Goal: Task Accomplishment & Management: Manage account settings

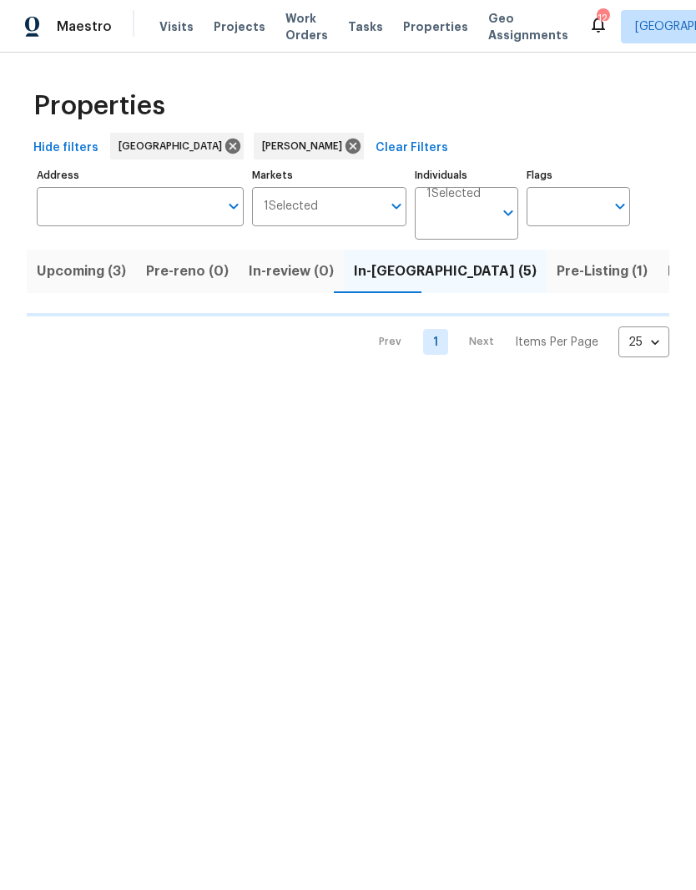
scroll to position [0, 31]
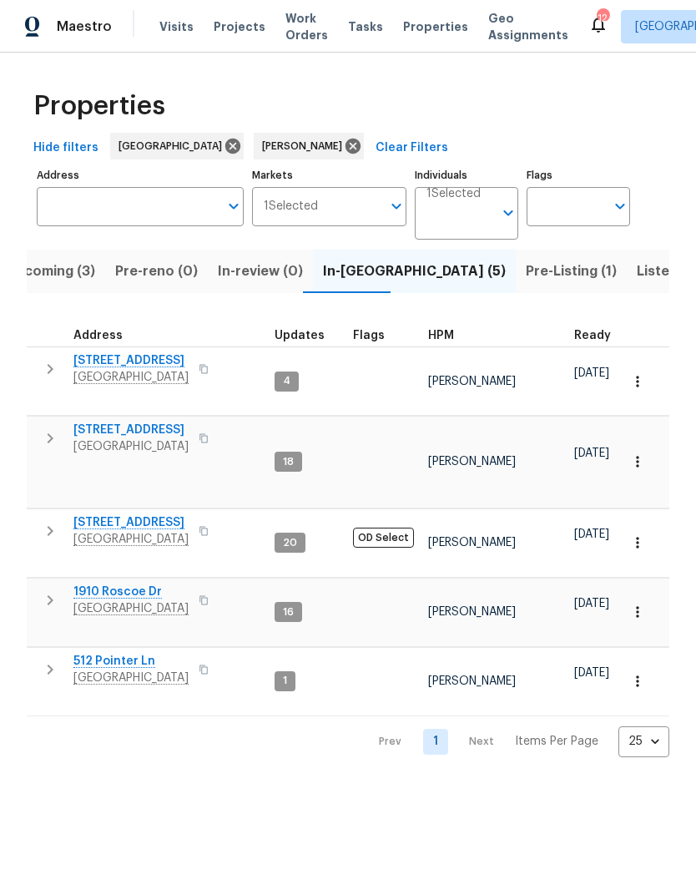
click at [144, 514] on span "6112 Gardendale Dr" at bounding box center [130, 522] width 115 height 17
click at [151, 514] on span "6112 Gardendale Dr" at bounding box center [130, 522] width 115 height 17
click at [61, 272] on span "Upcoming (3)" at bounding box center [50, 271] width 89 height 23
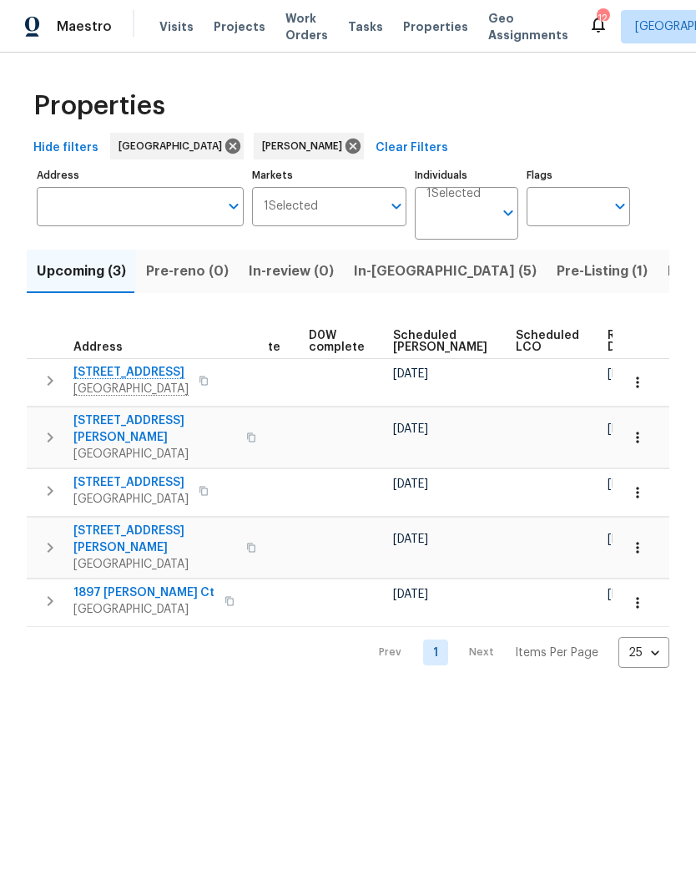
scroll to position [0, 420]
click at [421, 334] on span "Scheduled COE" at bounding box center [441, 341] width 94 height 23
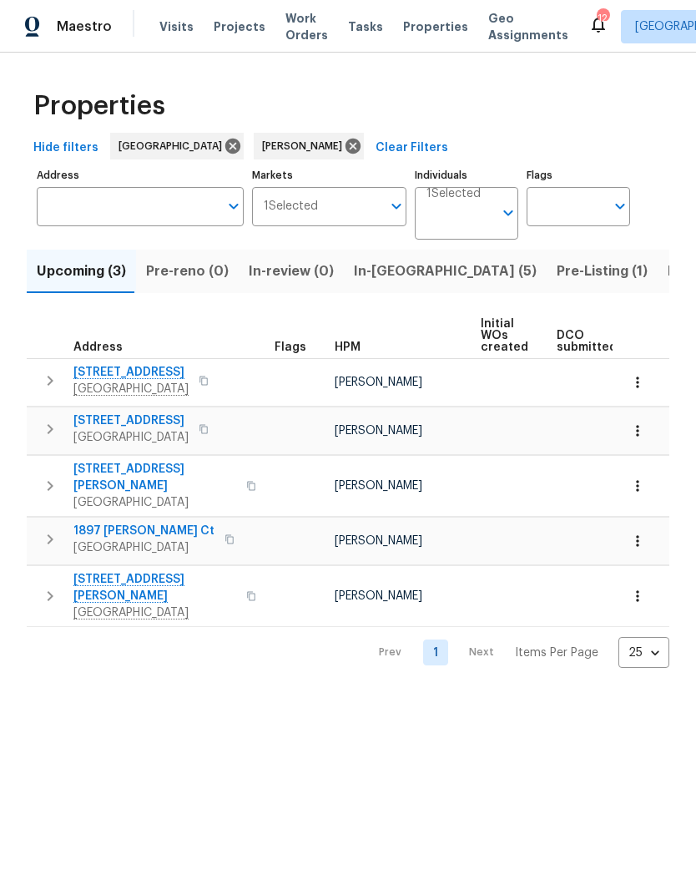
click at [141, 383] on span "[GEOGRAPHIC_DATA]" at bounding box center [130, 389] width 115 height 17
click at [636, 383] on icon "button" at bounding box center [638, 382] width 17 height 17
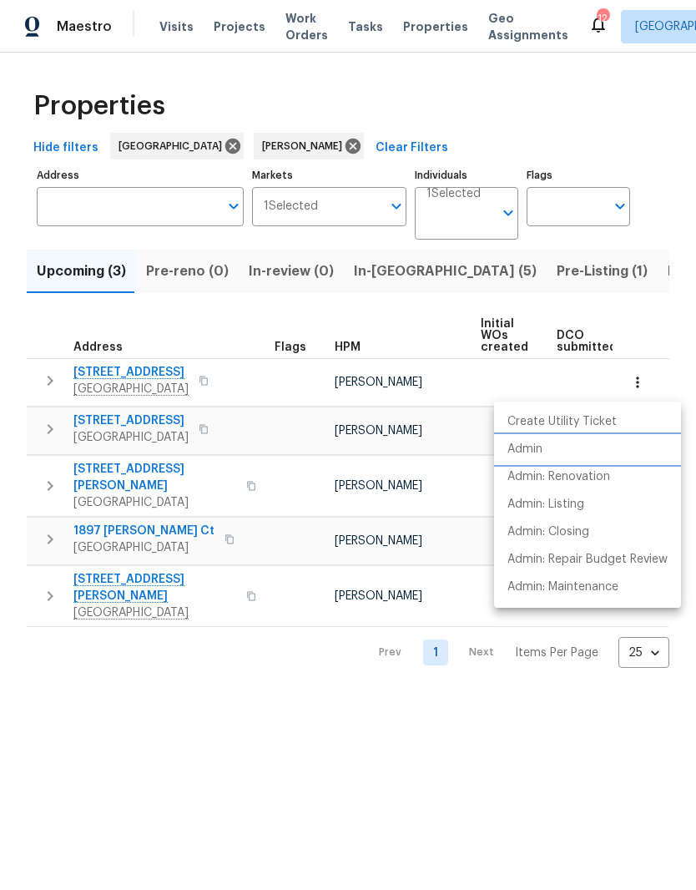
click at [538, 450] on p "Admin" at bounding box center [525, 450] width 35 height 18
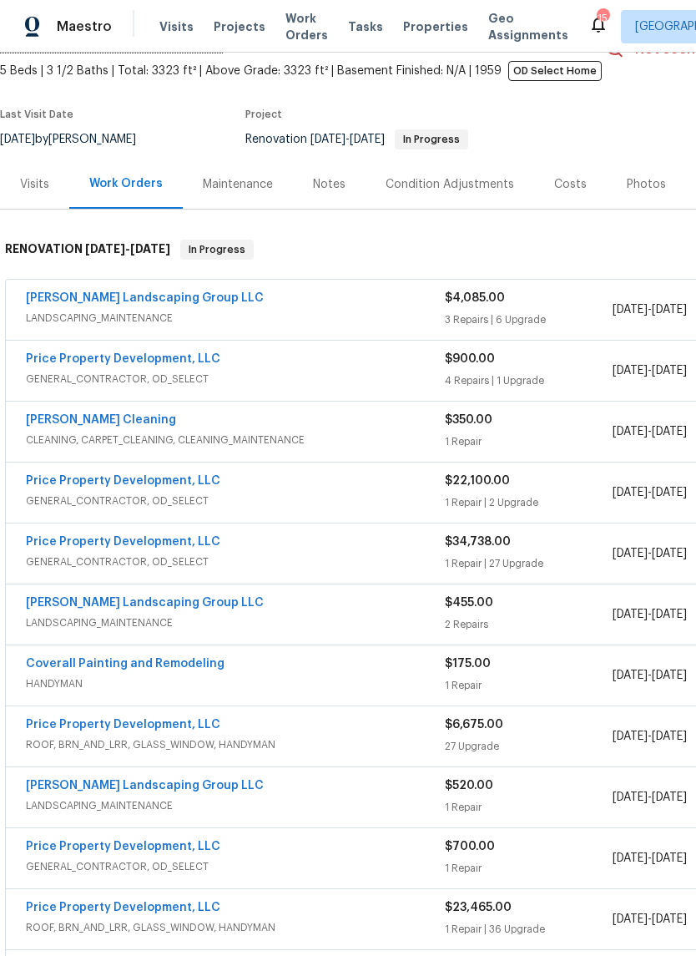
scroll to position [84, 0]
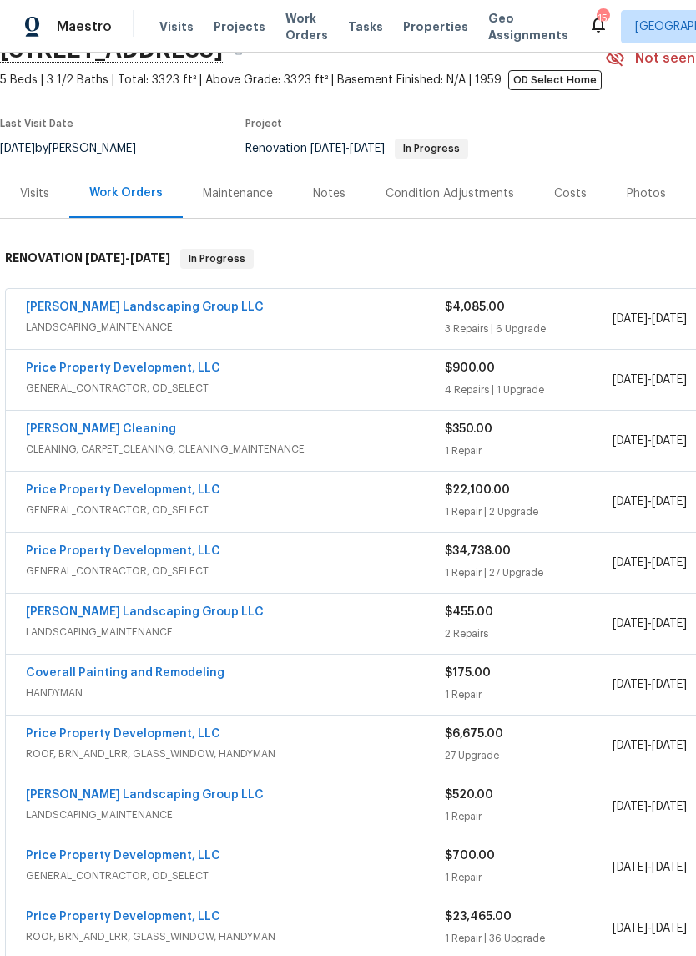
click at [194, 311] on link "Sandoval Landscaping Group LLC" at bounding box center [145, 307] width 238 height 12
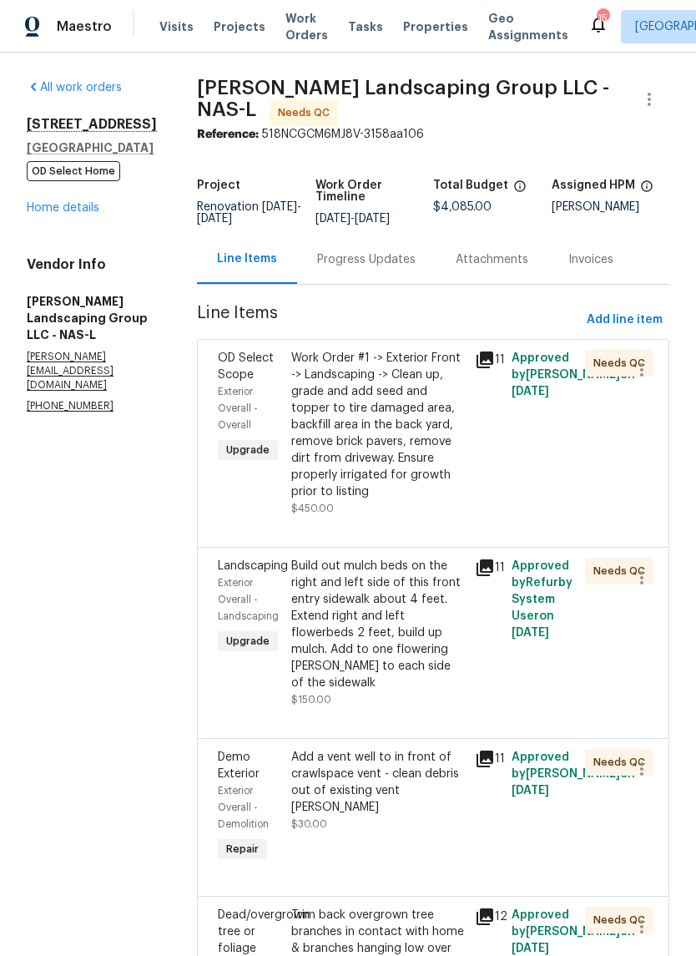
click at [434, 378] on div "Work Order #1 -> Exterior Front -> Landscaping -> Clean up, grade and add seed …" at bounding box center [378, 425] width 174 height 150
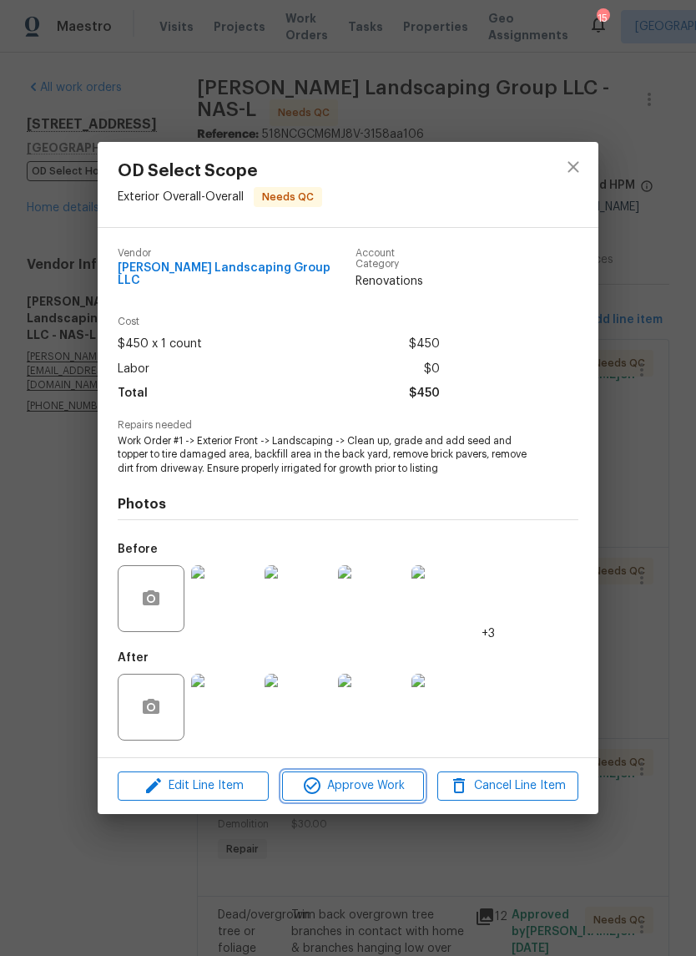
click at [395, 776] on span "Approve Work" at bounding box center [352, 786] width 131 height 21
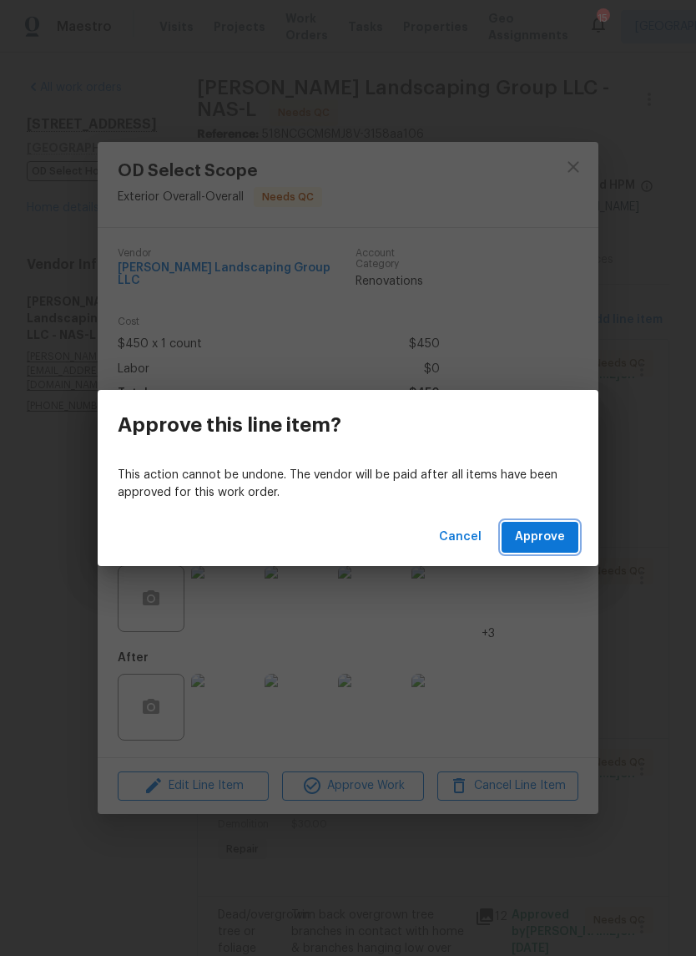
click at [553, 538] on span "Approve" at bounding box center [540, 537] width 50 height 21
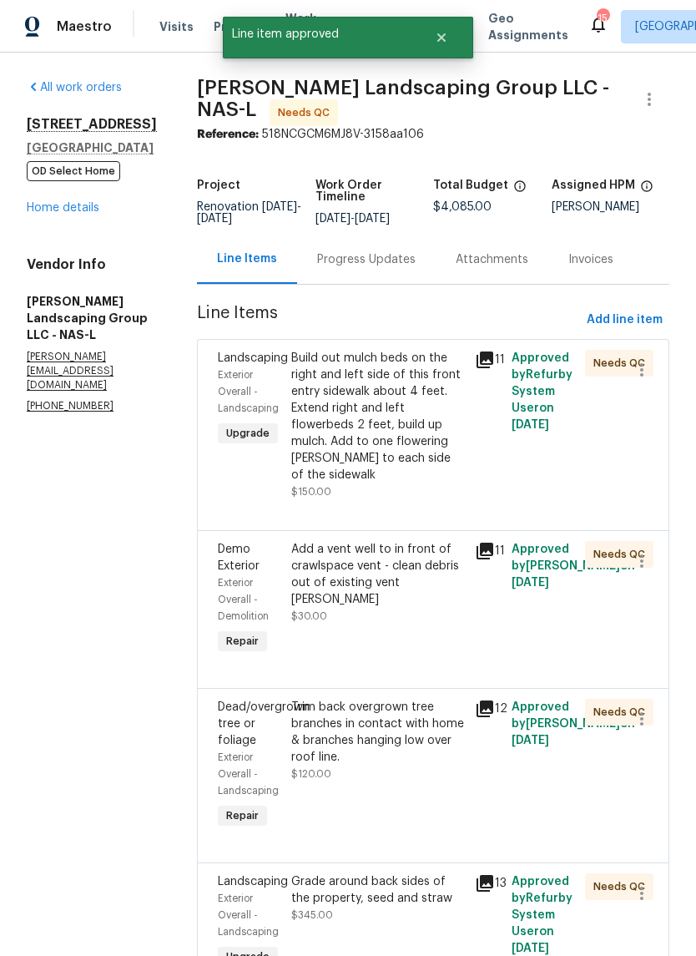
click at [456, 375] on div "Build out mulch beds on the right and left side of this front entry sidewalk ab…" at bounding box center [378, 417] width 174 height 134
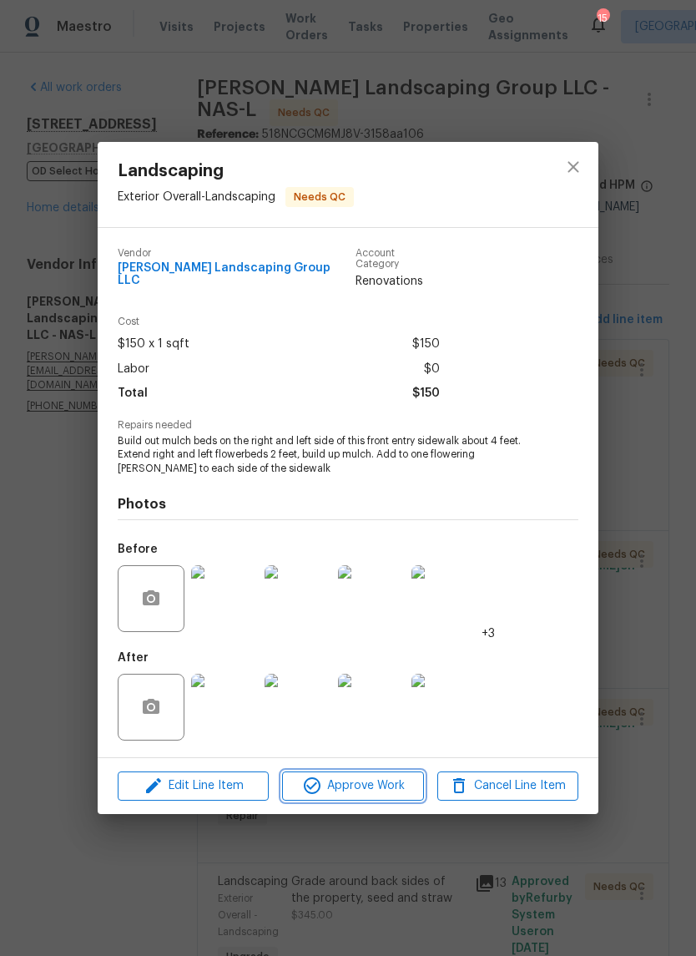
click at [380, 782] on span "Approve Work" at bounding box center [352, 786] width 131 height 21
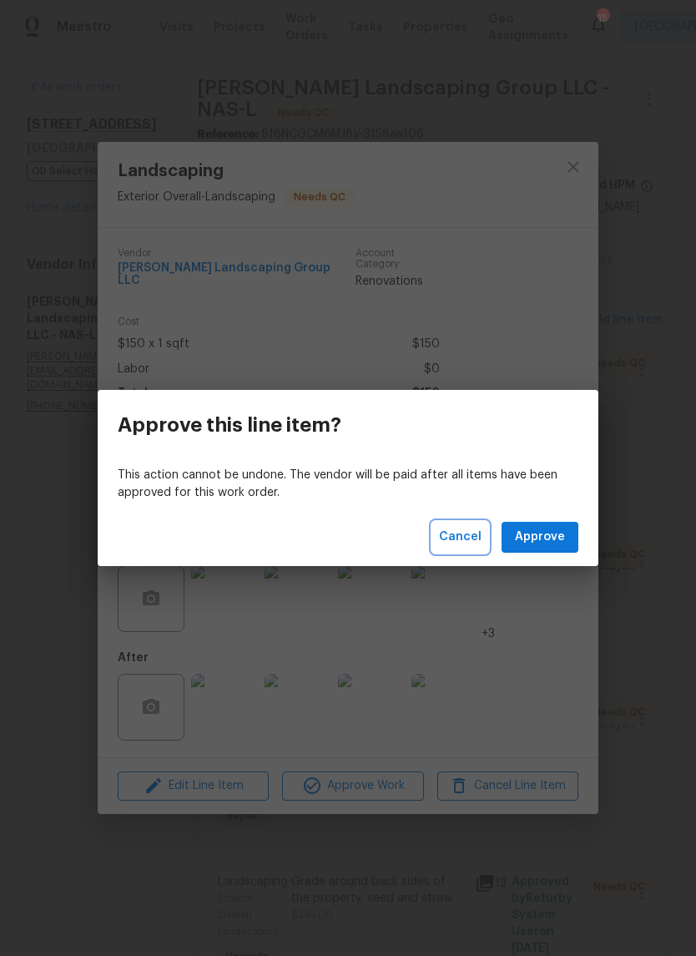
click at [468, 535] on span "Cancel" at bounding box center [460, 537] width 43 height 21
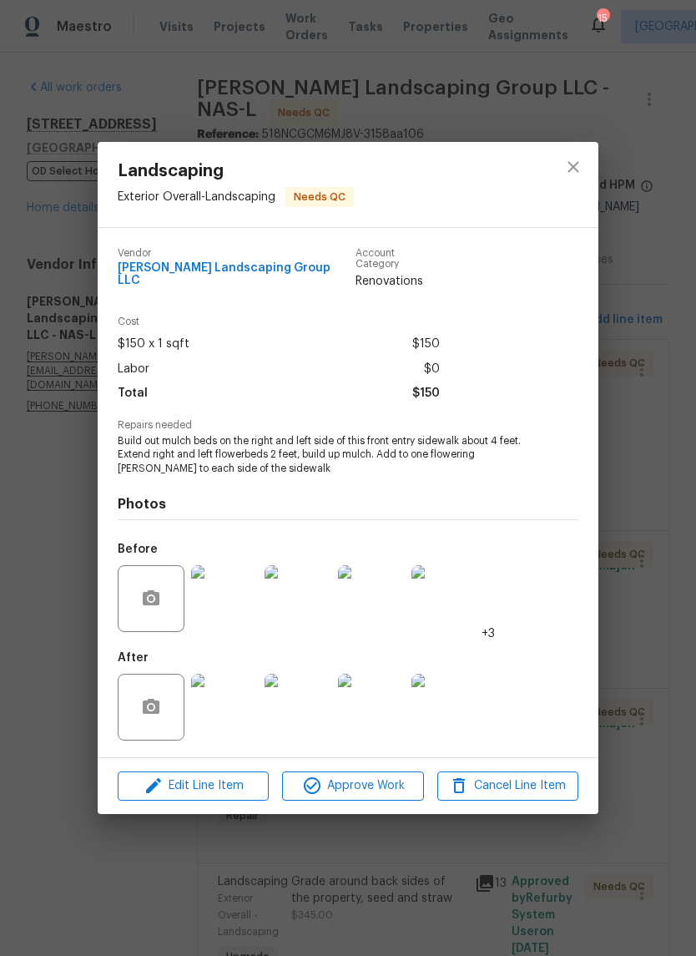
click at [235, 694] on img at bounding box center [224, 707] width 67 height 67
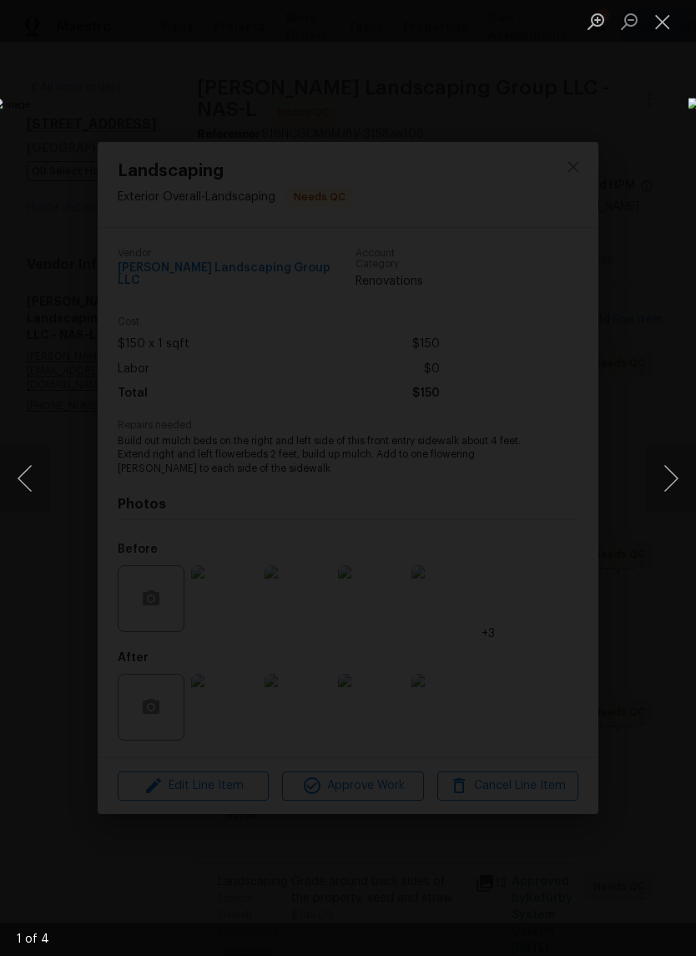
click at [671, 488] on button "Next image" at bounding box center [671, 478] width 50 height 67
click at [679, 467] on button "Next image" at bounding box center [671, 478] width 50 height 67
click at [665, 477] on button "Next image" at bounding box center [671, 478] width 50 height 67
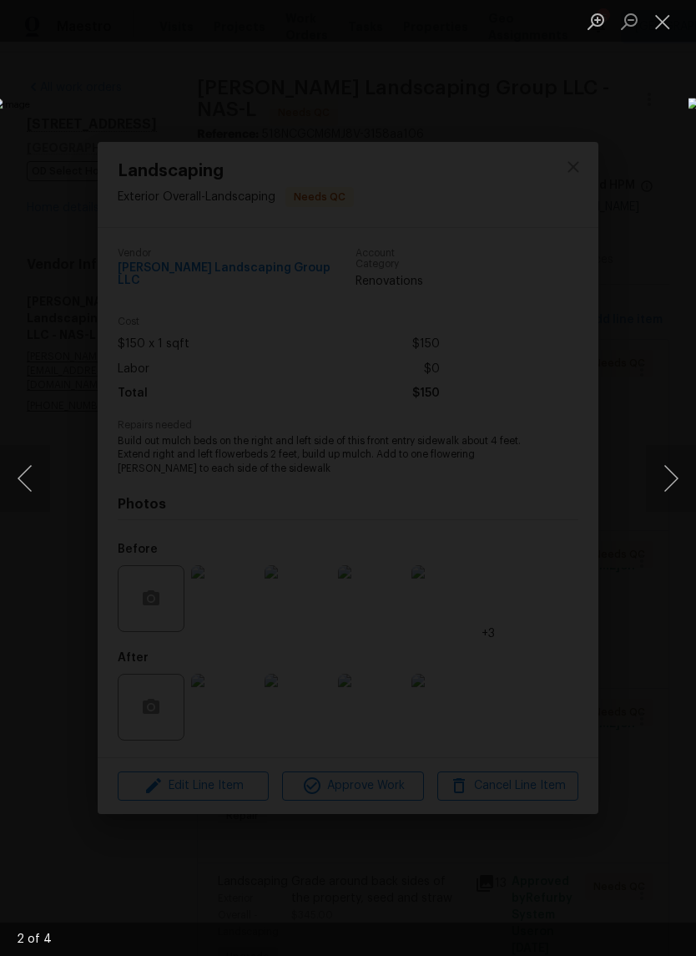
click at [669, 490] on button "Next image" at bounding box center [671, 478] width 50 height 67
click at [668, 490] on button "Next image" at bounding box center [671, 478] width 50 height 67
click at [671, 485] on button "Next image" at bounding box center [671, 478] width 50 height 67
click at [677, 483] on button "Next image" at bounding box center [671, 478] width 50 height 67
click at [674, 483] on button "Next image" at bounding box center [671, 478] width 50 height 67
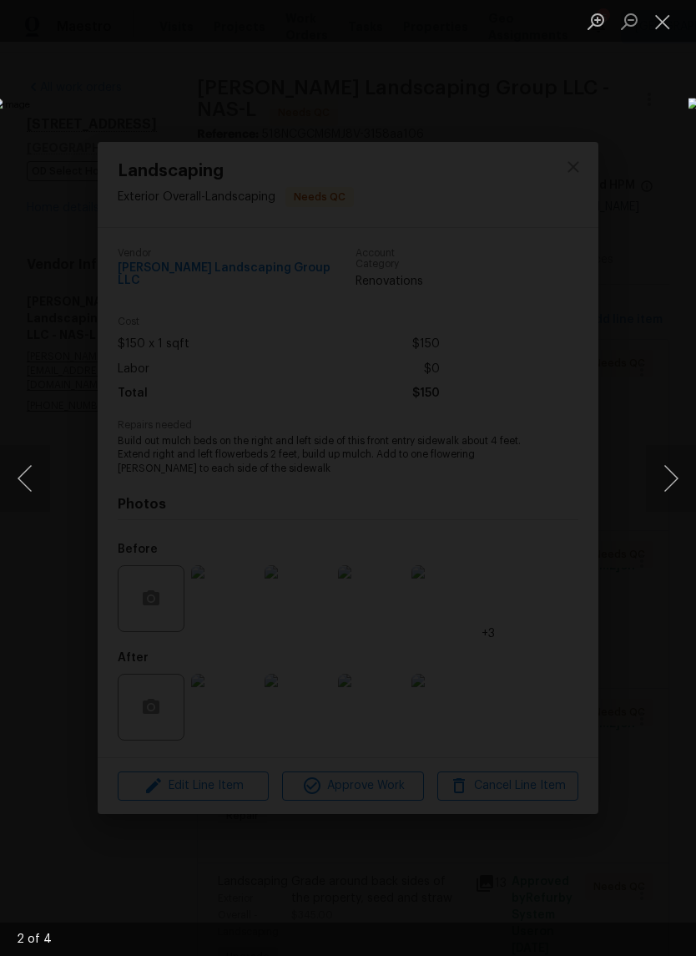
click at [673, 483] on button "Next image" at bounding box center [671, 478] width 50 height 67
click at [674, 498] on button "Next image" at bounding box center [671, 478] width 50 height 67
click at [662, 23] on button "Close lightbox" at bounding box center [662, 21] width 33 height 29
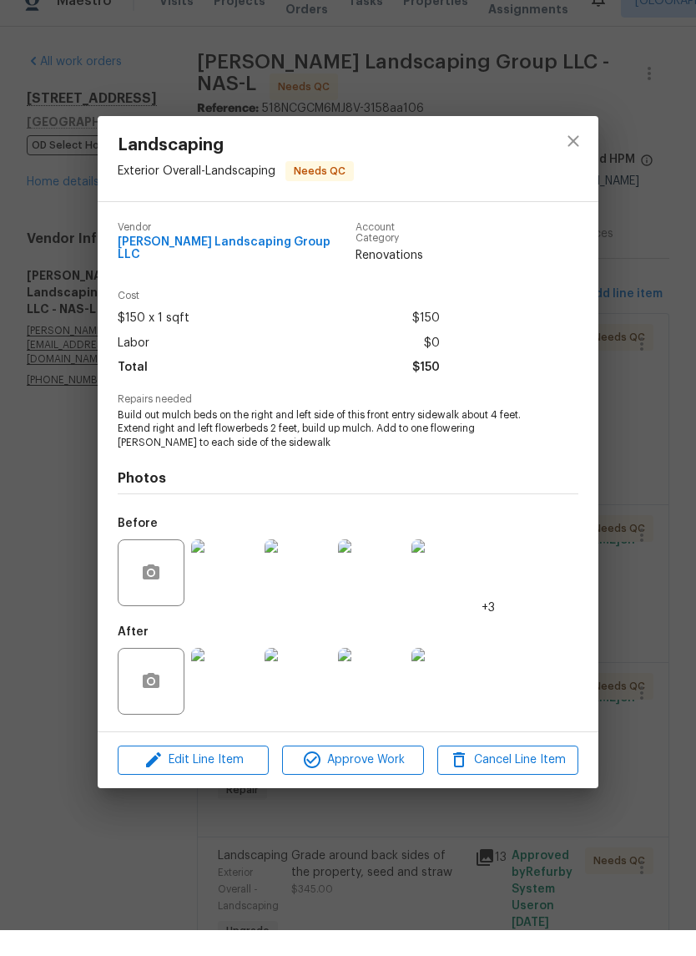
scroll to position [41, 0]
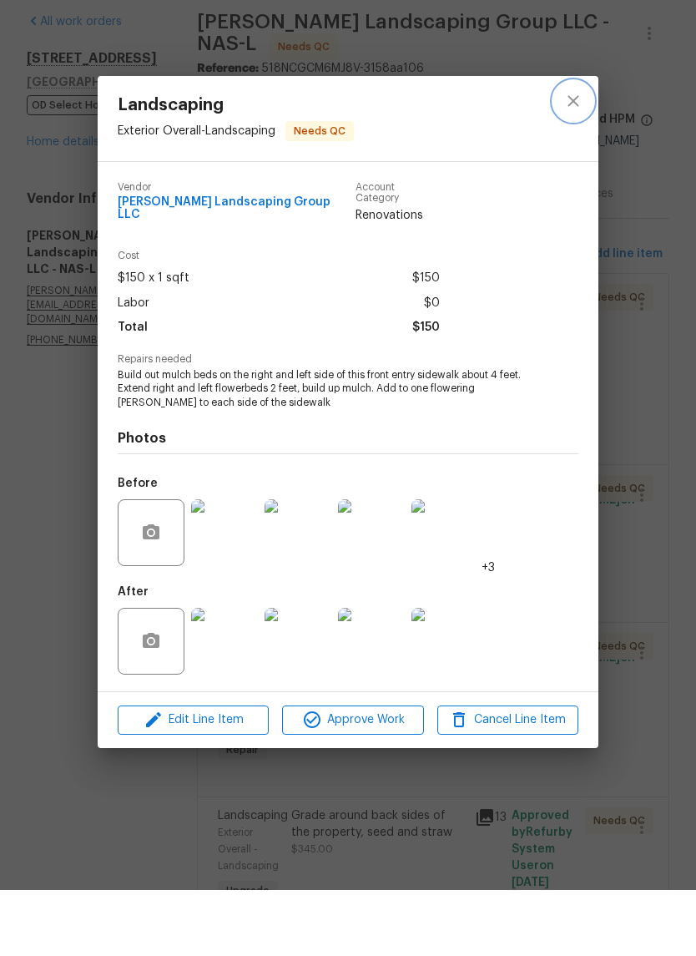
click at [578, 157] on icon "close" at bounding box center [574, 167] width 20 height 20
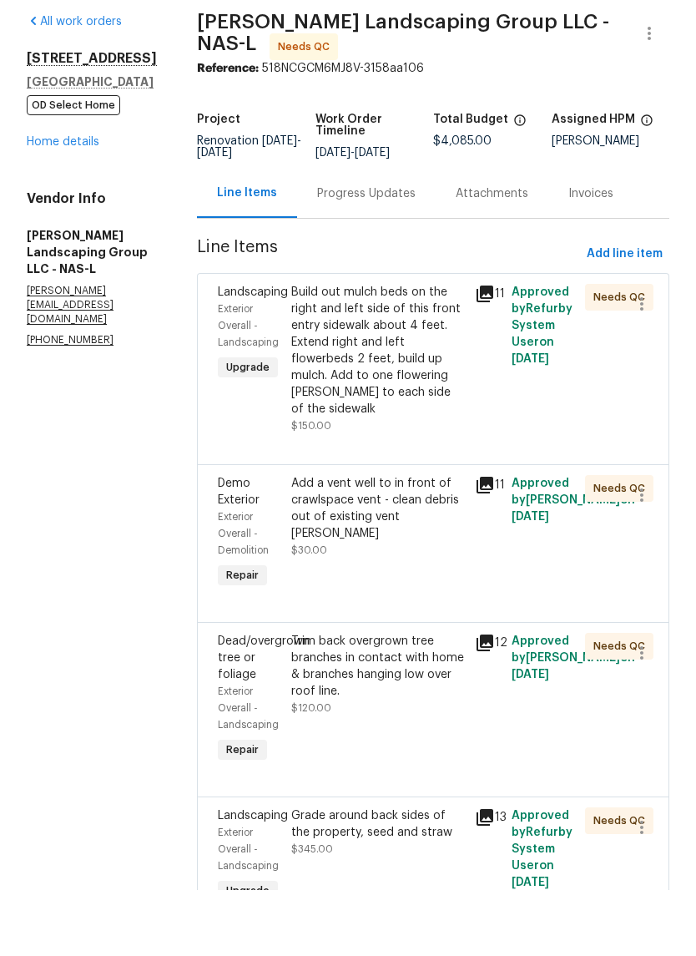
click at [430, 699] on div "Trim back overgrown tree branches in contact with home & branches hanging low o…" at bounding box center [378, 732] width 174 height 67
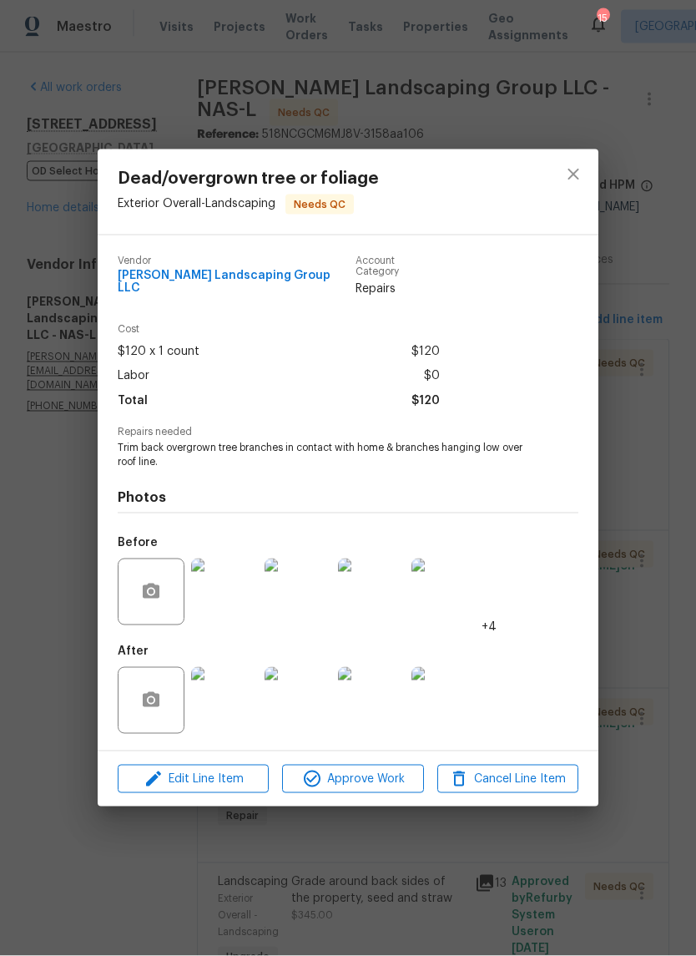
scroll to position [0, 0]
click at [574, 185] on icon "close" at bounding box center [574, 174] width 20 height 20
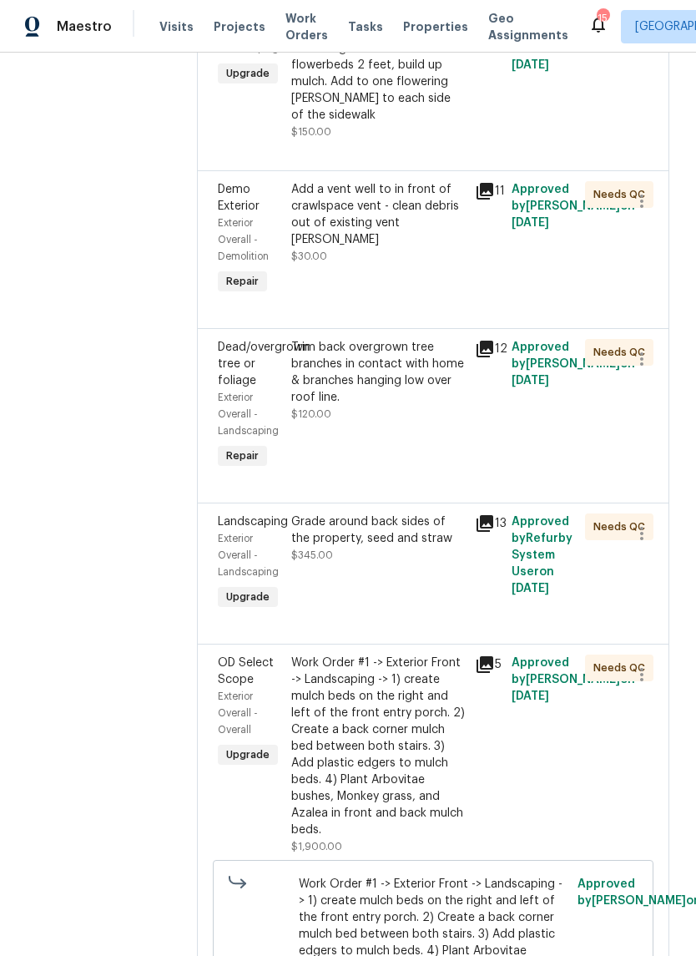
scroll to position [382, 0]
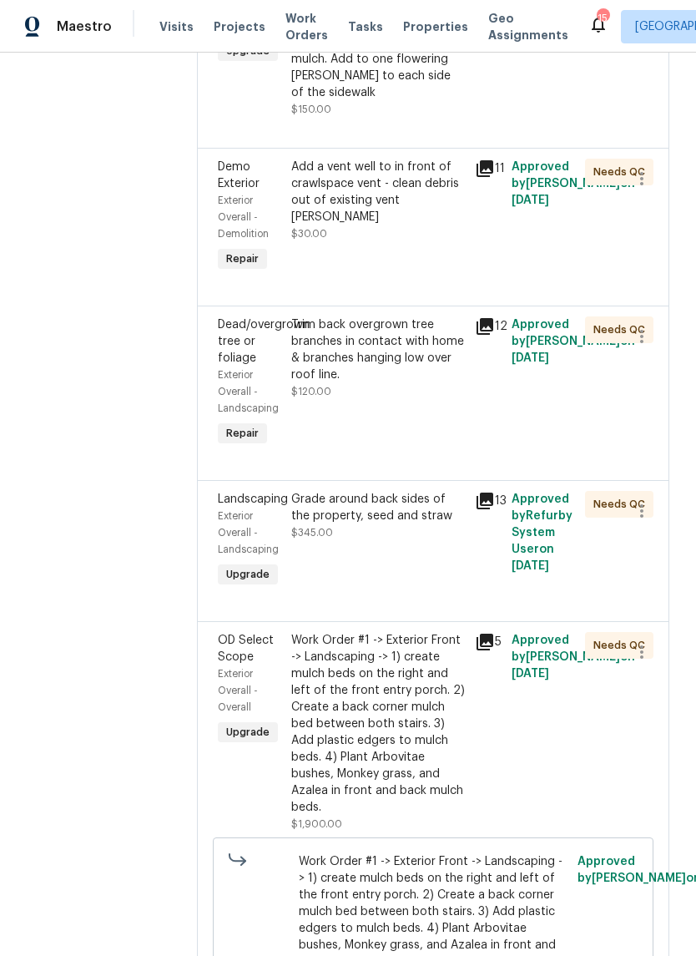
click at [458, 523] on div "Grade around back sides of the property, seed and straw" at bounding box center [378, 507] width 174 height 33
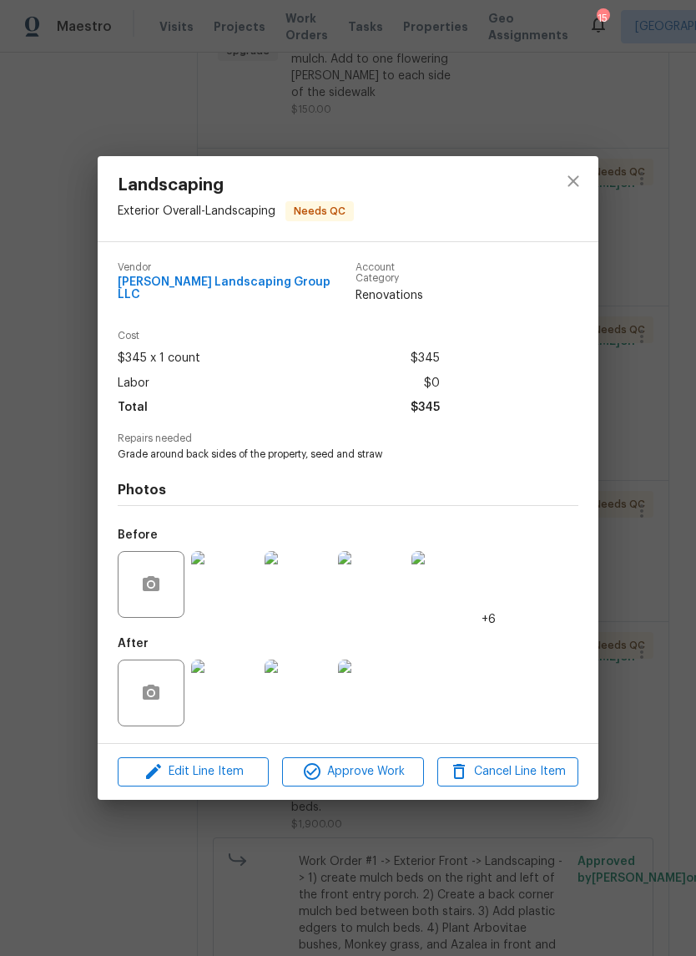
click at [452, 585] on img at bounding box center [445, 584] width 67 height 67
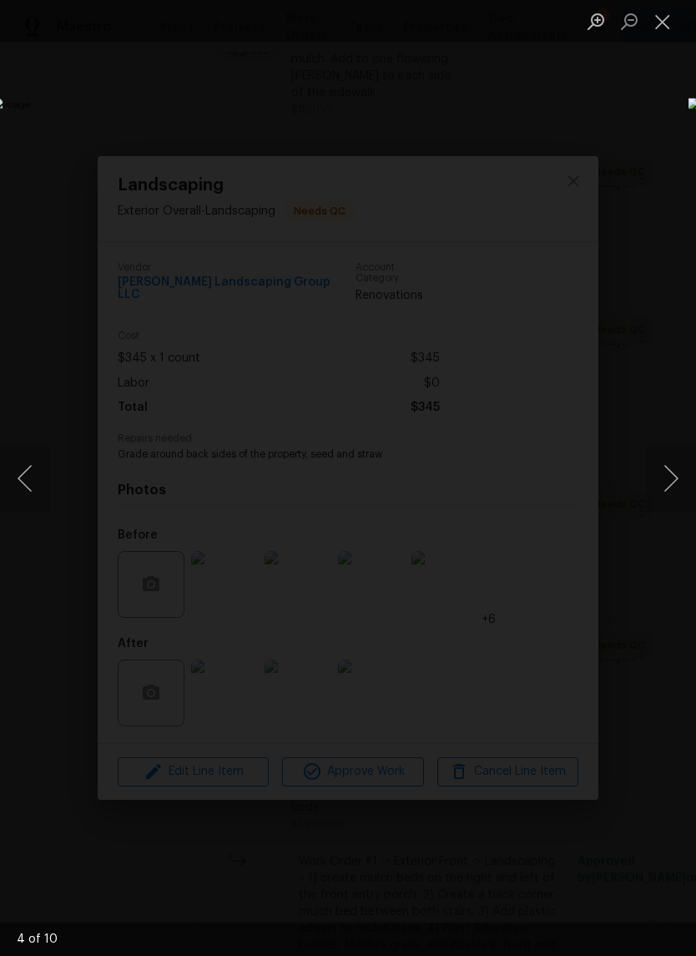
click at [668, 477] on button "Next image" at bounding box center [671, 478] width 50 height 67
click at [666, 478] on button "Next image" at bounding box center [671, 478] width 50 height 67
click at [669, 480] on button "Next image" at bounding box center [671, 478] width 50 height 67
click at [669, 489] on button "Next image" at bounding box center [671, 478] width 50 height 67
click at [668, 485] on button "Next image" at bounding box center [671, 478] width 50 height 67
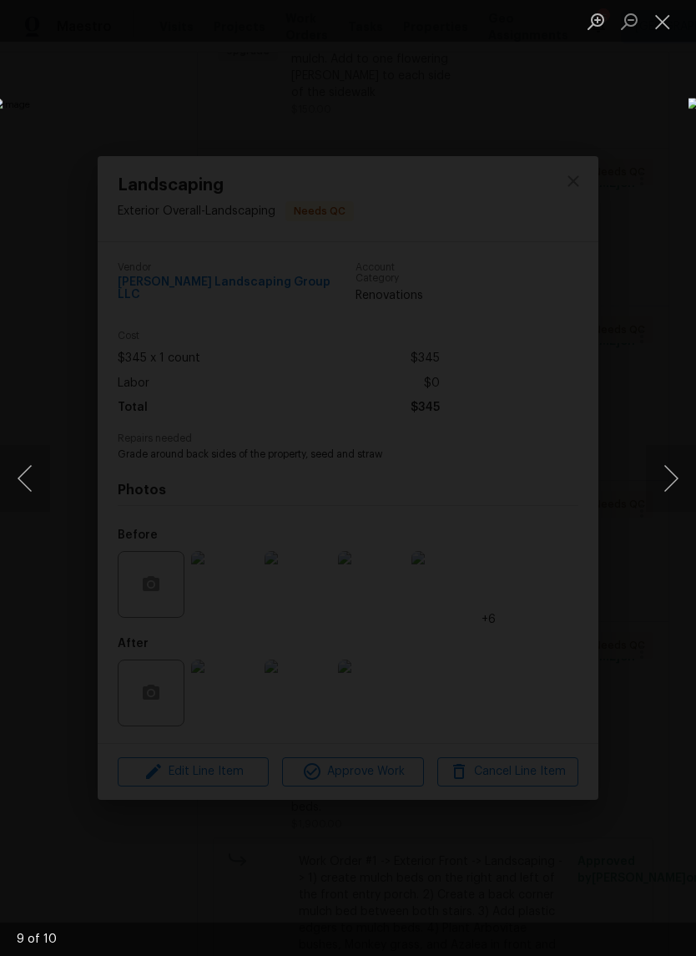
click at [667, 484] on button "Next image" at bounding box center [671, 478] width 50 height 67
click at [662, 23] on button "Close lightbox" at bounding box center [662, 21] width 33 height 29
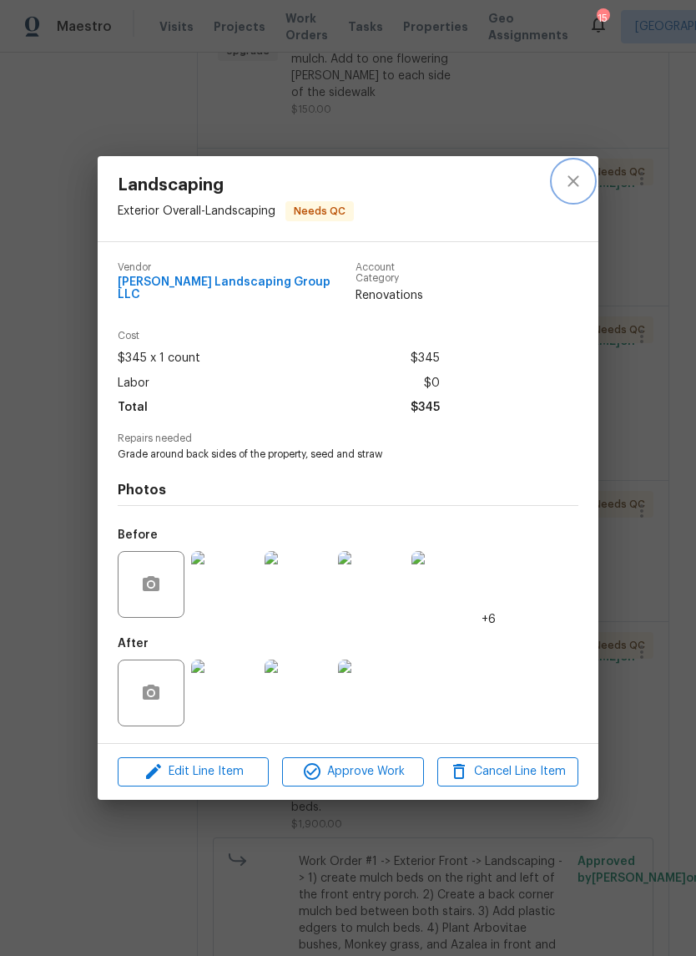
click at [574, 184] on icon "close" at bounding box center [573, 181] width 11 height 11
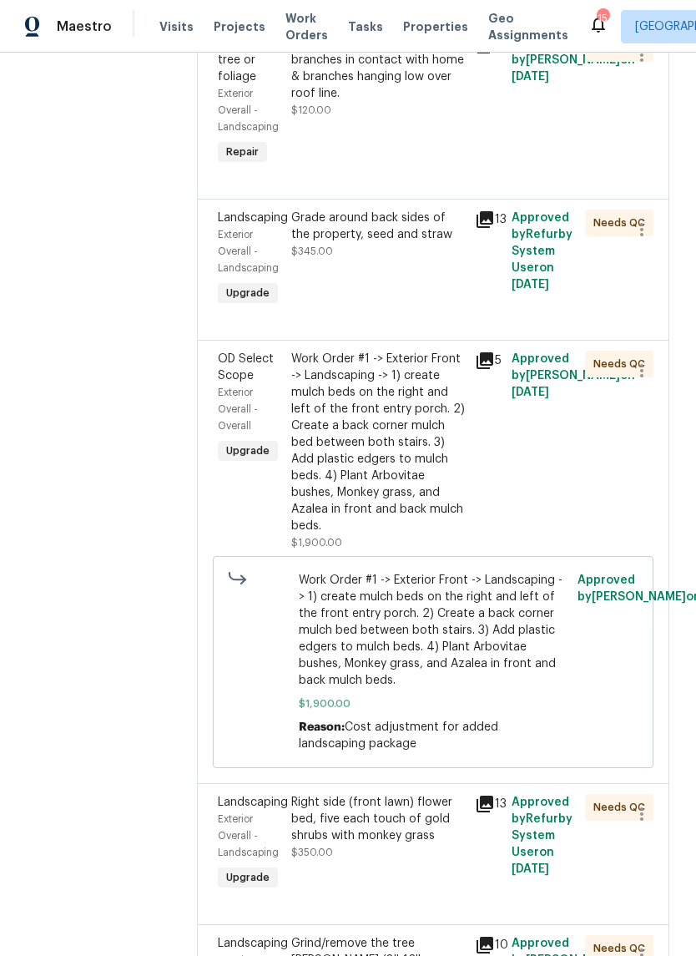
scroll to position [666, 0]
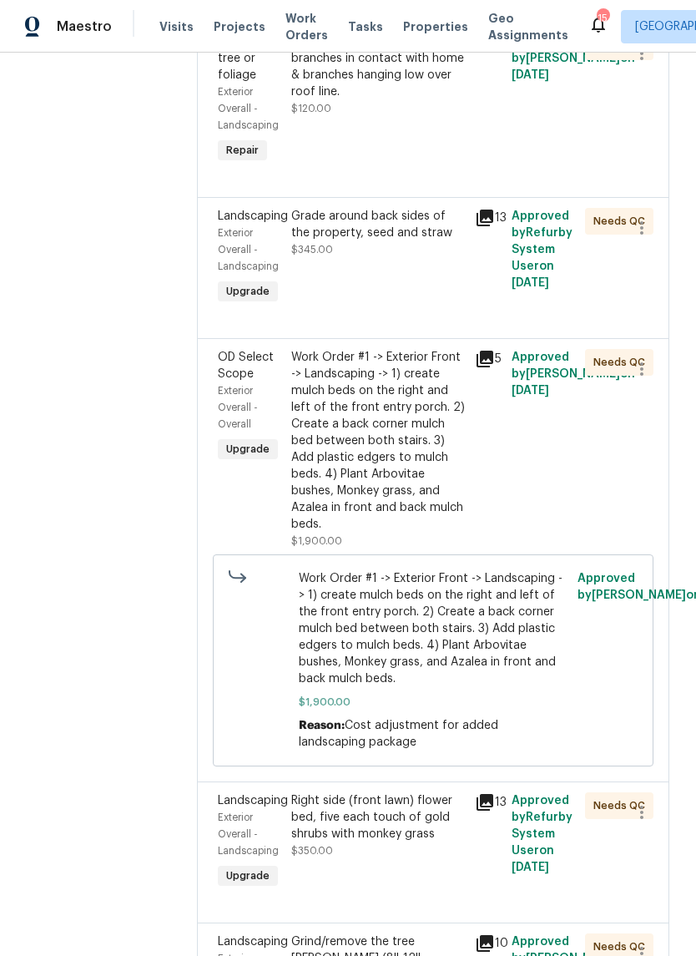
click at [426, 379] on div "Work Order #1 -> Exterior Front -> Landscaping -> 1) create mulch beds on the r…" at bounding box center [378, 441] width 174 height 184
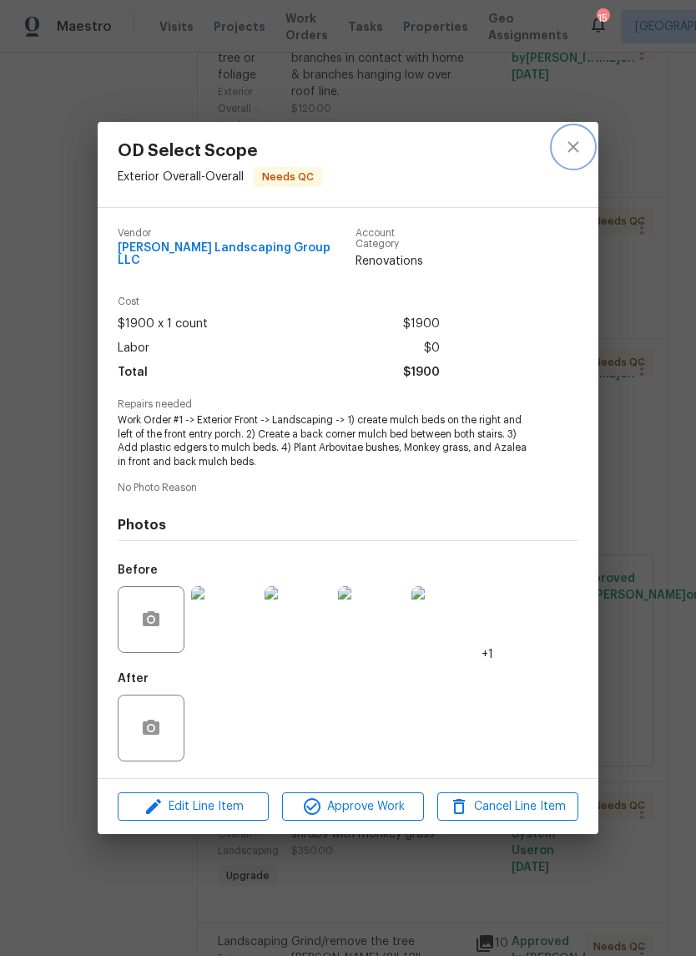
click at [580, 161] on button "close" at bounding box center [574, 147] width 40 height 40
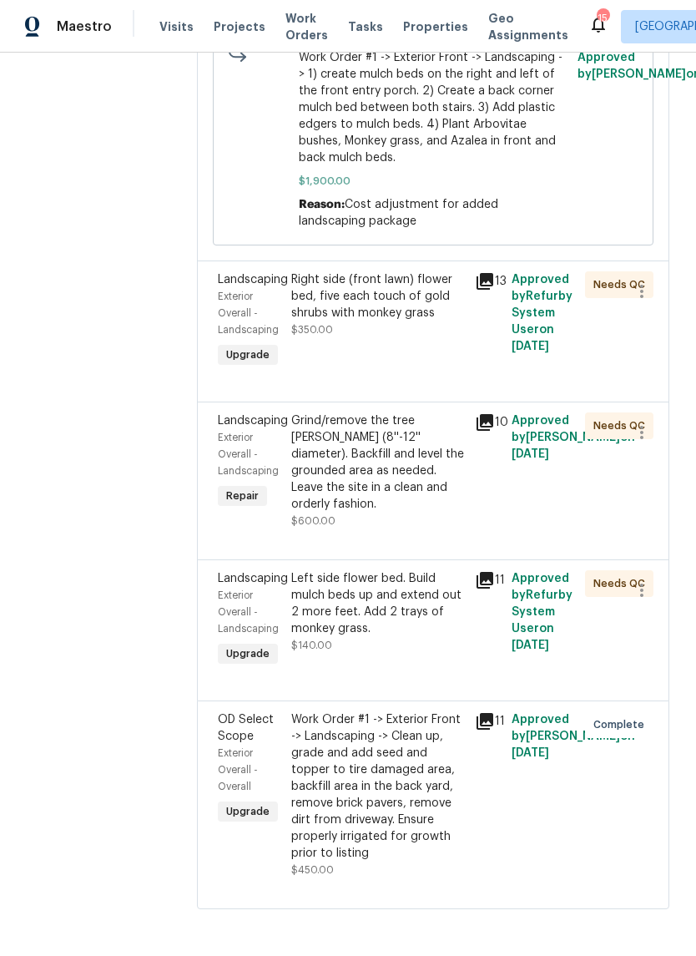
scroll to position [1210, 0]
click at [452, 321] on div "Right side (front lawn) flower bed, five each touch of gold shrubs with monkey …" at bounding box center [378, 296] width 174 height 50
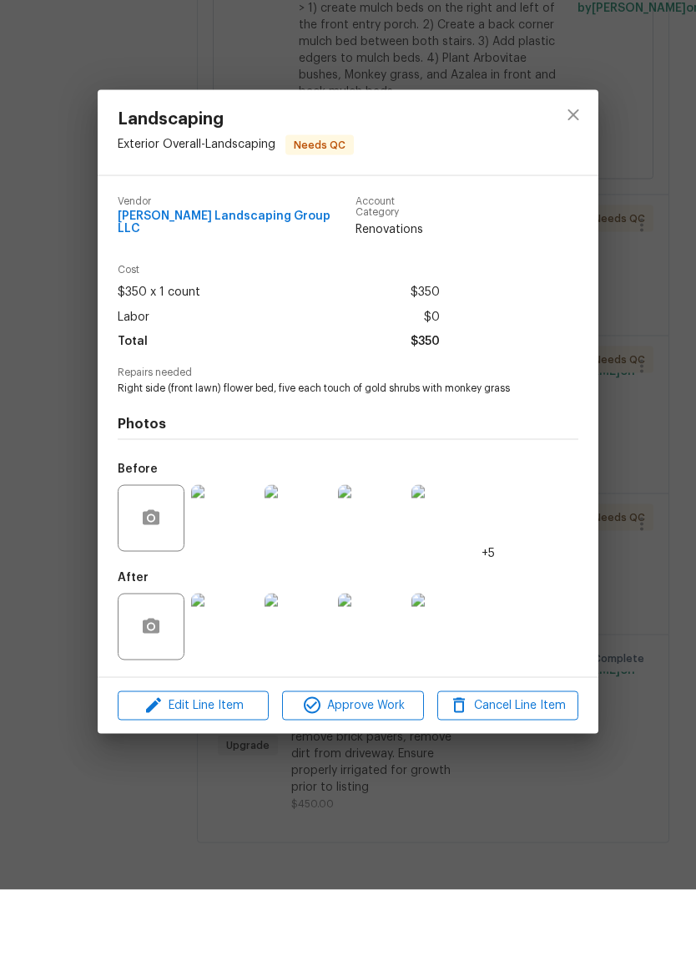
scroll to position [41, 0]
click at [457, 551] on img at bounding box center [445, 584] width 67 height 67
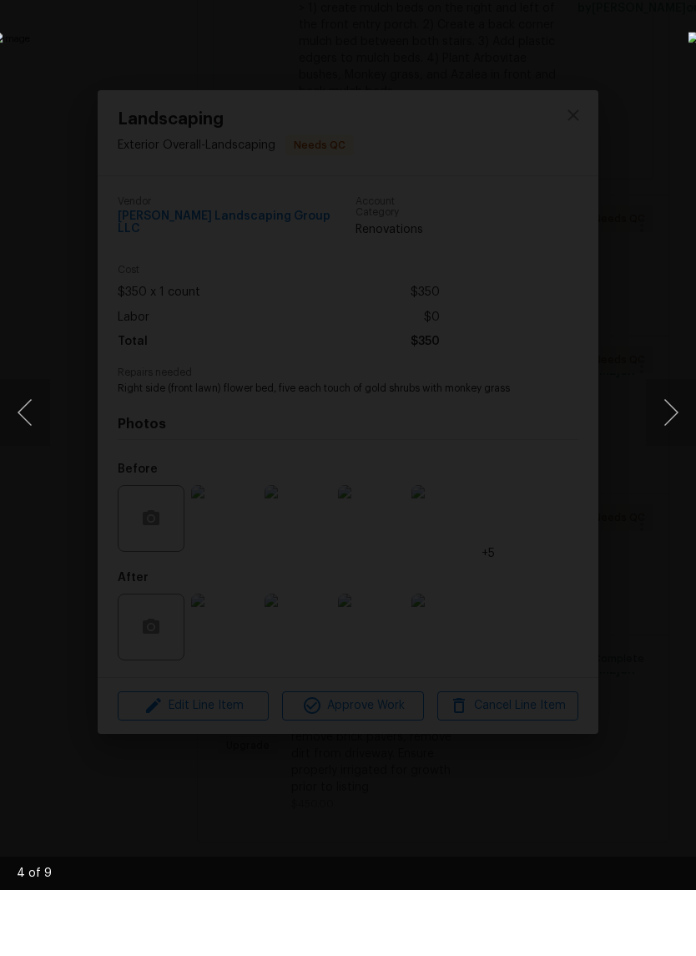
click at [671, 445] on button "Next image" at bounding box center [671, 478] width 50 height 67
click at [663, 445] on button "Next image" at bounding box center [671, 478] width 50 height 67
click at [655, 445] on button "Next image" at bounding box center [671, 478] width 50 height 67
click at [669, 445] on button "Next image" at bounding box center [671, 478] width 50 height 67
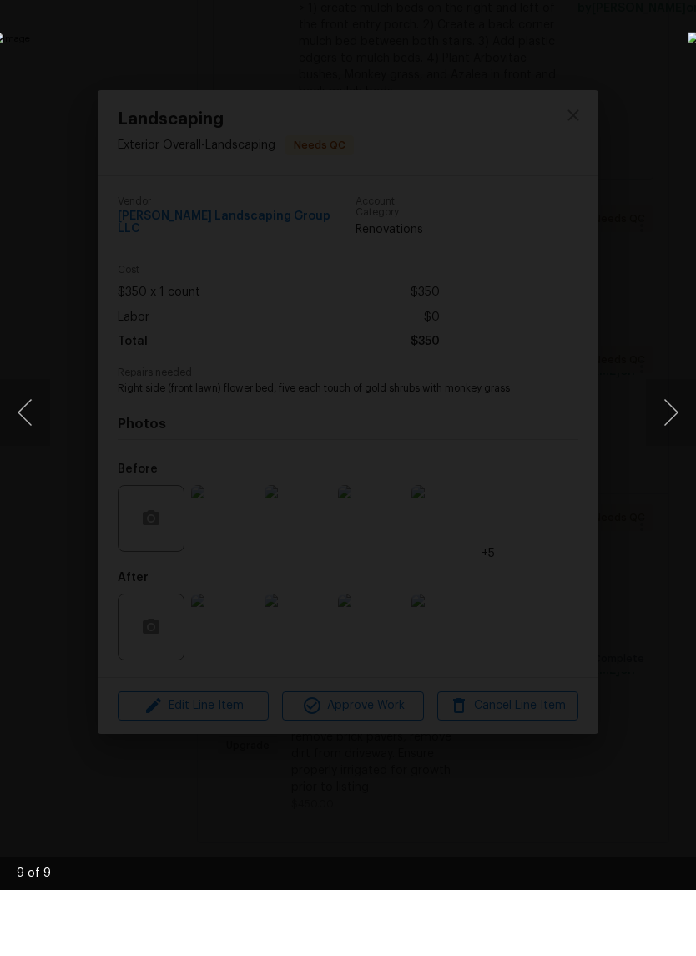
click at [668, 445] on button "Next image" at bounding box center [671, 478] width 50 height 67
click at [671, 445] on button "Next image" at bounding box center [671, 478] width 50 height 67
click at [672, 445] on button "Next image" at bounding box center [671, 478] width 50 height 67
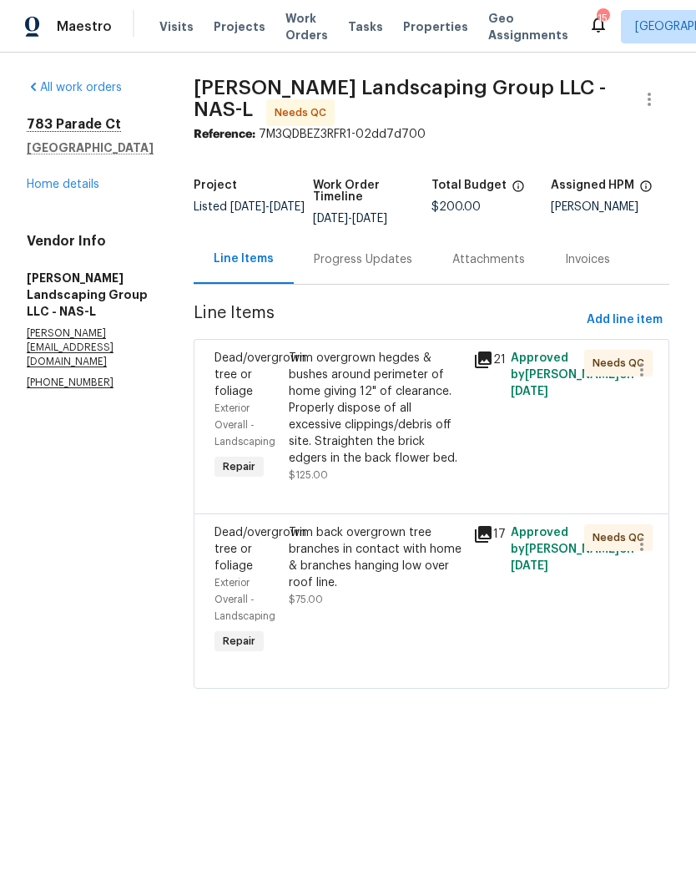
scroll to position [14, 0]
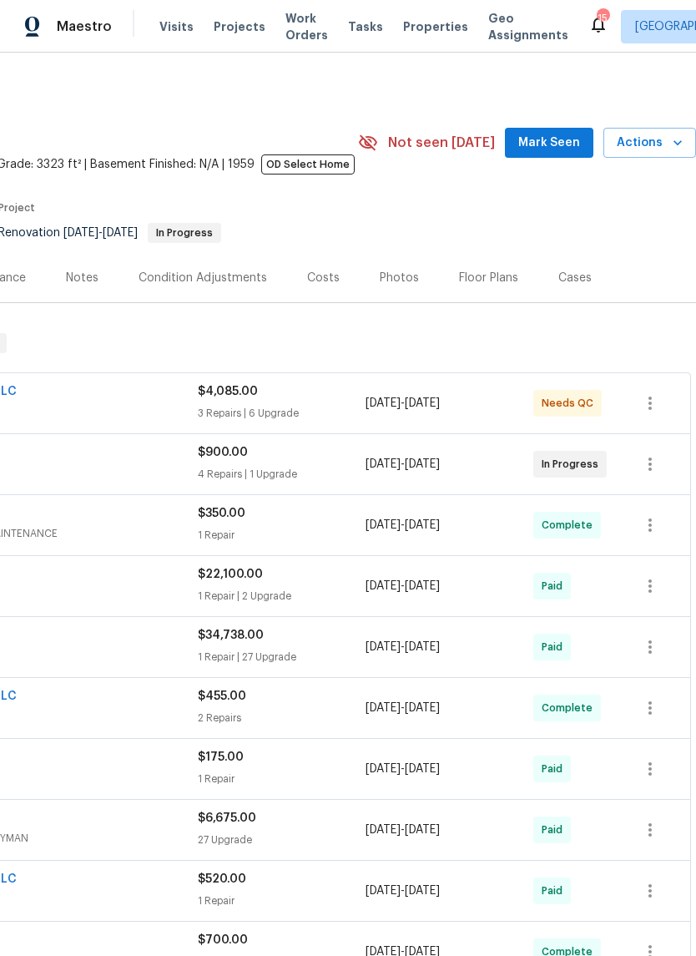
scroll to position [0, 247]
click at [564, 144] on span "Mark Seen" at bounding box center [550, 143] width 62 height 21
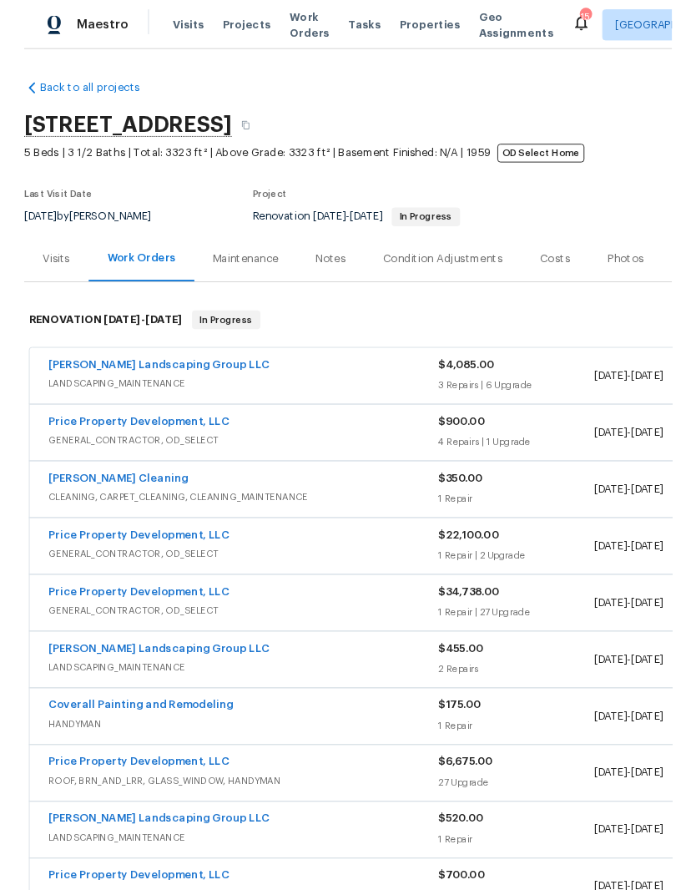
scroll to position [0, 0]
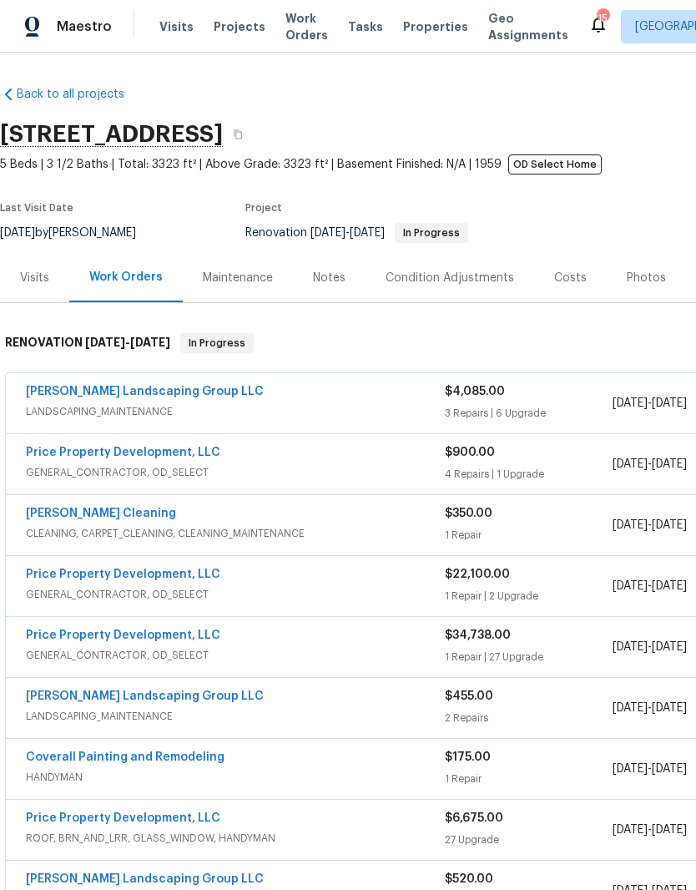
click at [205, 395] on link "Sandoval Landscaping Group LLC" at bounding box center [145, 392] width 238 height 12
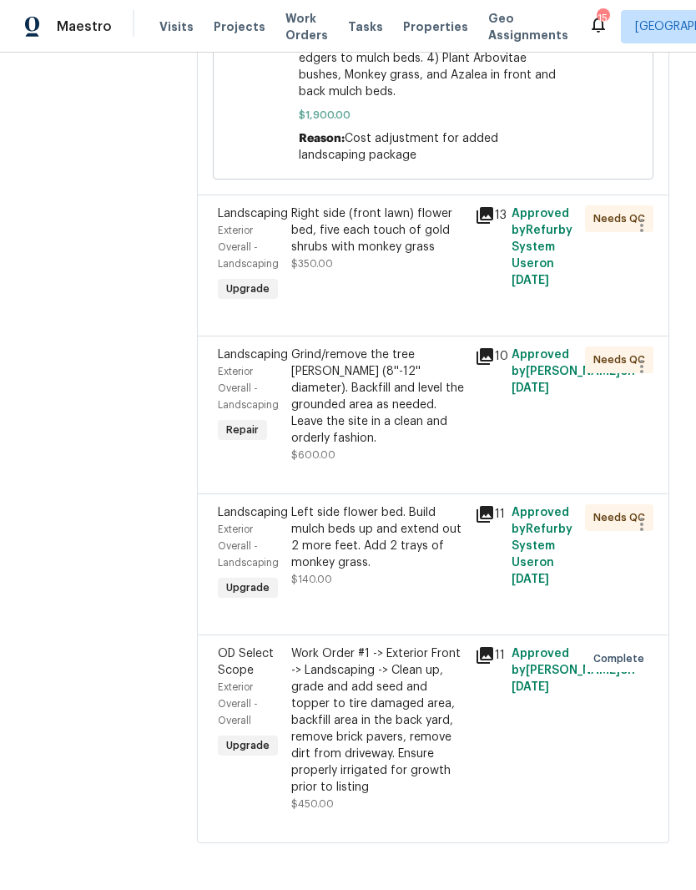
scroll to position [1262, 0]
click at [429, 404] on div "Grind/remove the tree stump (8''-12'' diameter). Backfill and level the grounde…" at bounding box center [378, 397] width 174 height 100
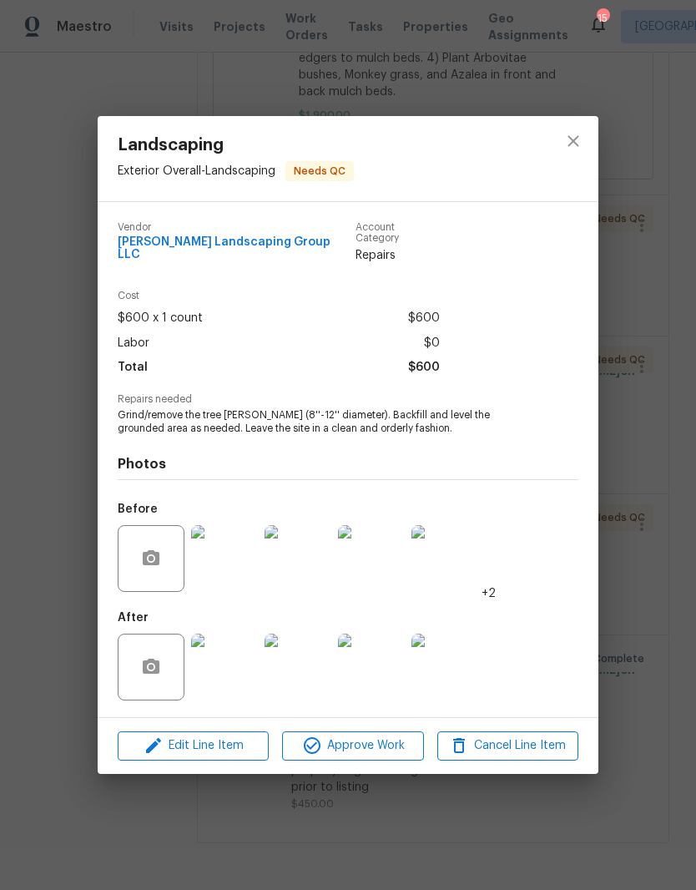
click at [241, 557] on img at bounding box center [224, 558] width 67 height 67
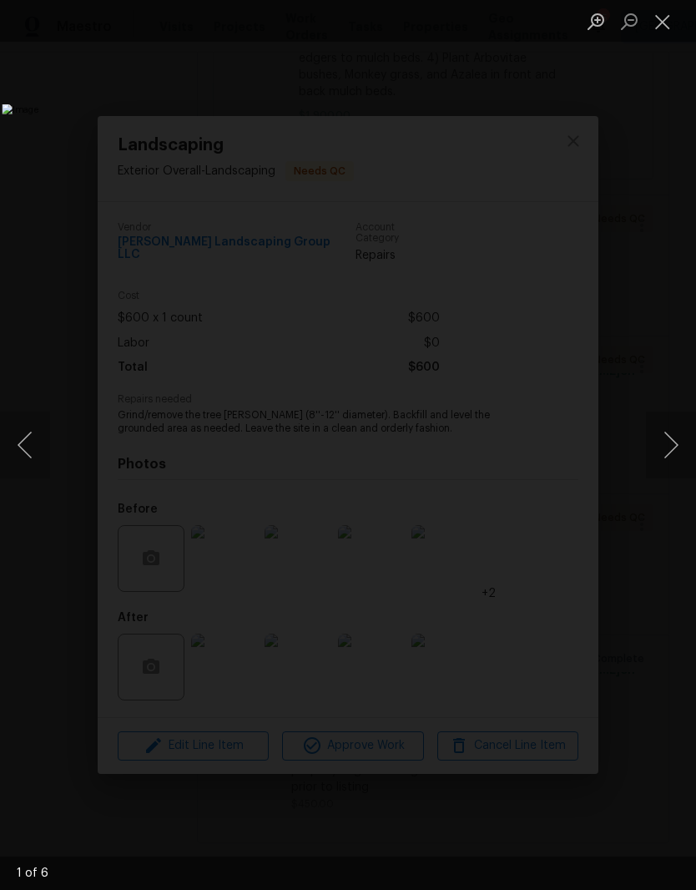
click at [673, 448] on button "Next image" at bounding box center [671, 445] width 50 height 67
click at [670, 458] on button "Next image" at bounding box center [671, 445] width 50 height 67
click at [666, 448] on button "Next image" at bounding box center [671, 445] width 50 height 67
click at [668, 458] on button "Next image" at bounding box center [671, 445] width 50 height 67
click at [668, 456] on button "Next image" at bounding box center [671, 445] width 50 height 67
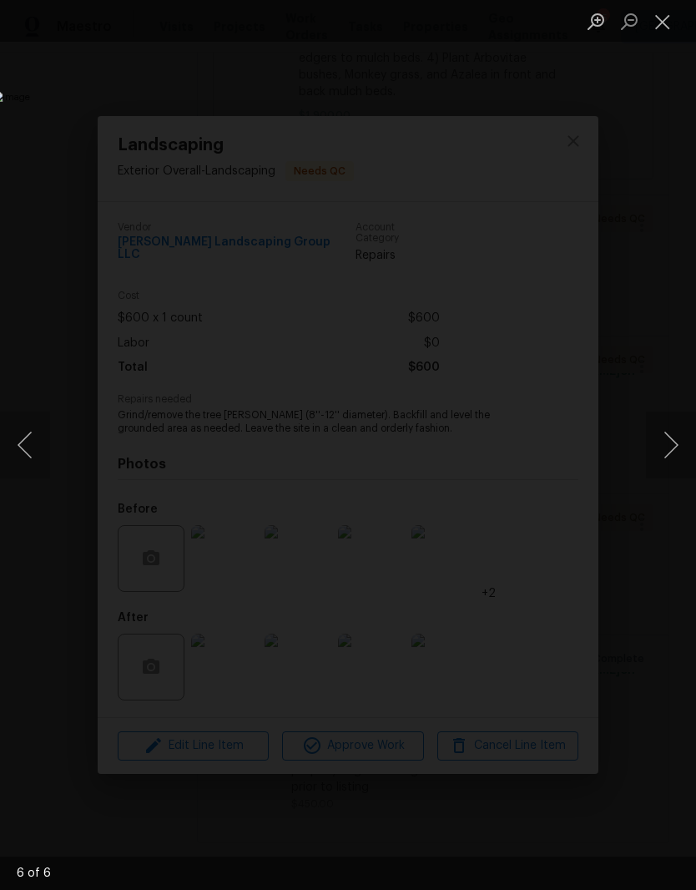
click at [674, 458] on button "Next image" at bounding box center [671, 445] width 50 height 67
click at [672, 453] on button "Next image" at bounding box center [671, 445] width 50 height 67
click at [663, 464] on button "Next image" at bounding box center [671, 445] width 50 height 67
click at [663, 34] on button "Close lightbox" at bounding box center [662, 21] width 33 height 29
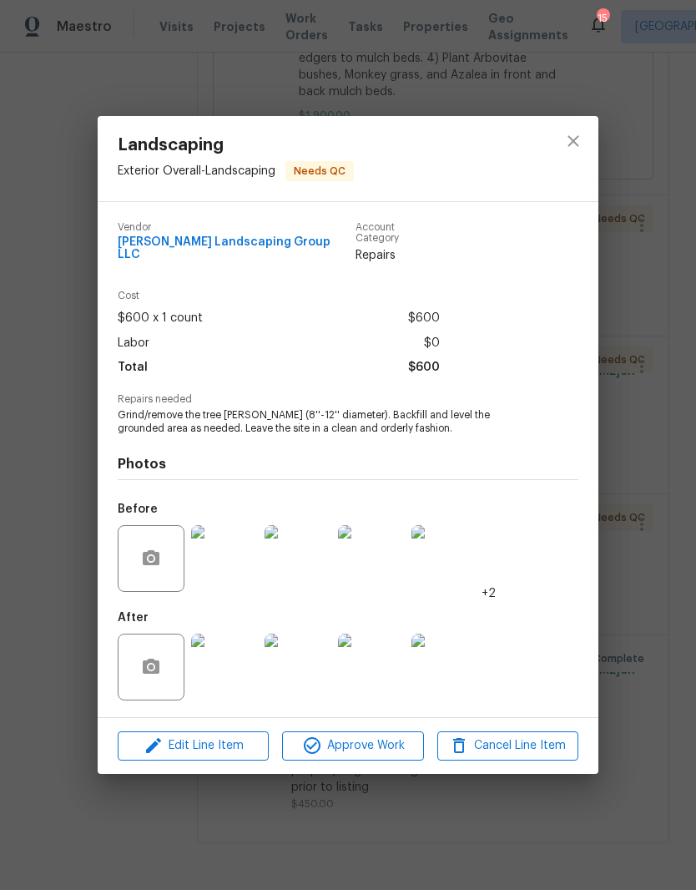
click at [244, 668] on img at bounding box center [224, 667] width 67 height 67
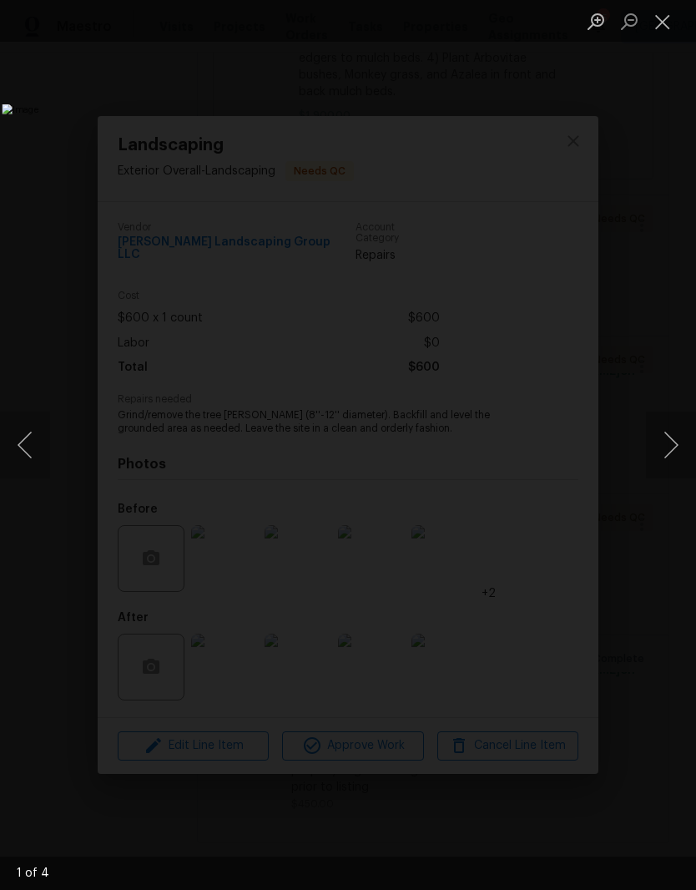
click at [668, 30] on button "Close lightbox" at bounding box center [662, 21] width 33 height 29
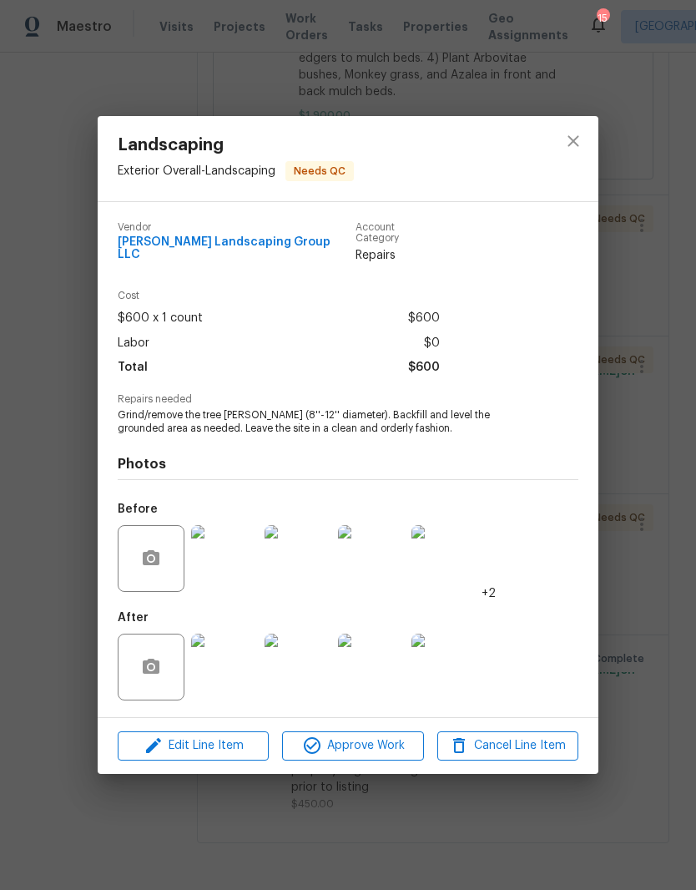
click at [229, 671] on img at bounding box center [224, 667] width 67 height 67
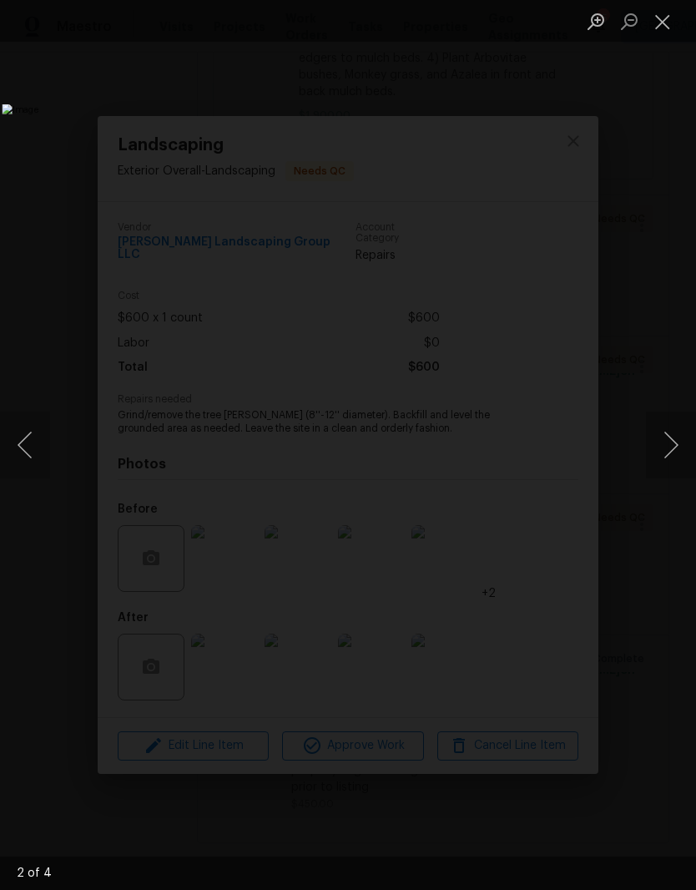
click at [666, 452] on button "Next image" at bounding box center [671, 445] width 50 height 67
click at [671, 449] on button "Next image" at bounding box center [671, 445] width 50 height 67
click at [668, 445] on button "Next image" at bounding box center [671, 445] width 50 height 67
click at [672, 447] on button "Next image" at bounding box center [671, 445] width 50 height 67
click at [672, 454] on button "Next image" at bounding box center [671, 445] width 50 height 67
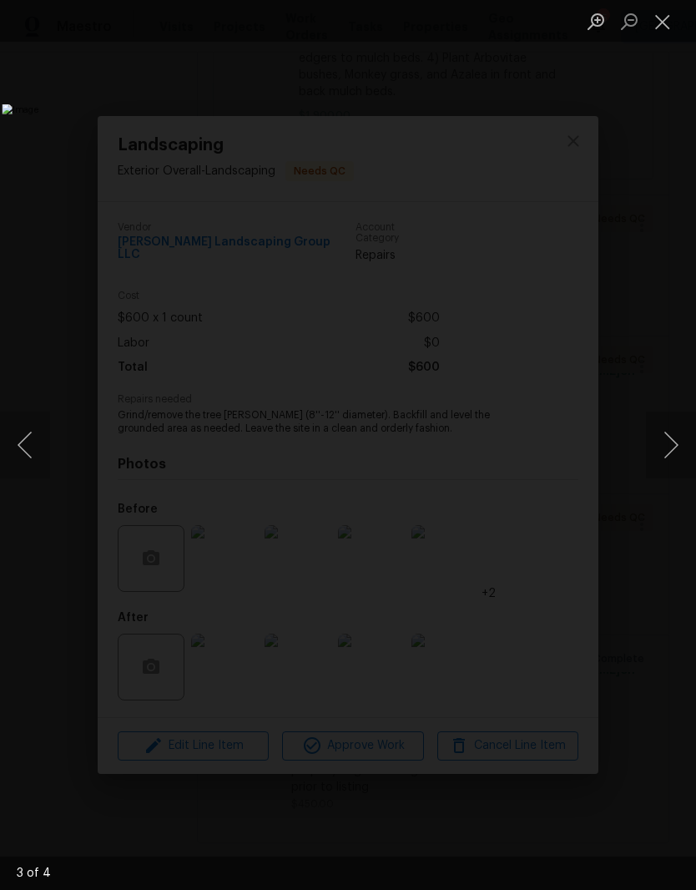
click at [678, 449] on button "Next image" at bounding box center [671, 445] width 50 height 67
click at [671, 453] on button "Next image" at bounding box center [671, 445] width 50 height 67
click at [673, 455] on button "Next image" at bounding box center [671, 445] width 50 height 67
click at [668, 26] on button "Close lightbox" at bounding box center [662, 21] width 33 height 29
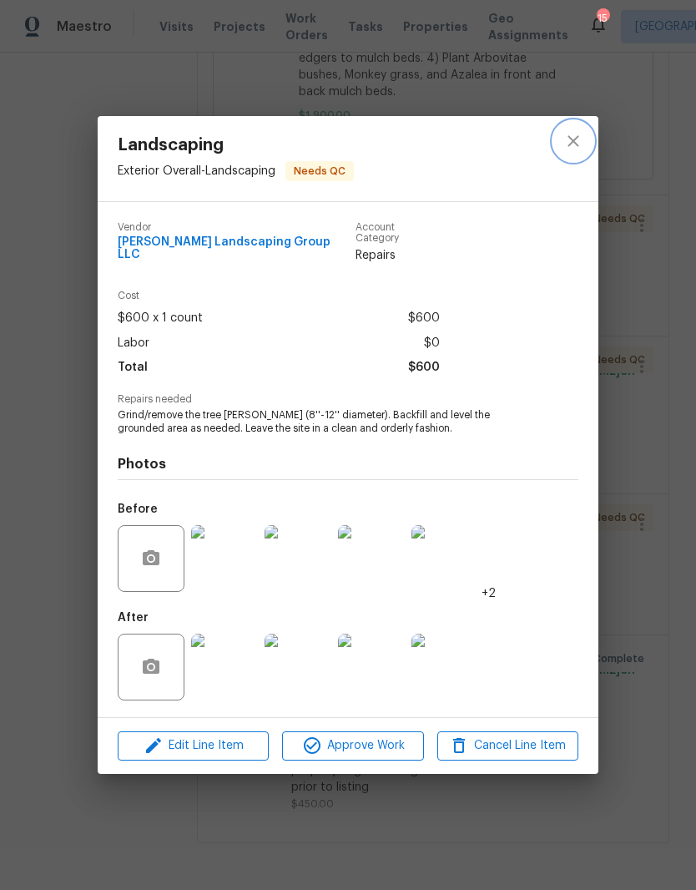
click at [576, 151] on icon "close" at bounding box center [574, 141] width 20 height 20
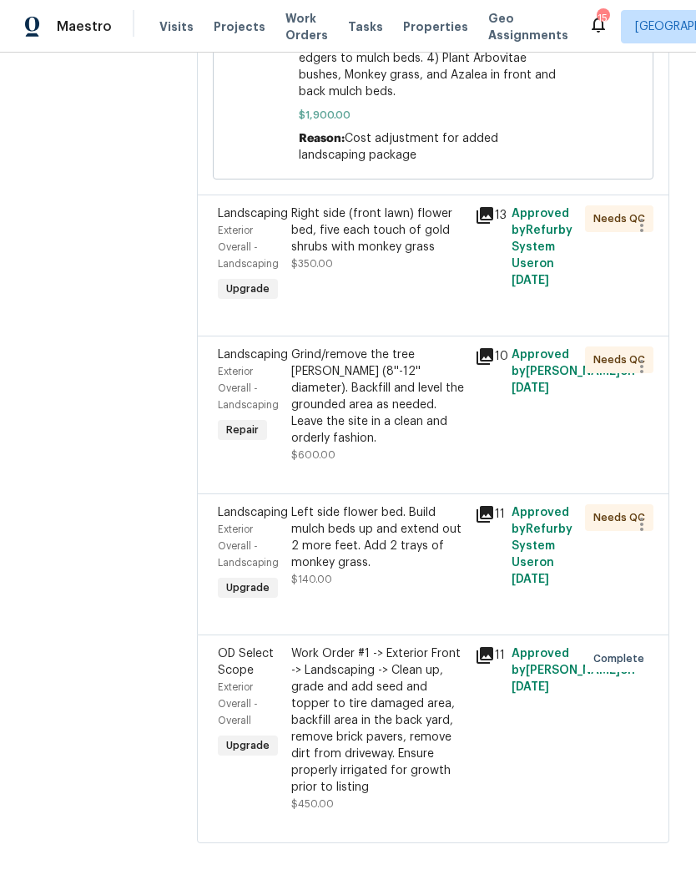
scroll to position [68, 0]
click at [447, 645] on div "Work Order #1 -> Exterior Front -> Landscaping -> Clean up, grade and add seed …" at bounding box center [378, 720] width 174 height 150
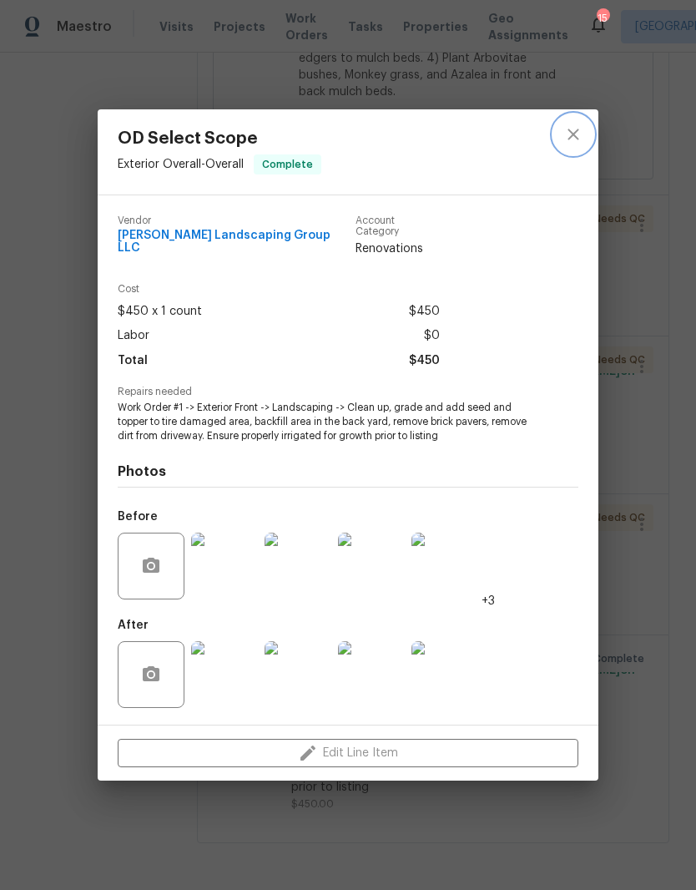
click at [583, 137] on icon "close" at bounding box center [574, 134] width 20 height 20
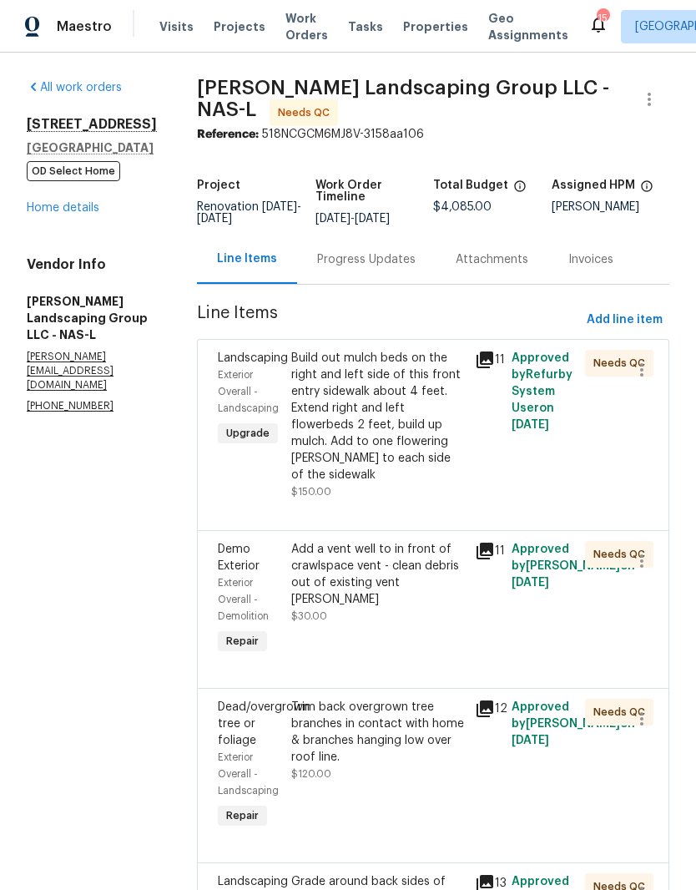
scroll to position [0, 0]
click at [600, 310] on span "Add line item" at bounding box center [625, 320] width 76 height 21
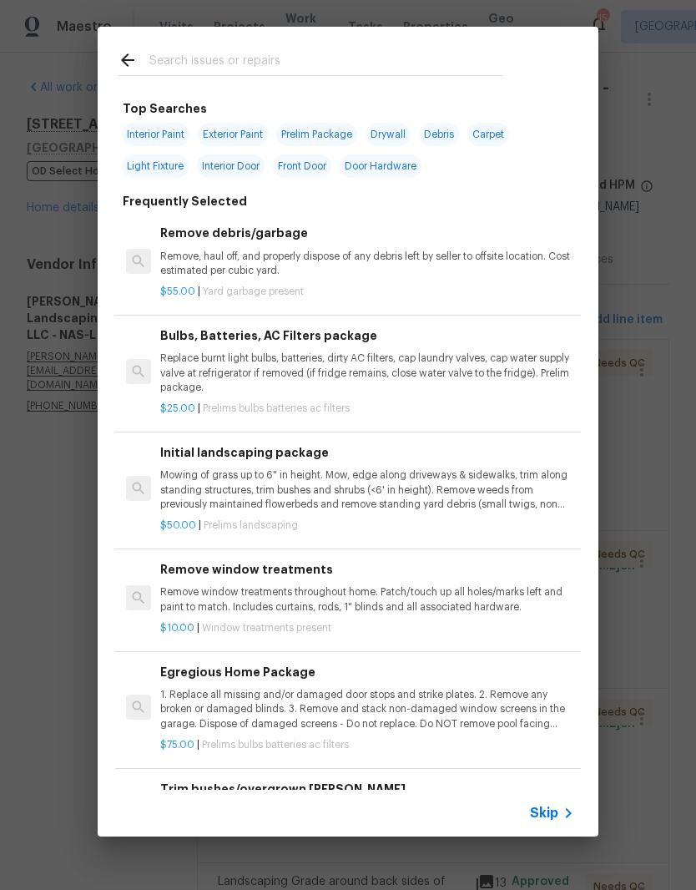
click at [346, 54] on input "text" at bounding box center [326, 62] width 354 height 25
type input "Pressure wash"
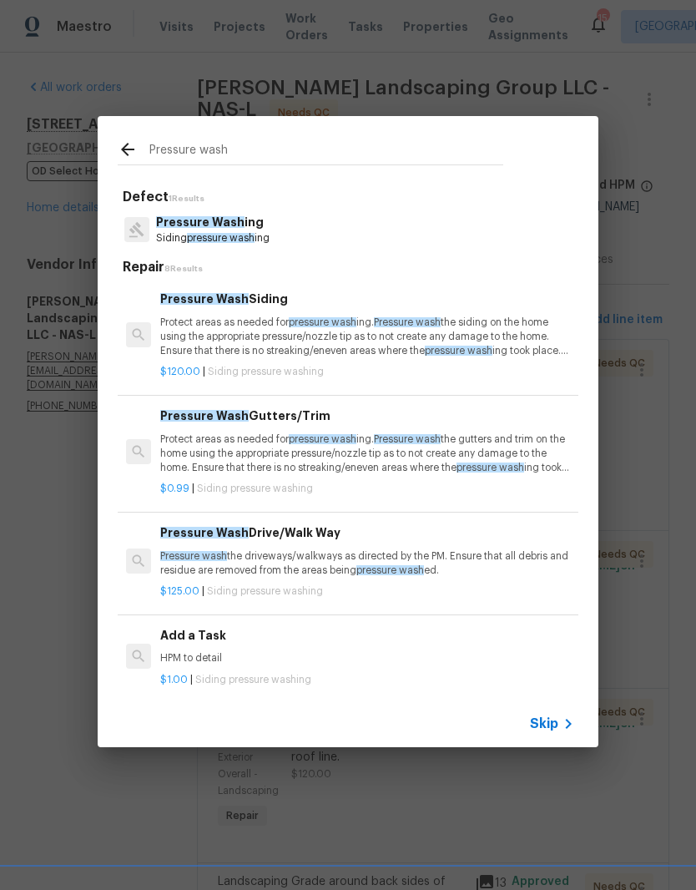
click at [266, 301] on h6 "Pressure Wash Siding" at bounding box center [367, 299] width 414 height 18
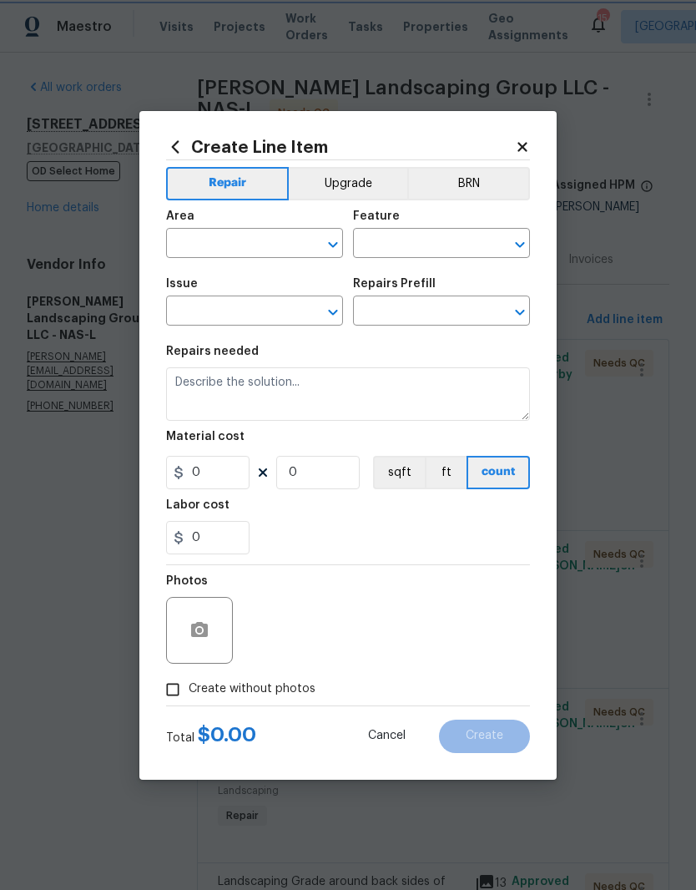
type input "Siding"
type input "Pressure Washing"
type textarea "Protect areas as needed for pressure washing. Pressure wash the siding on the h…"
type input "1"
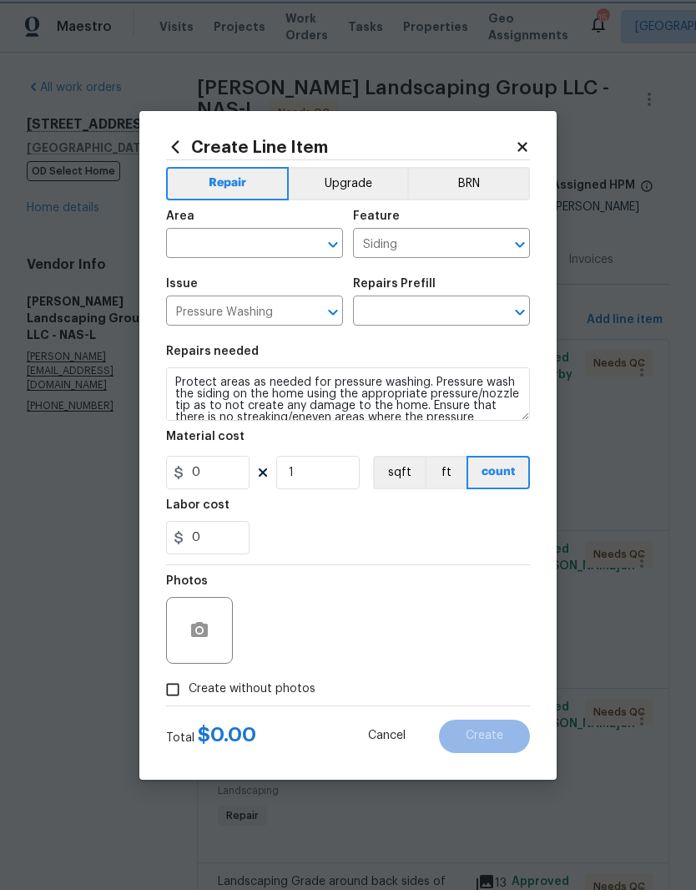
type input "Pressure Wash Siding $120.00"
type input "120"
click at [293, 235] on input "text" at bounding box center [231, 245] width 130 height 26
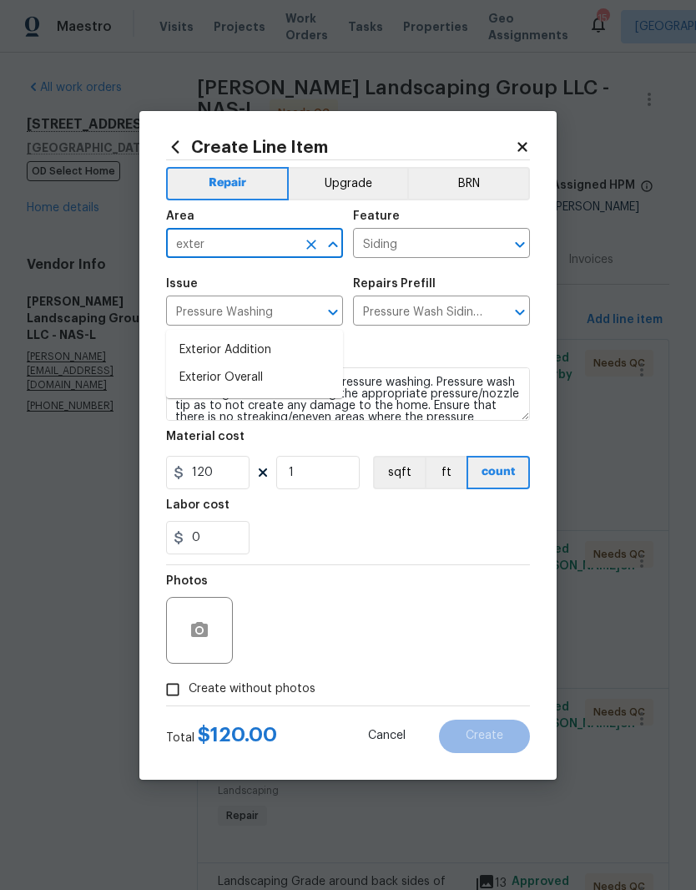
click at [259, 364] on li "Exterior Overall" at bounding box center [254, 378] width 177 height 28
type input "Exterior Overall"
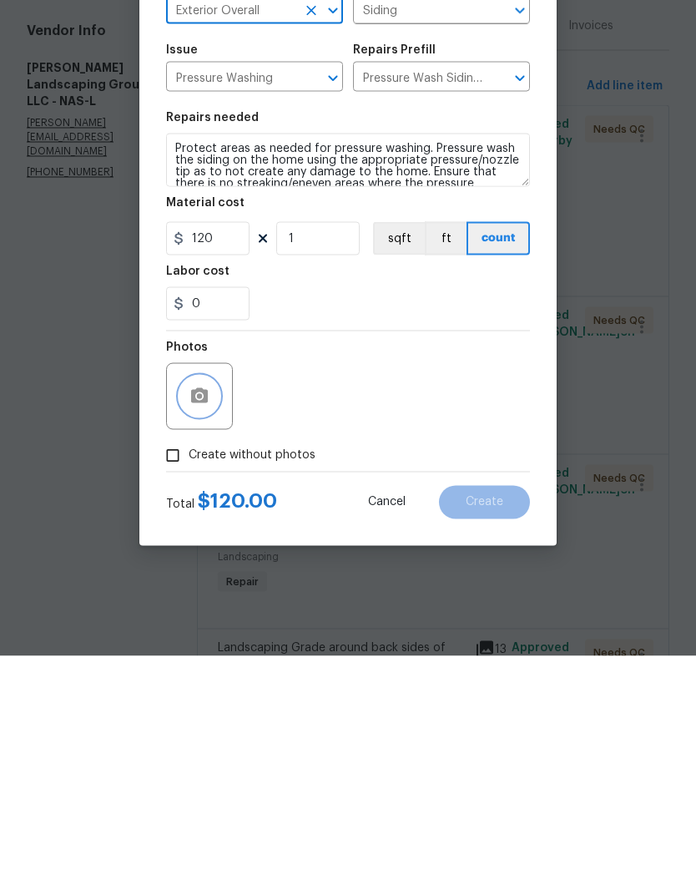
click at [209, 620] on icon "button" at bounding box center [200, 630] width 20 height 20
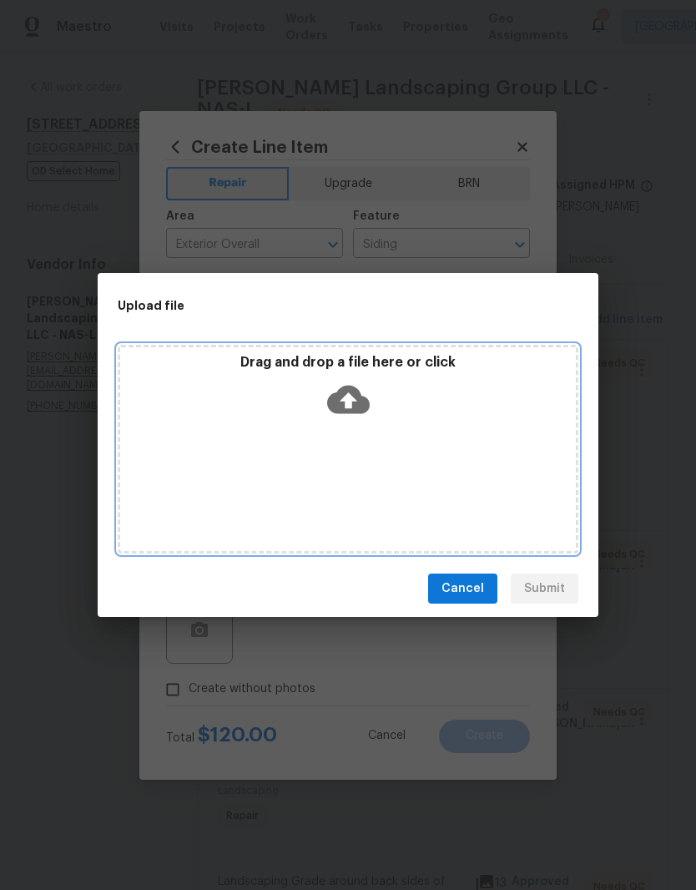
click at [422, 423] on div "Drag and drop a file here or click" at bounding box center [348, 390] width 456 height 72
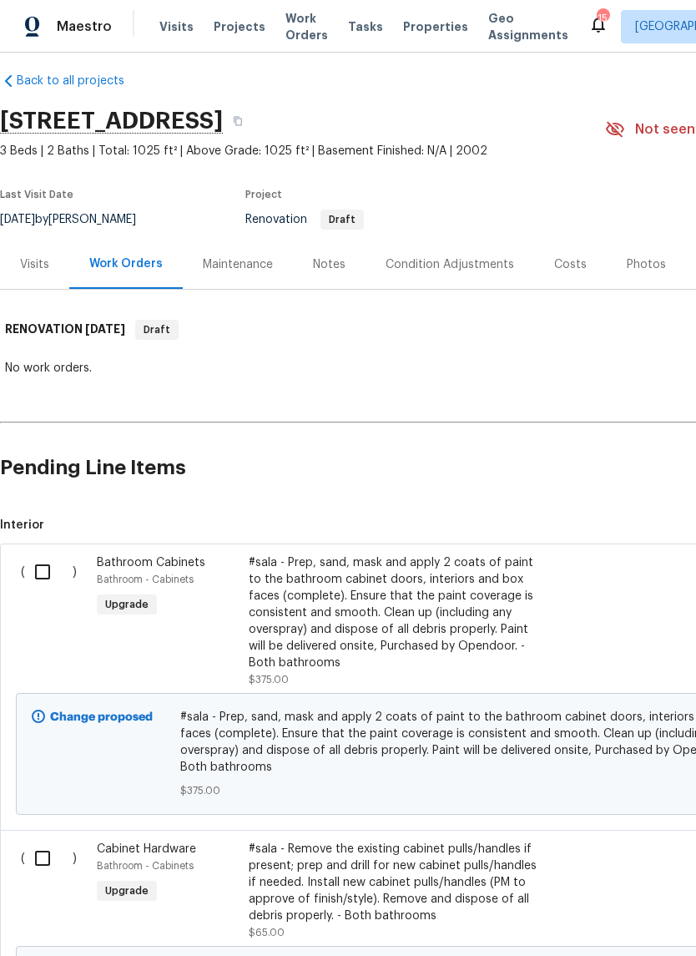
scroll to position [15, 0]
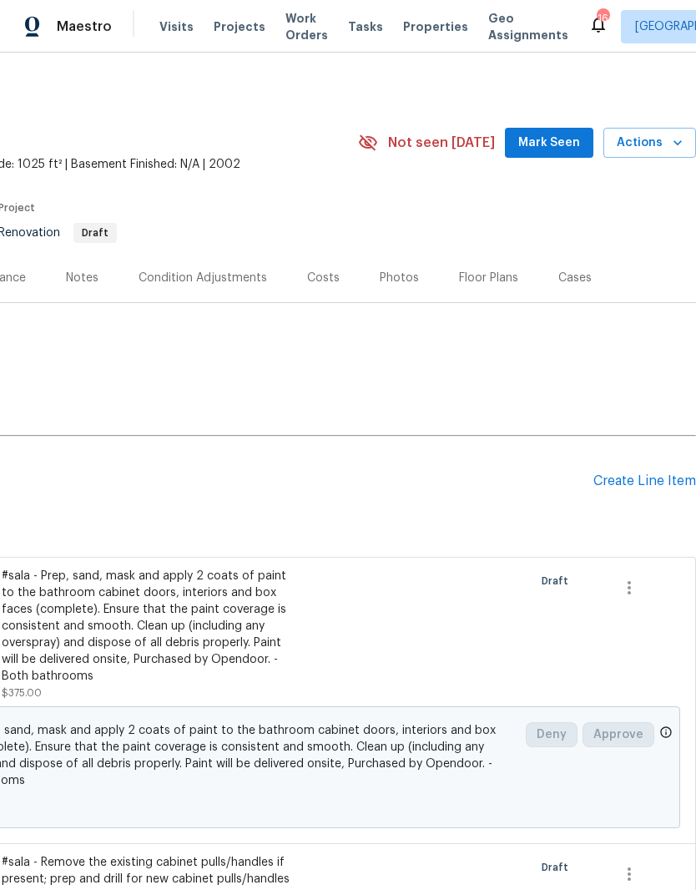
scroll to position [0, 247]
click at [651, 481] on div "Create Line Item" at bounding box center [645, 481] width 103 height 16
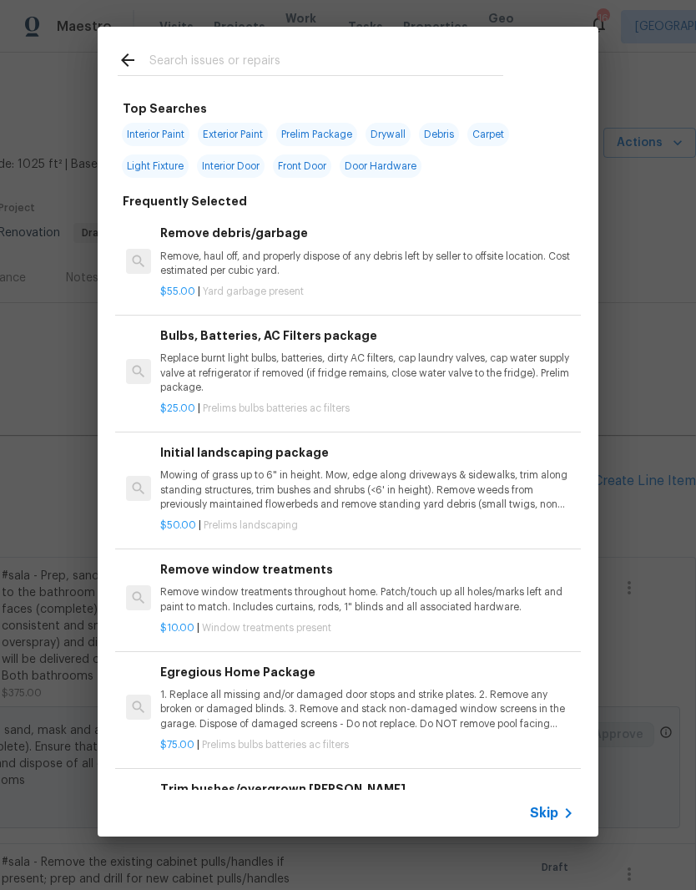
click at [335, 52] on input "text" at bounding box center [326, 62] width 354 height 25
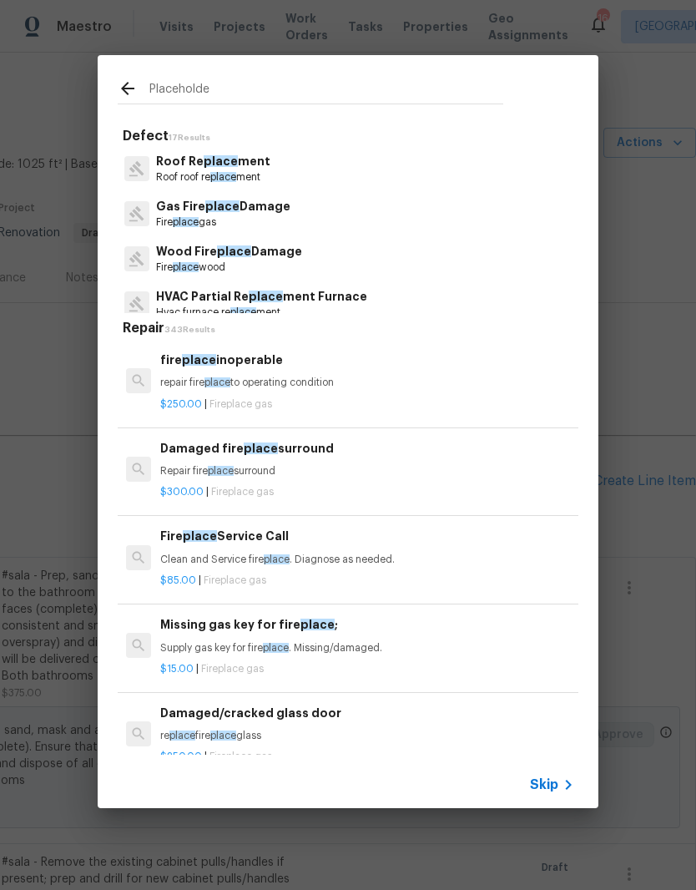
type input "Placeholder"
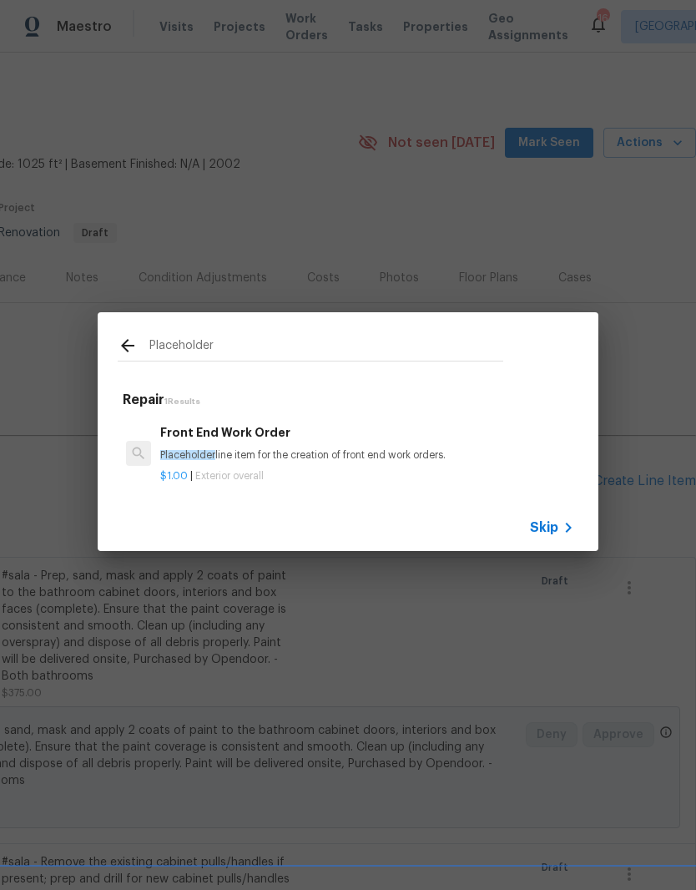
click at [274, 448] on div "Front End Work Order Placeholder line item for the creation of front end work o…" at bounding box center [367, 443] width 414 height 40
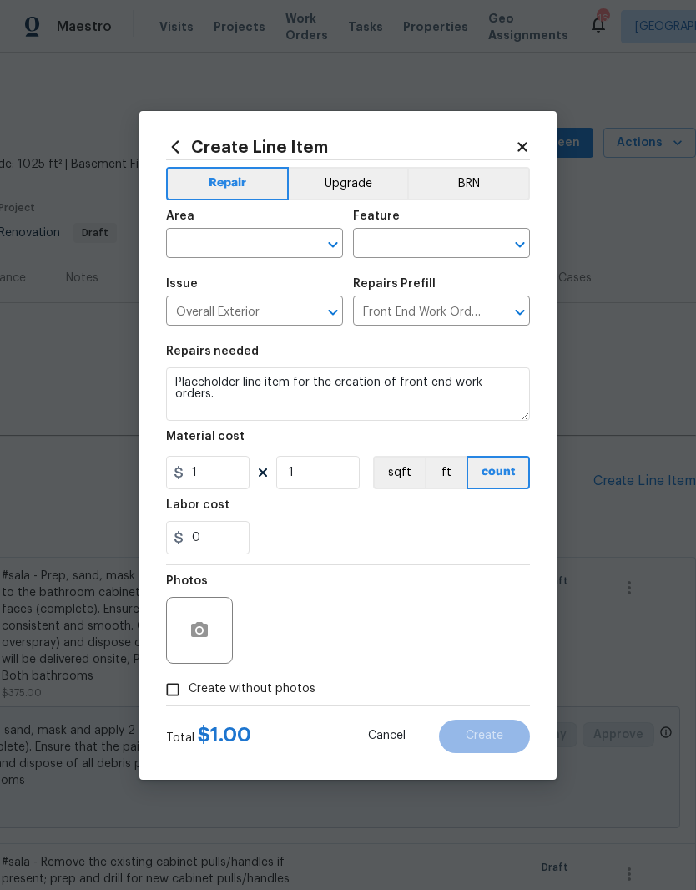
click at [296, 238] on input "text" at bounding box center [231, 245] width 130 height 26
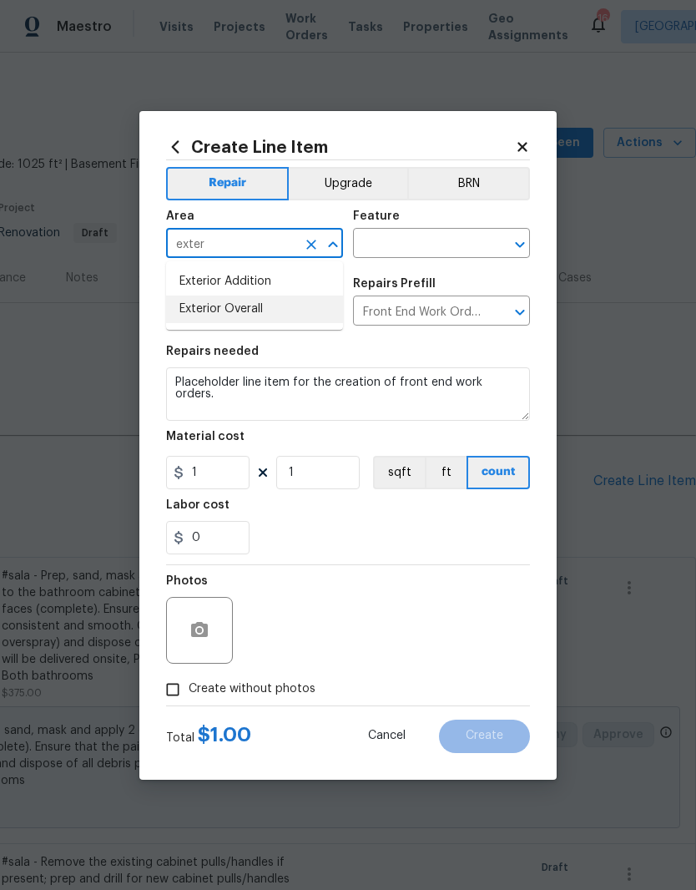
click at [247, 309] on li "Exterior Overall" at bounding box center [254, 310] width 177 height 28
type input "Exterior Overall"
click at [428, 242] on input "text" at bounding box center [418, 245] width 130 height 26
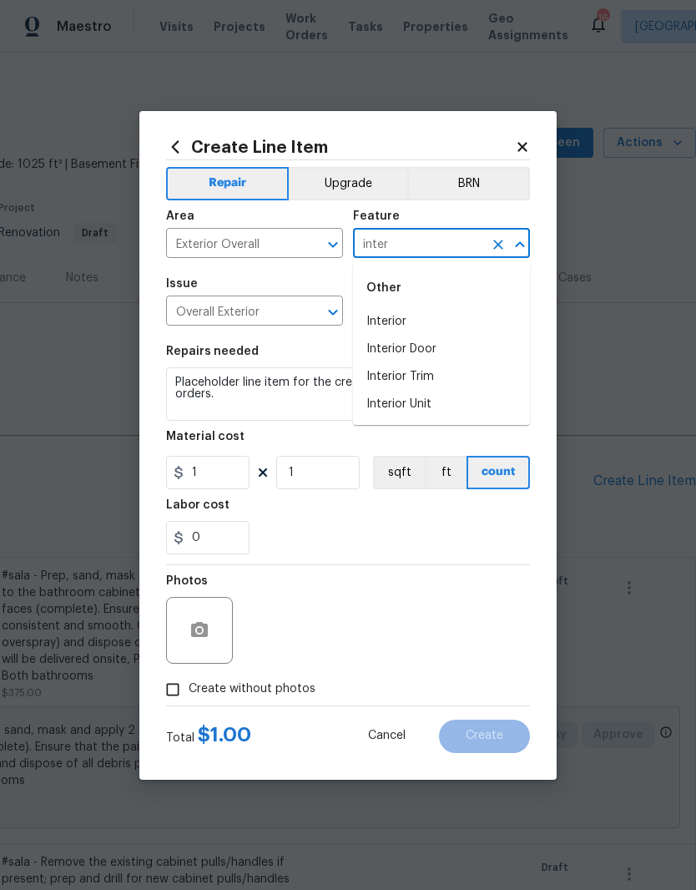
click at [397, 322] on li "Interior" at bounding box center [441, 322] width 177 height 28
type input "Interior"
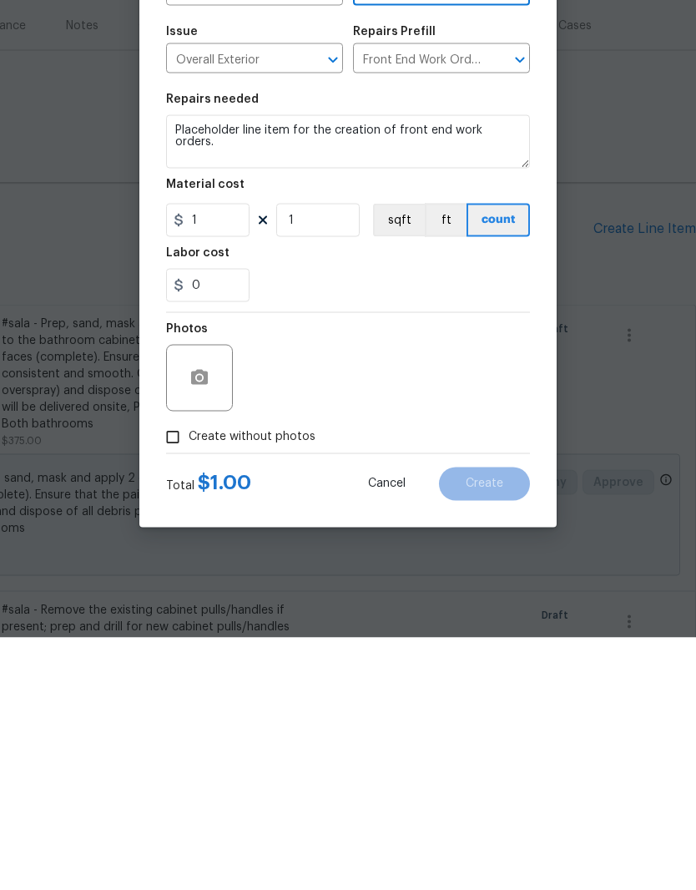
click at [183, 674] on input "Create without photos" at bounding box center [173, 690] width 32 height 32
checkbox input "true"
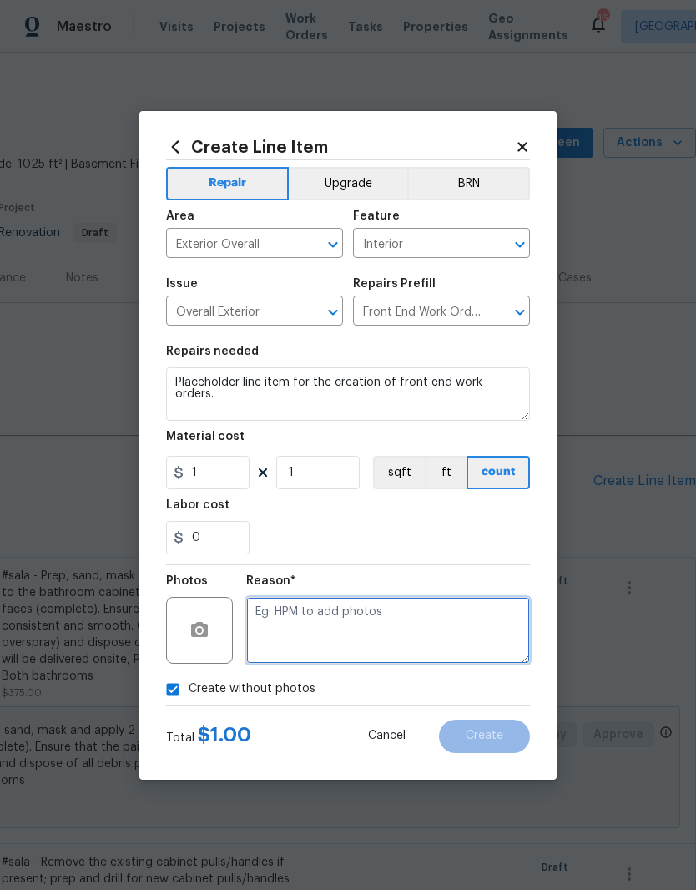
click at [355, 608] on textarea at bounding box center [388, 630] width 284 height 67
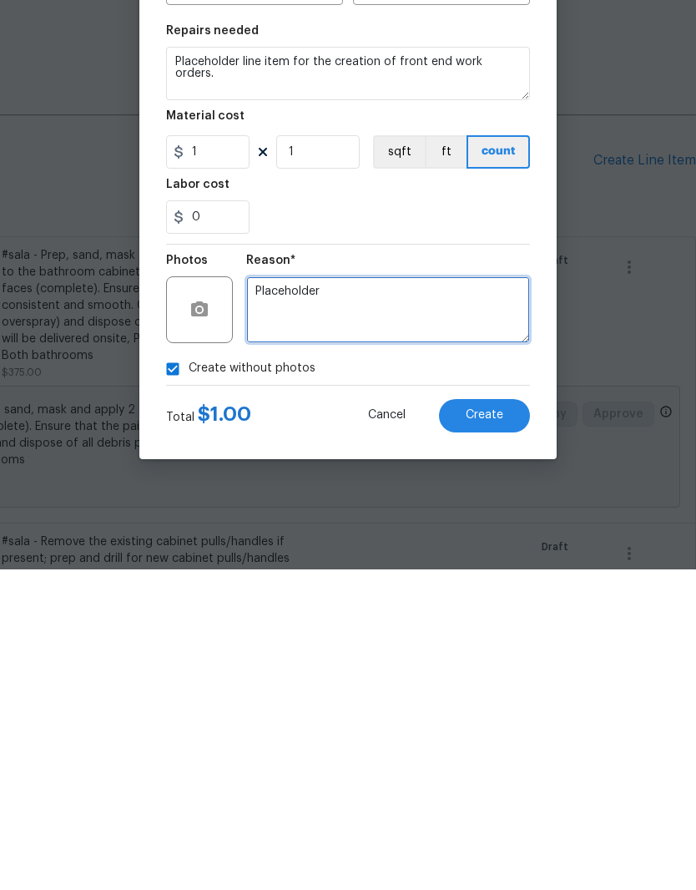
type textarea "Placeholder"
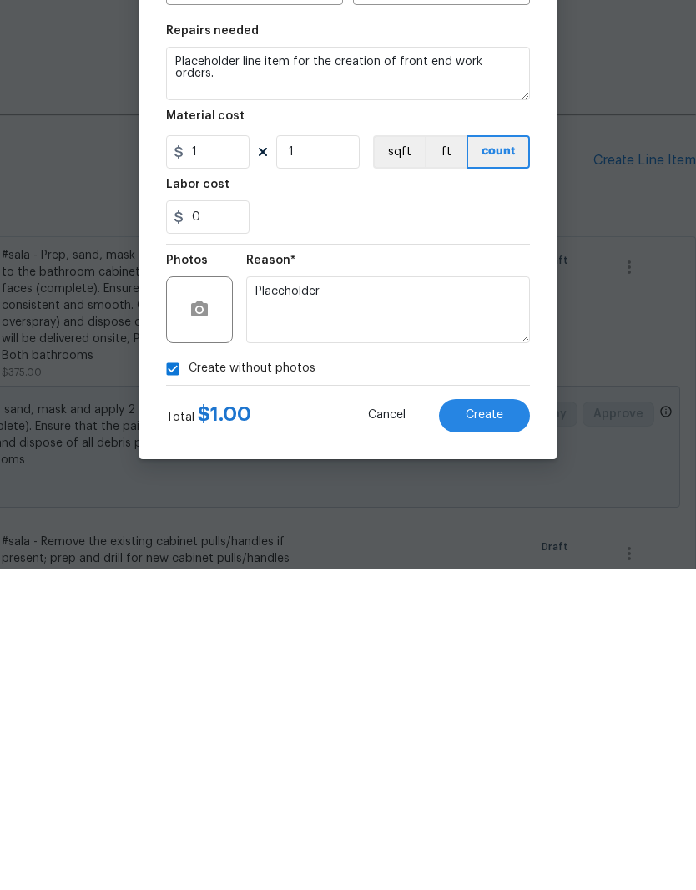
click at [498, 730] on span "Create" at bounding box center [485, 736] width 38 height 13
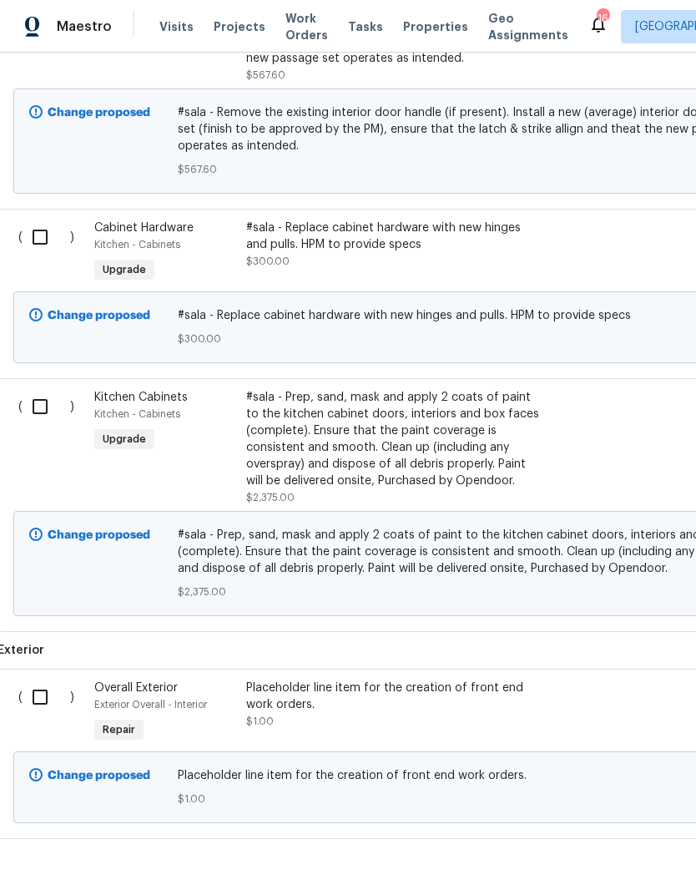
scroll to position [1343, 3]
click at [45, 681] on input "checkbox" at bounding box center [47, 698] width 48 height 35
checkbox input "true"
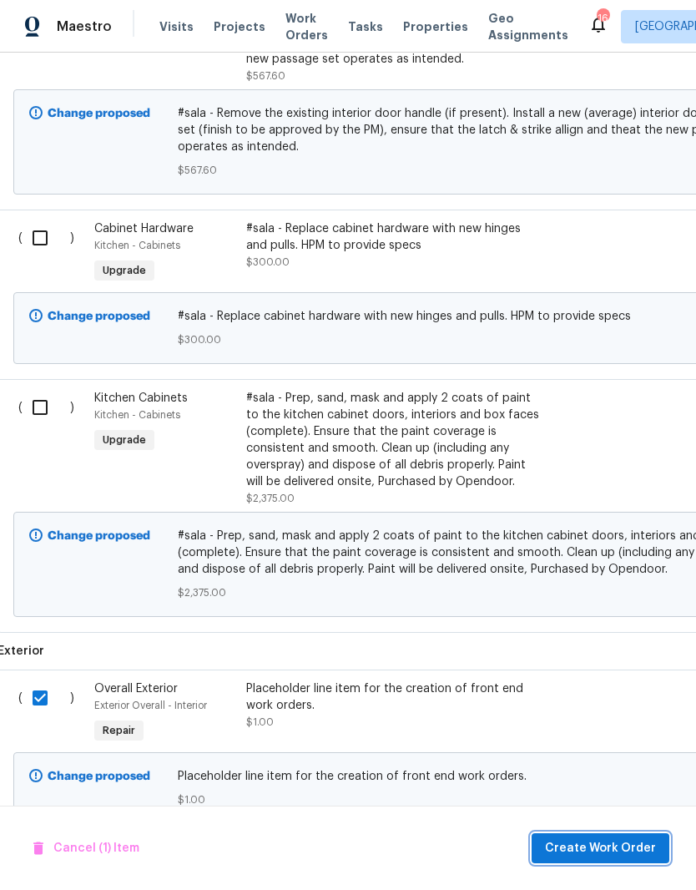
click at [592, 843] on span "Create Work Order" at bounding box center [600, 848] width 111 height 21
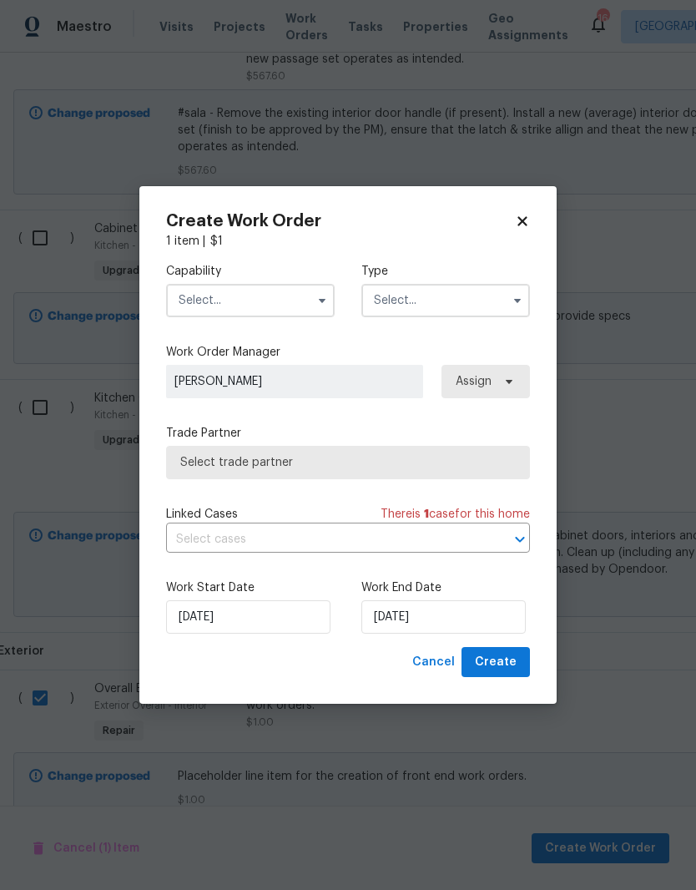
click at [296, 296] on input "text" at bounding box center [250, 300] width 169 height 33
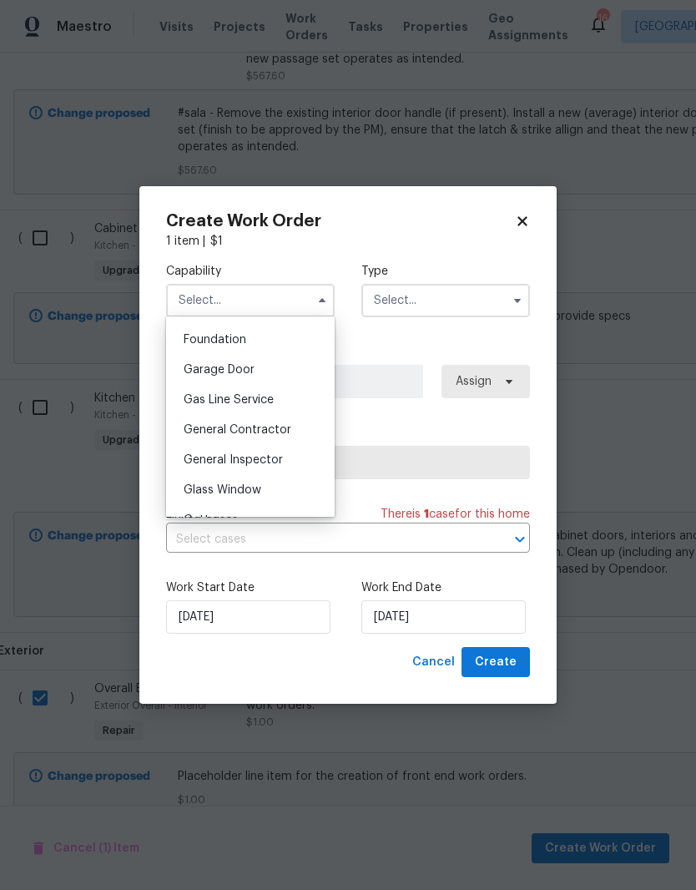
scroll to position [706, 0]
click at [284, 434] on div "General Contractor" at bounding box center [250, 428] width 160 height 30
type input "General Contractor"
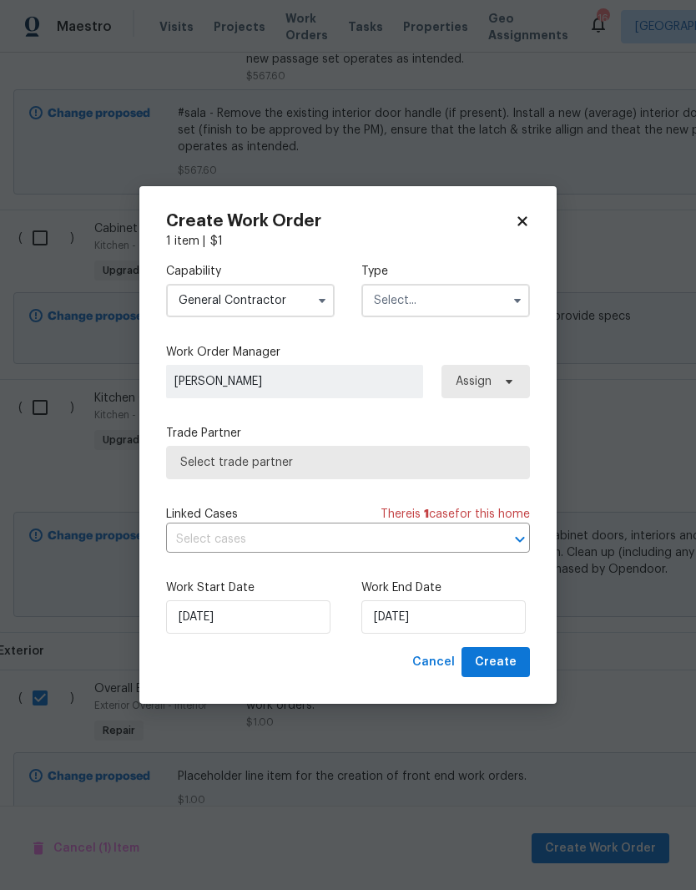
click at [466, 296] on input "text" at bounding box center [446, 300] width 169 height 33
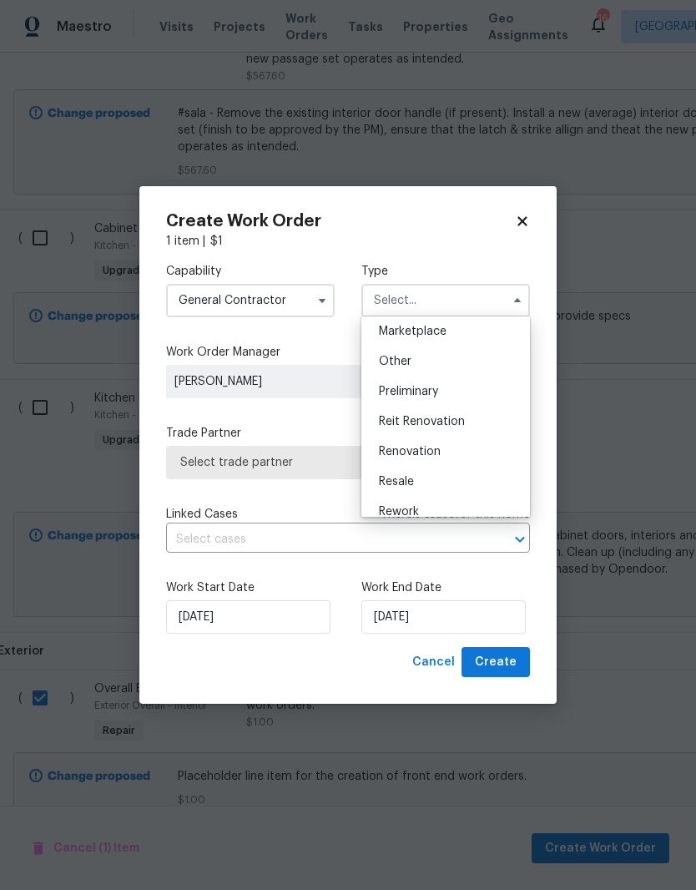
scroll to position [312, 0]
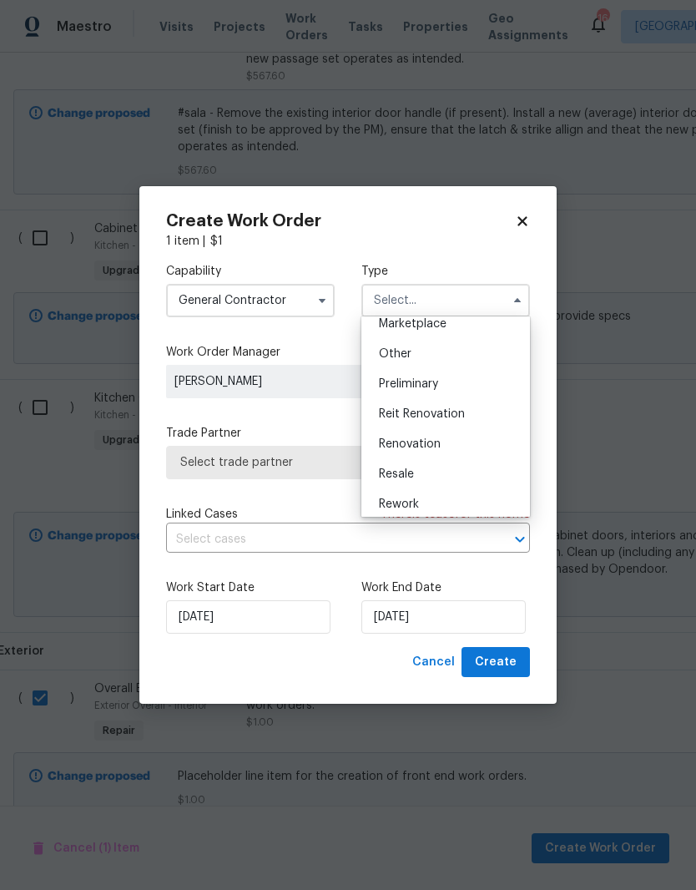
click at [433, 444] on span "Renovation" at bounding box center [410, 444] width 62 height 12
type input "Renovation"
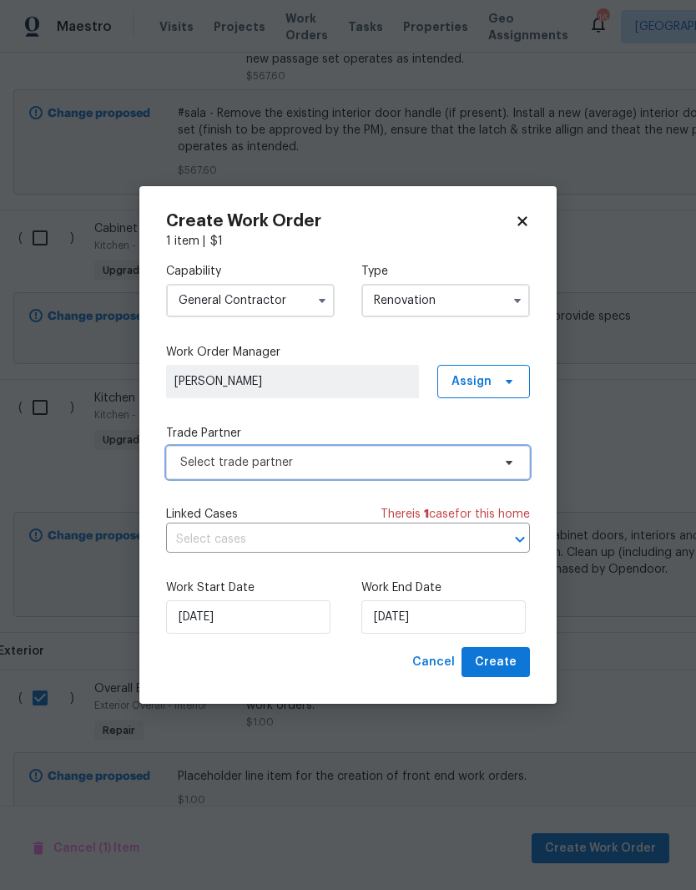
click at [511, 459] on icon at bounding box center [509, 462] width 13 height 13
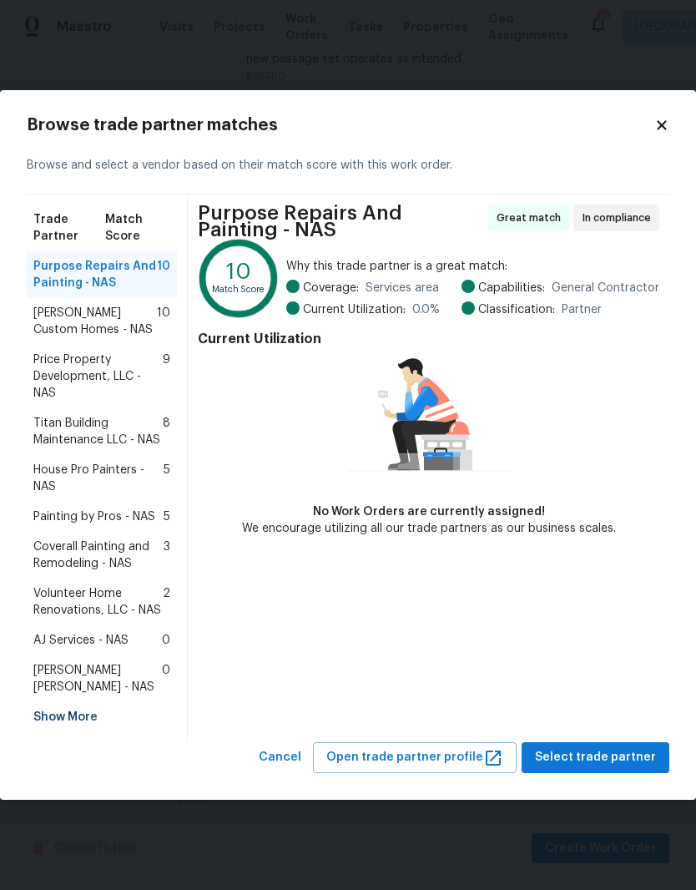
click at [100, 557] on span "Coverall Painting and Remodeling - NAS" at bounding box center [98, 555] width 130 height 33
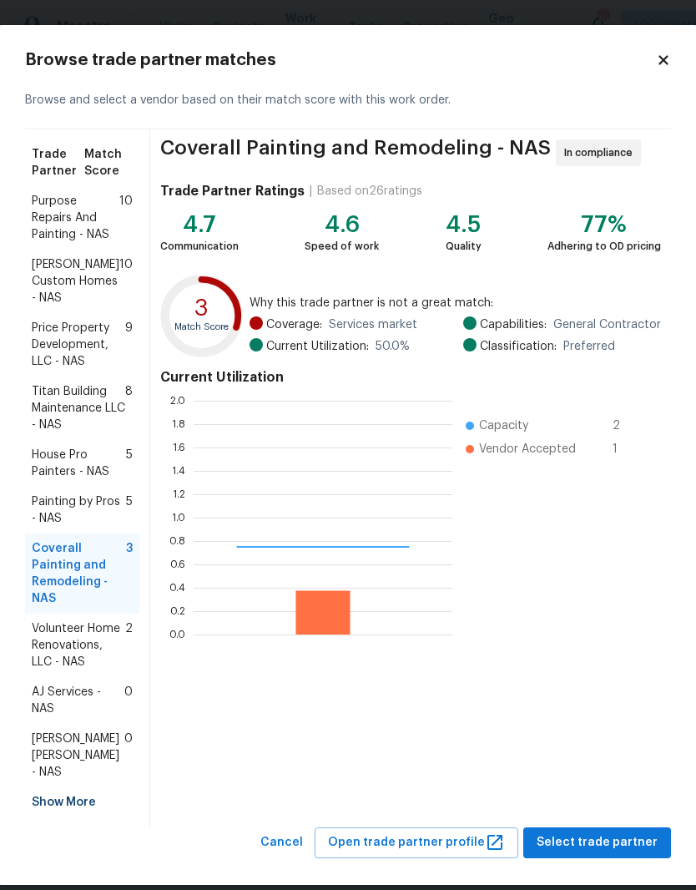
scroll to position [234, 259]
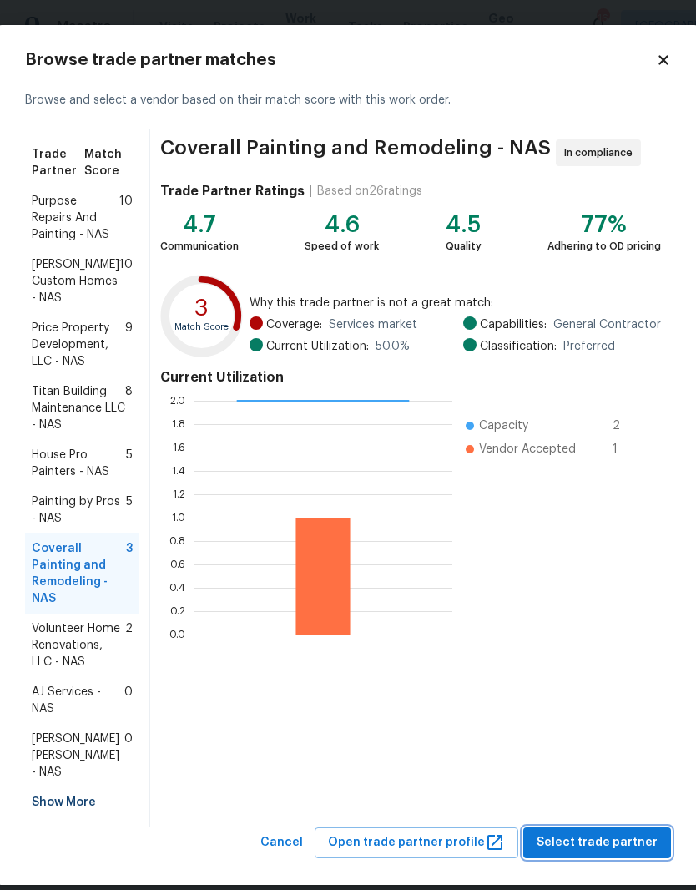
click at [615, 833] on span "Select trade partner" at bounding box center [597, 843] width 121 height 21
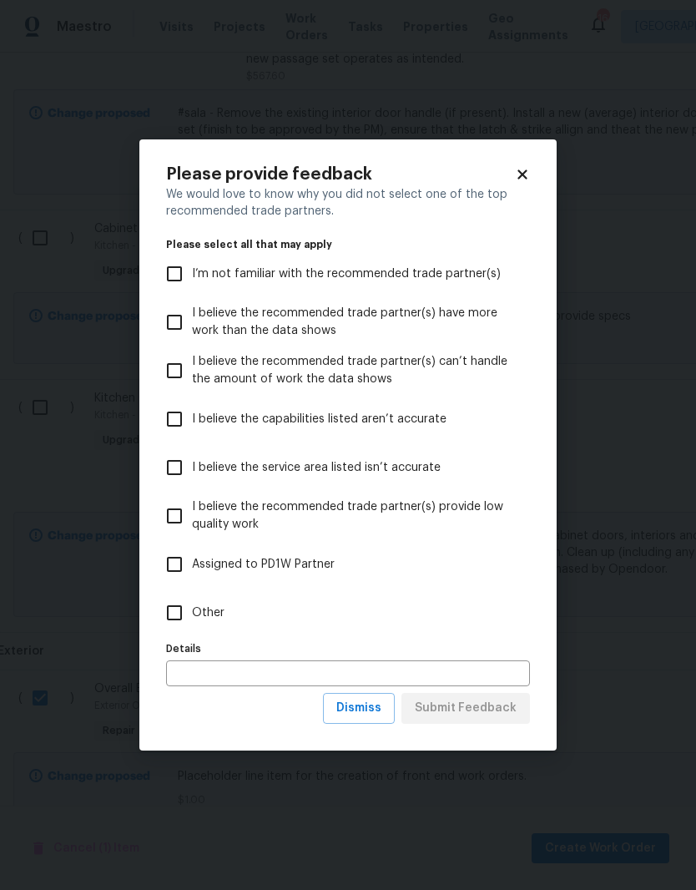
click at [175, 616] on input "Other" at bounding box center [174, 612] width 35 height 35
checkbox input "true"
click at [483, 708] on span "Submit Feedback" at bounding box center [466, 708] width 102 height 21
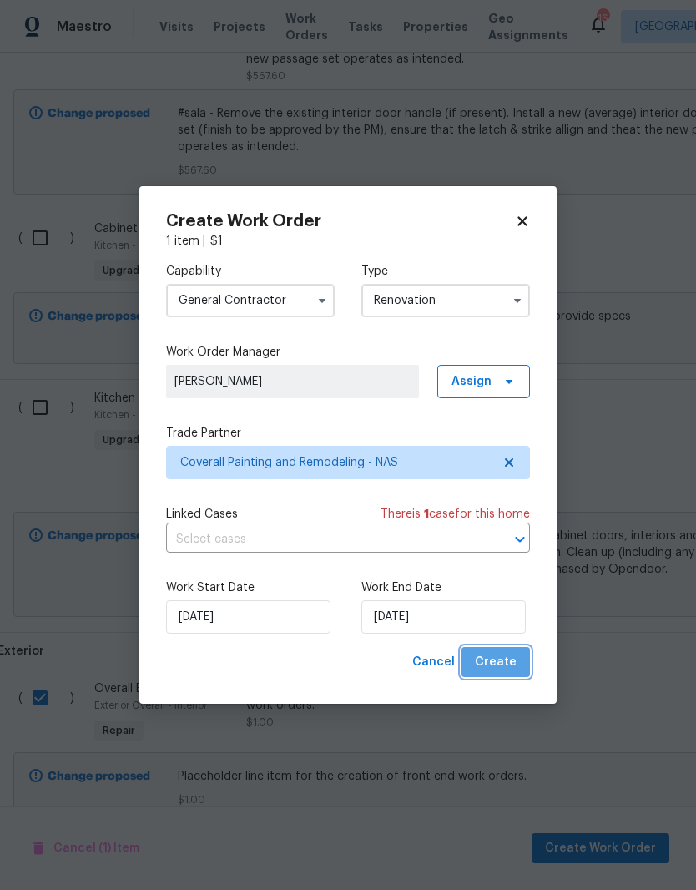
click at [505, 663] on span "Create" at bounding box center [496, 662] width 42 height 21
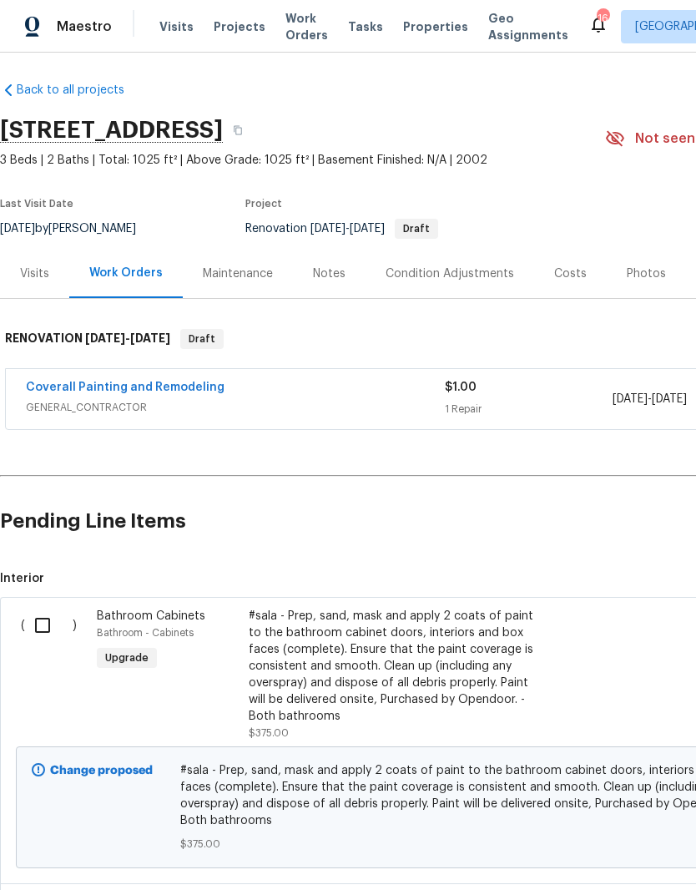
scroll to position [5, 0]
click at [135, 381] on link "Coverall Painting and Remodeling" at bounding box center [125, 387] width 199 height 12
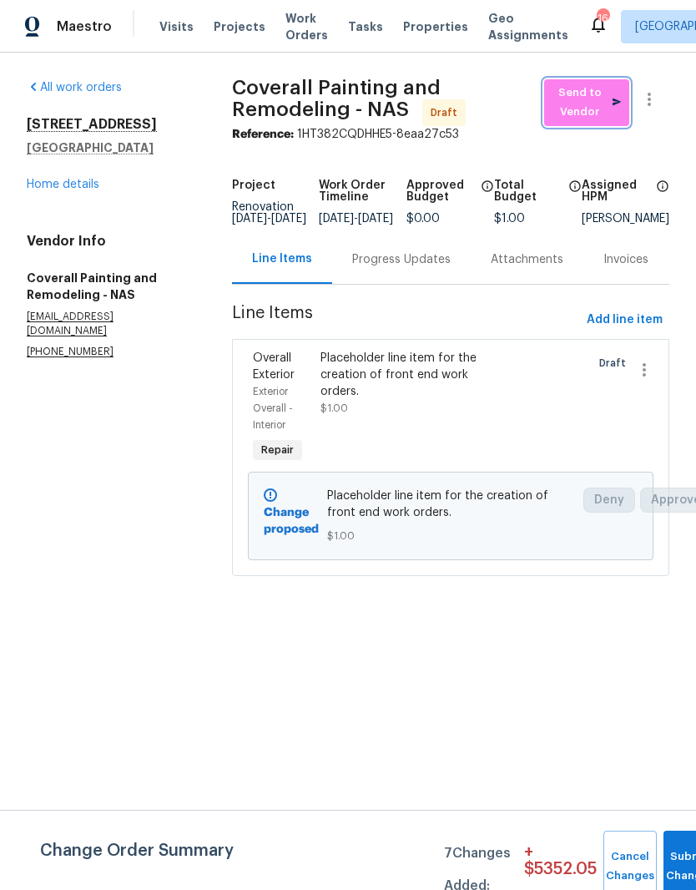
click at [587, 103] on span "Send to Vendor" at bounding box center [587, 103] width 68 height 38
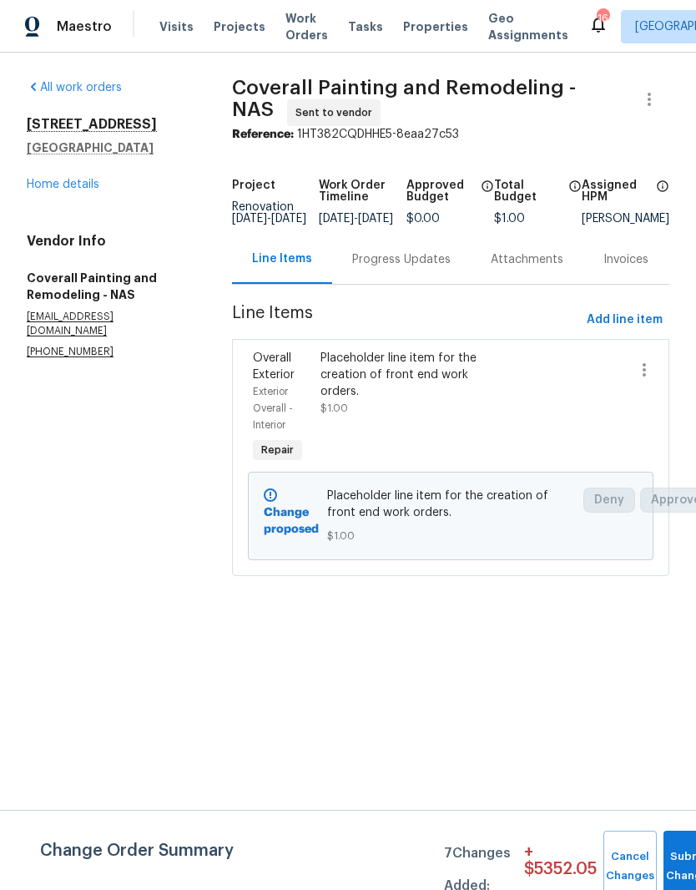
click at [93, 189] on link "Home details" at bounding box center [63, 185] width 73 height 12
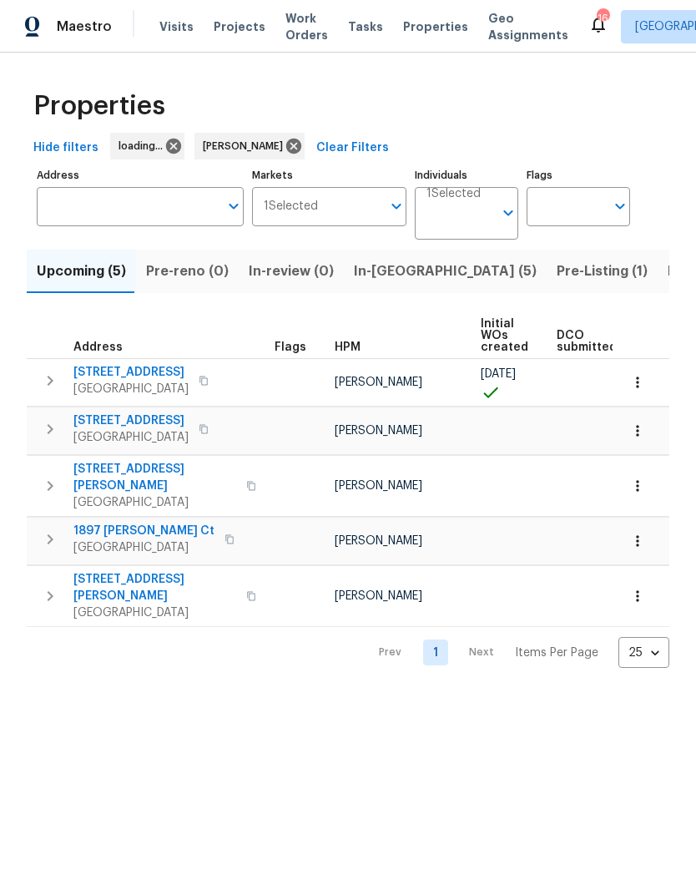
click at [141, 426] on span "2592 Emerald Ct" at bounding box center [130, 420] width 115 height 17
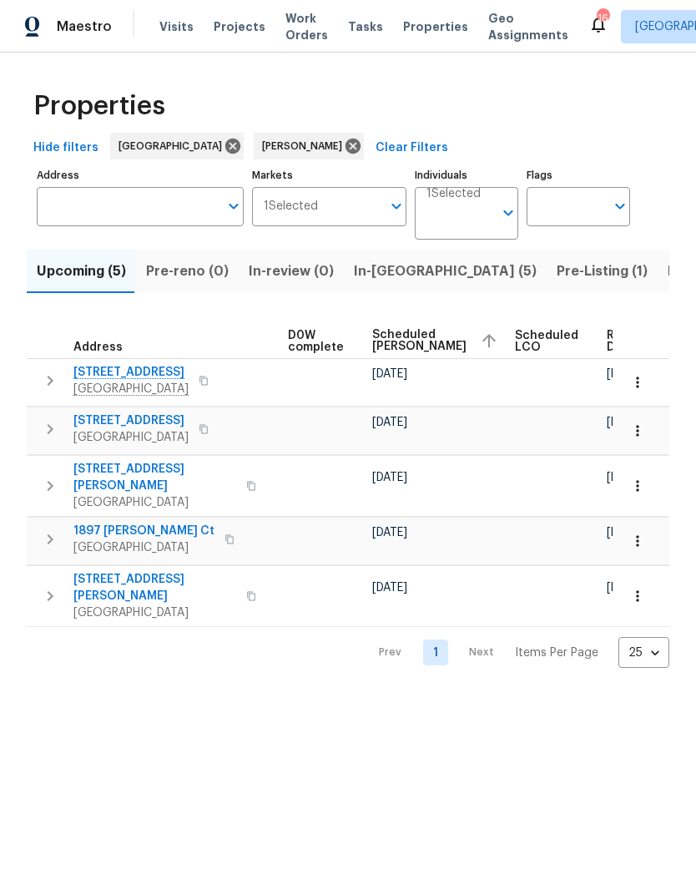
scroll to position [0, 440]
click at [643, 428] on icon "button" at bounding box center [638, 431] width 17 height 17
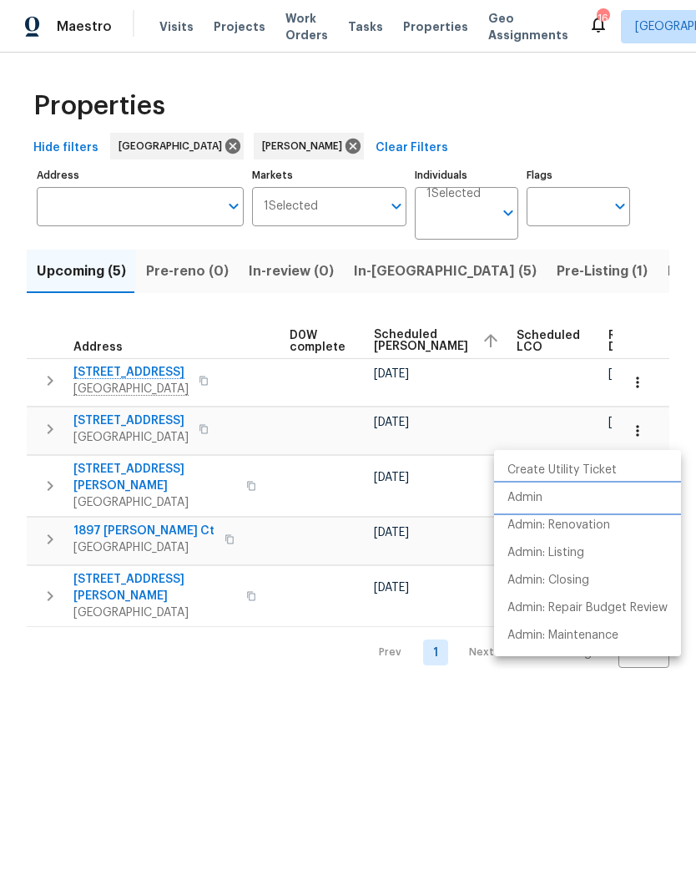
click at [538, 494] on p "Admin" at bounding box center [525, 498] width 35 height 18
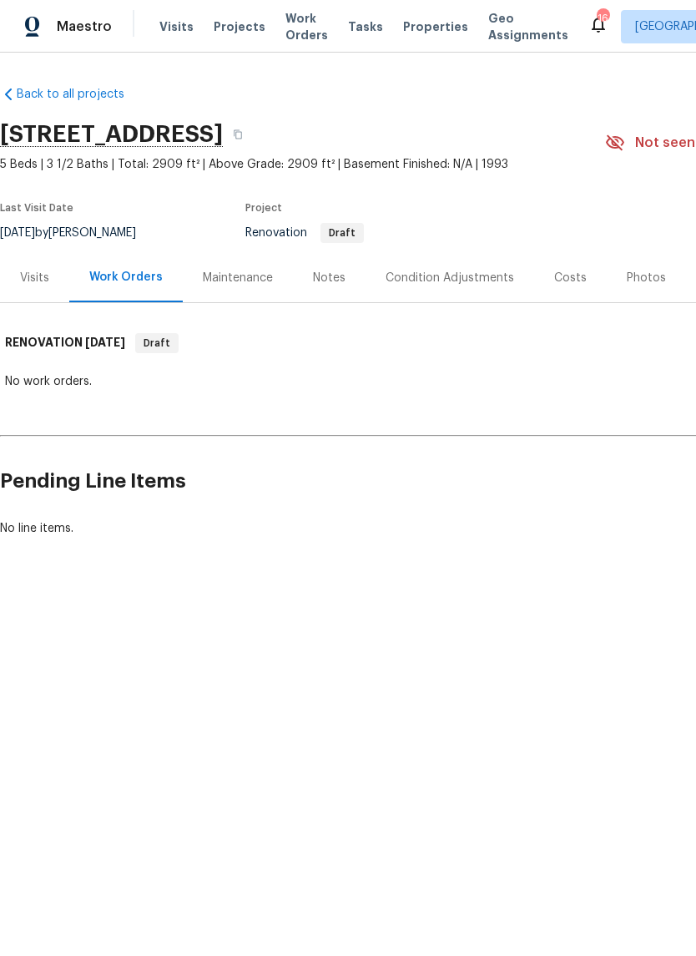
click at [578, 278] on div "Costs" at bounding box center [570, 278] width 33 height 17
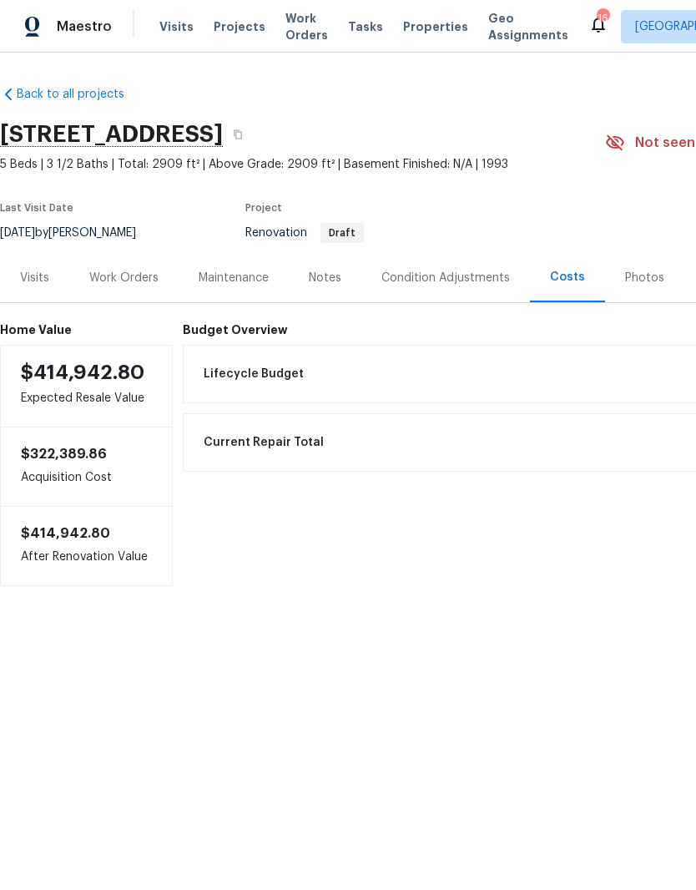
click at [134, 277] on div "Work Orders" at bounding box center [123, 278] width 69 height 17
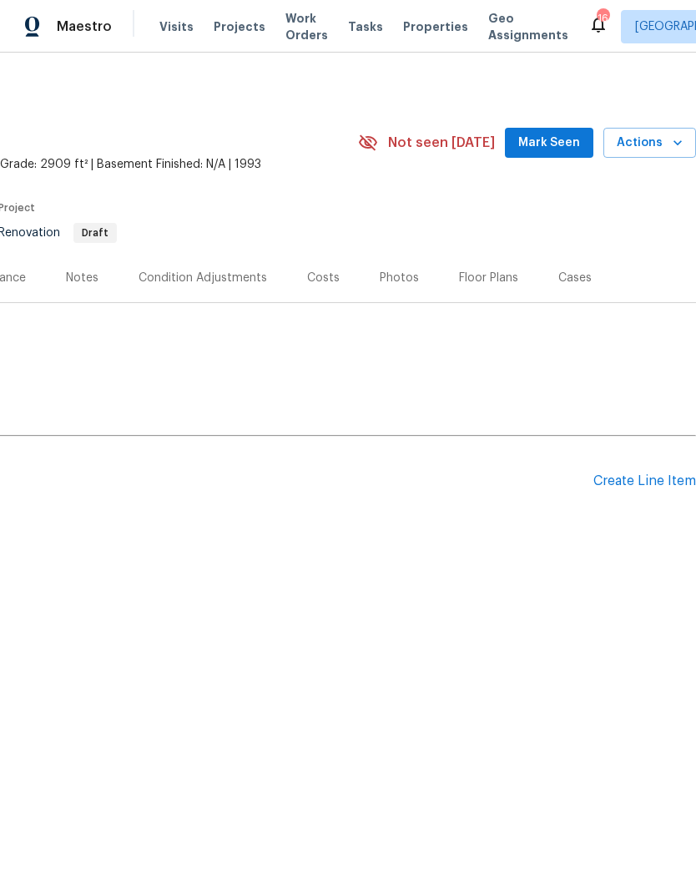
scroll to position [0, 247]
click at [630, 483] on div "Create Line Item" at bounding box center [645, 481] width 103 height 16
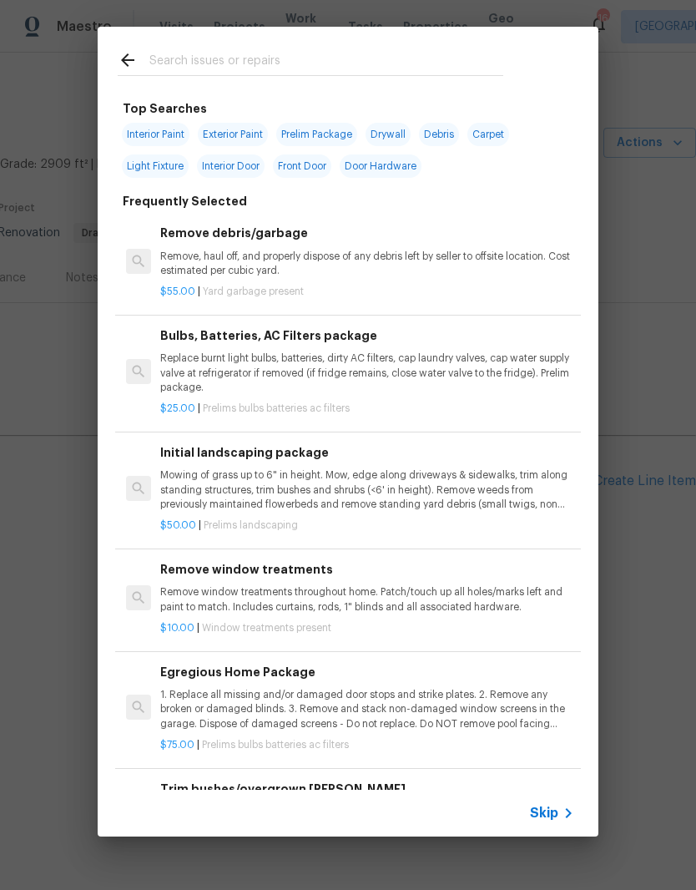
click at [261, 50] on input "text" at bounding box center [326, 62] width 354 height 25
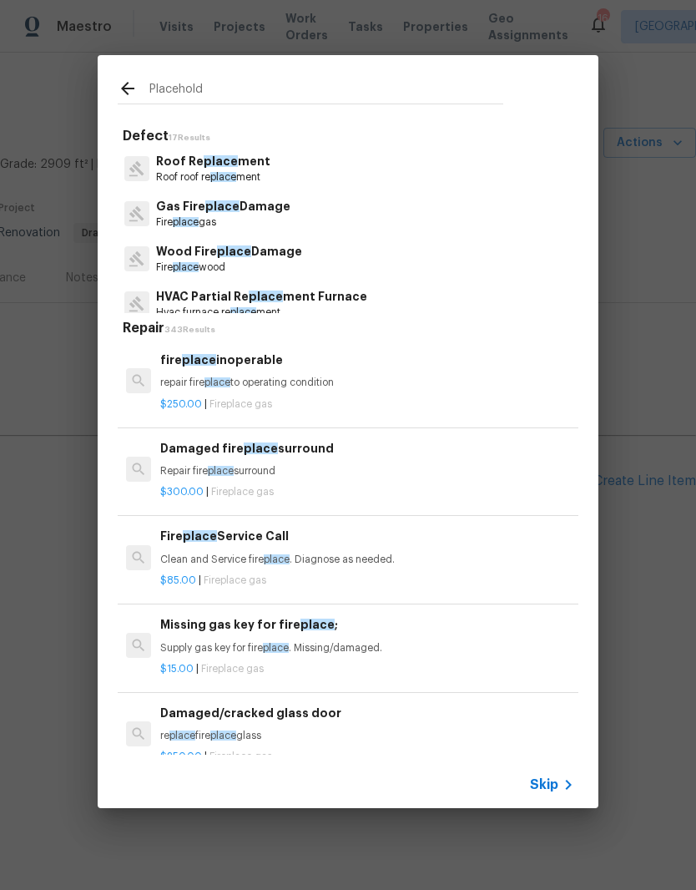
type input "Placeholde"
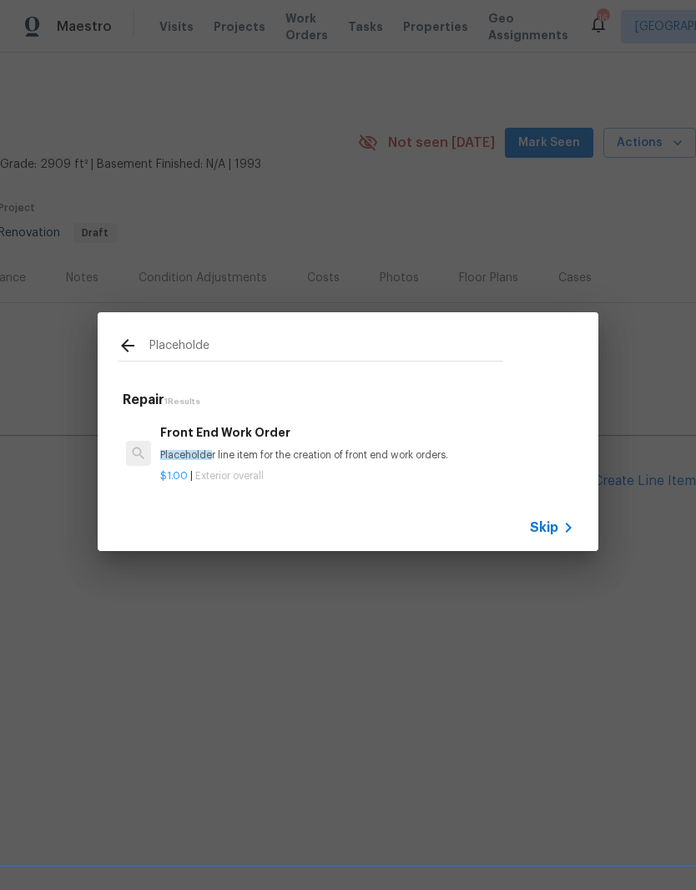
click at [264, 433] on h6 "Front End Work Order" at bounding box center [367, 432] width 414 height 18
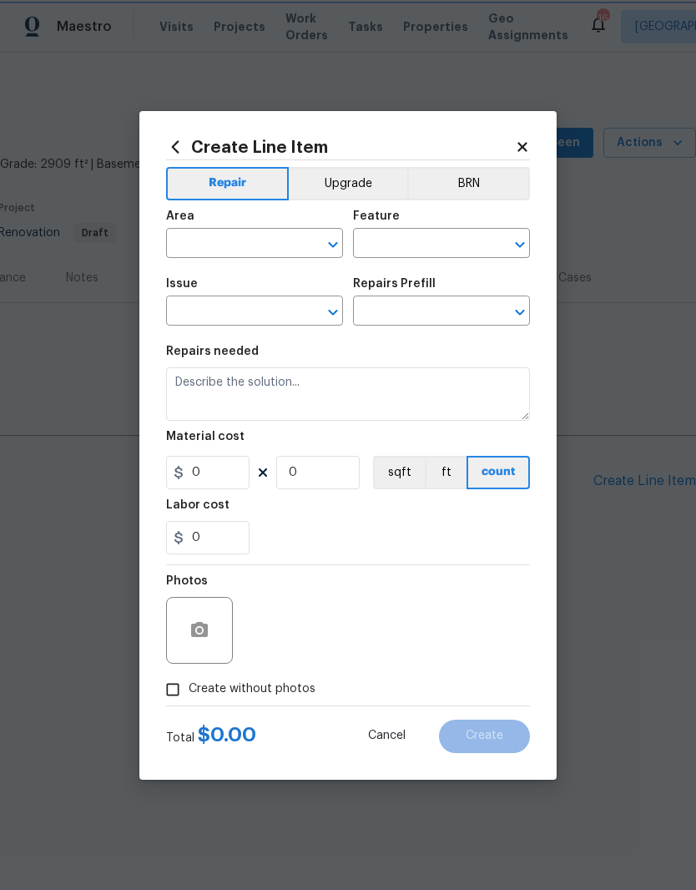
type input "Overall Exterior"
type input "Front End Work Order $1.00"
type textarea "Placeholder line item for the creation of front end work orders."
type input "1"
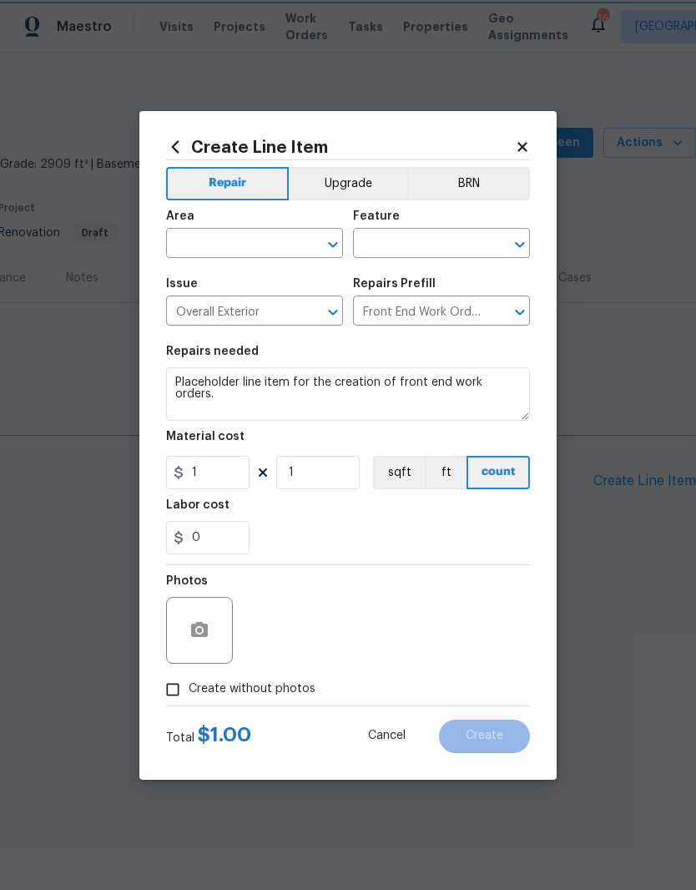
click at [300, 240] on button "Clear" at bounding box center [311, 244] width 23 height 23
click at [253, 309] on li "Exterior Overall" at bounding box center [254, 310] width 177 height 28
type input "Exterior Overall"
click at [453, 239] on input "text" at bounding box center [418, 245] width 130 height 26
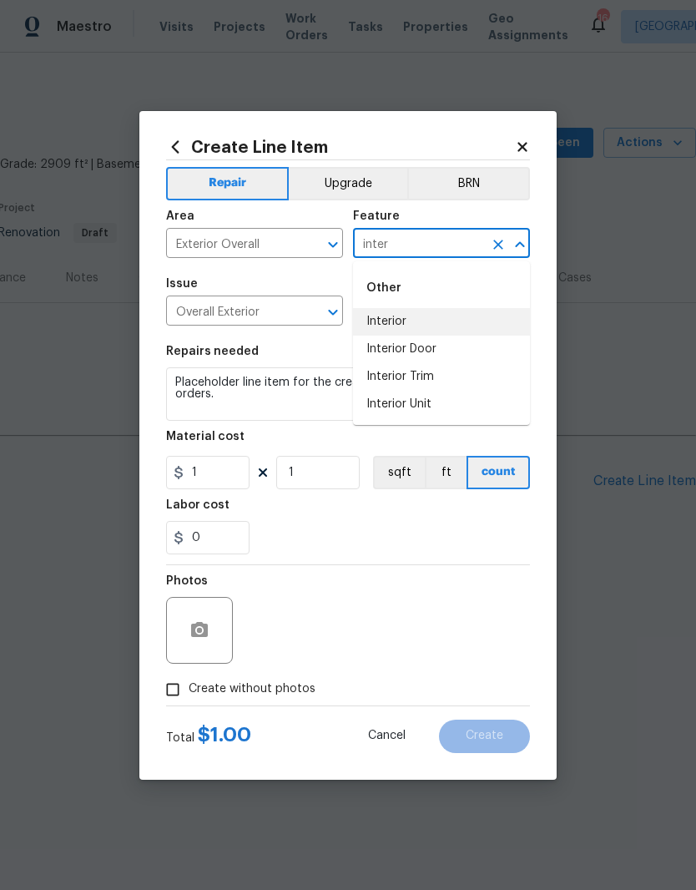
click at [403, 323] on li "Interior" at bounding box center [441, 322] width 177 height 28
type input "Interior"
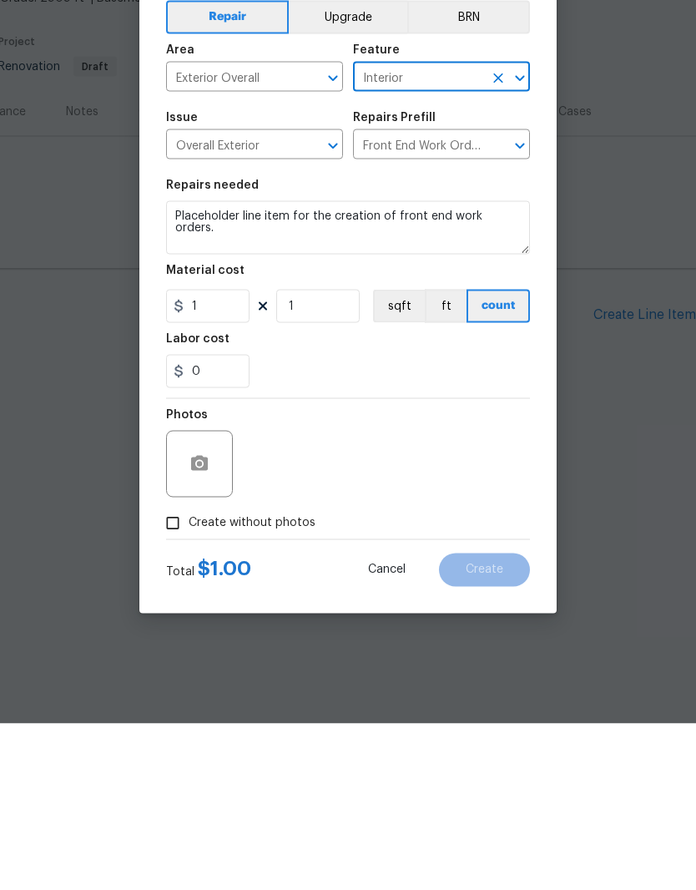
click at [171, 674] on input "Create without photos" at bounding box center [173, 690] width 32 height 32
checkbox input "true"
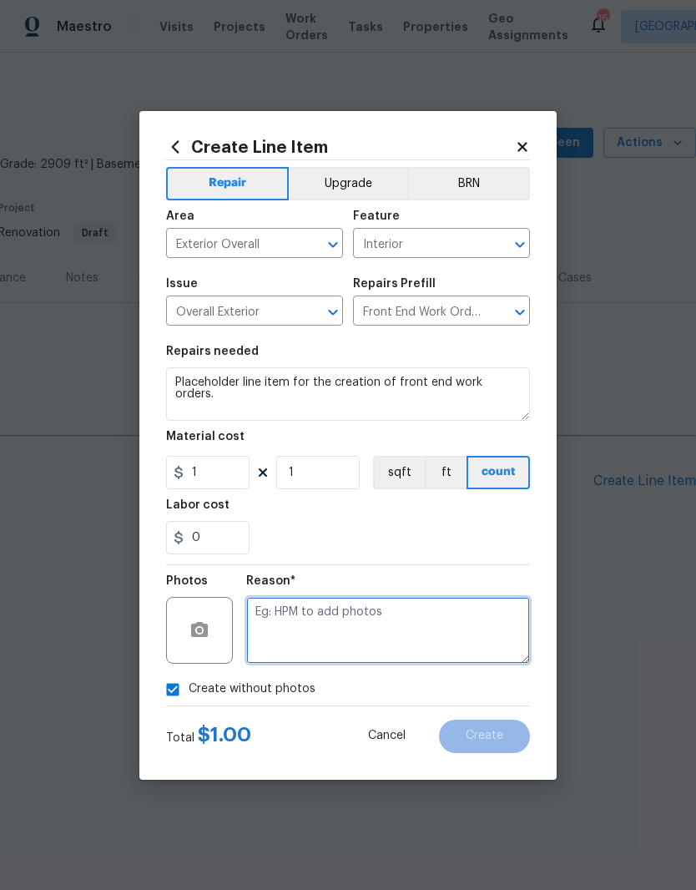
click at [352, 620] on textarea at bounding box center [388, 630] width 284 height 67
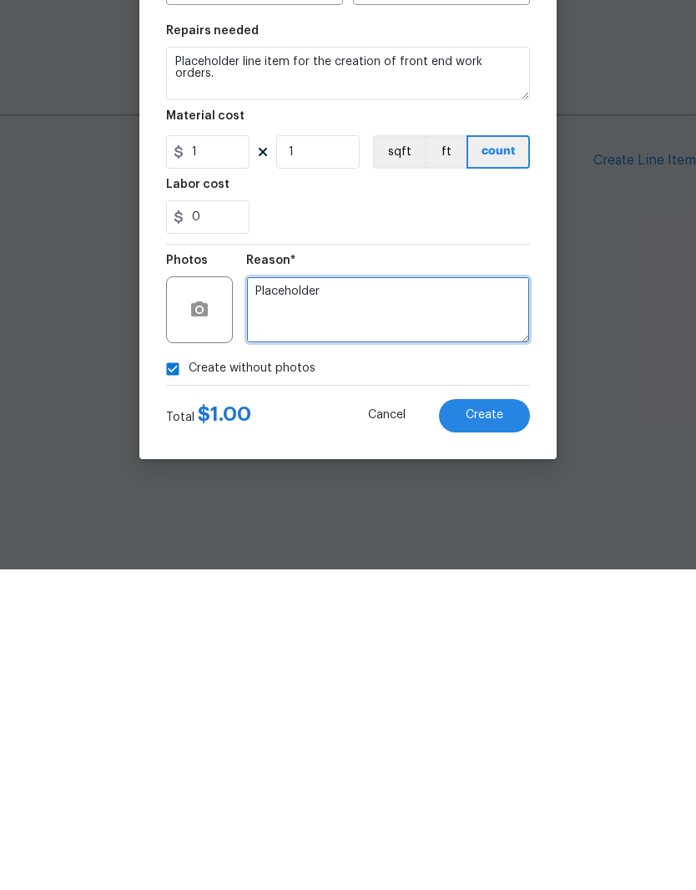
type textarea "Placeholder"
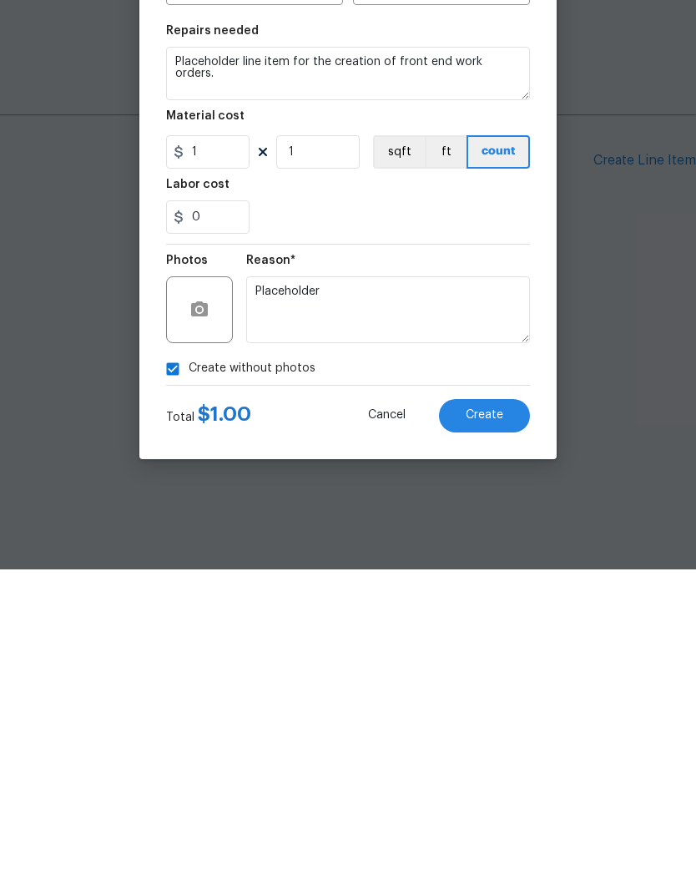
click at [491, 730] on span "Create" at bounding box center [485, 736] width 38 height 13
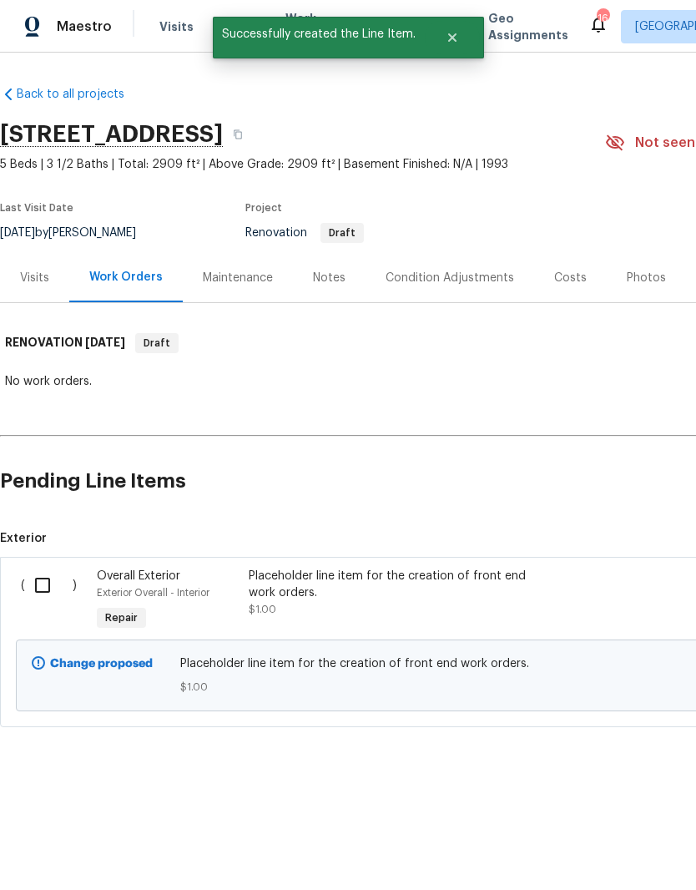
scroll to position [0, 0]
click at [50, 593] on input "checkbox" at bounding box center [49, 585] width 48 height 35
checkbox input "true"
click at [615, 846] on span "Create Work Order" at bounding box center [600, 848] width 111 height 21
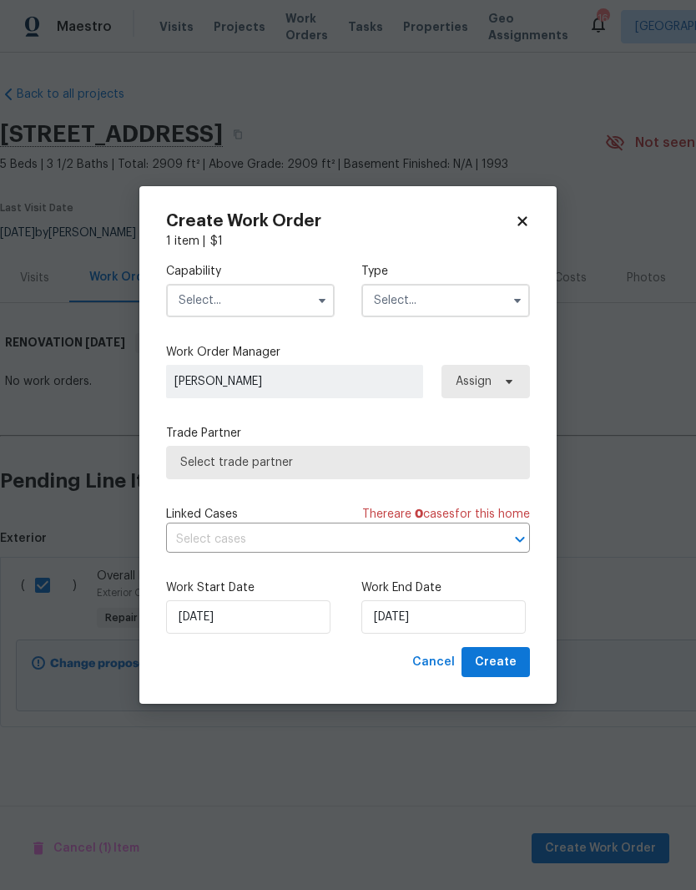
click at [297, 301] on input "text" at bounding box center [250, 300] width 169 height 33
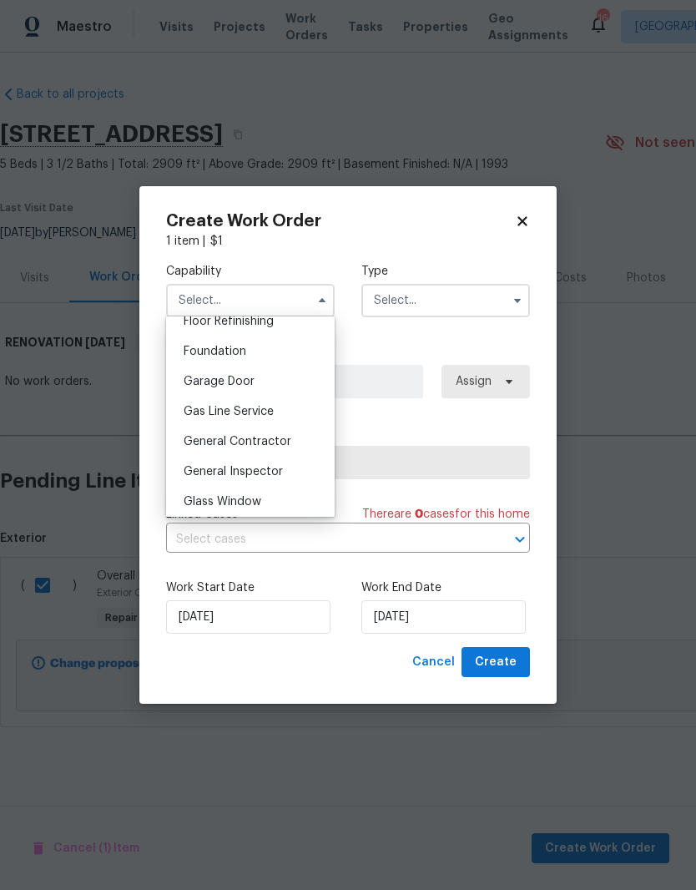
scroll to position [694, 0]
click at [277, 438] on span "General Contractor" at bounding box center [238, 440] width 108 height 12
type input "General Contractor"
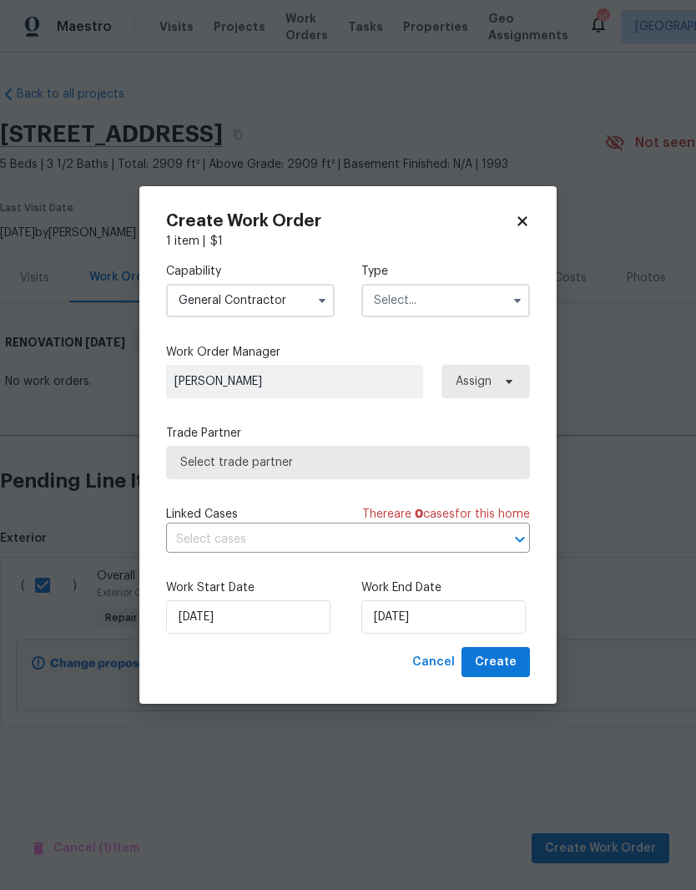
click at [472, 300] on input "text" at bounding box center [446, 300] width 169 height 33
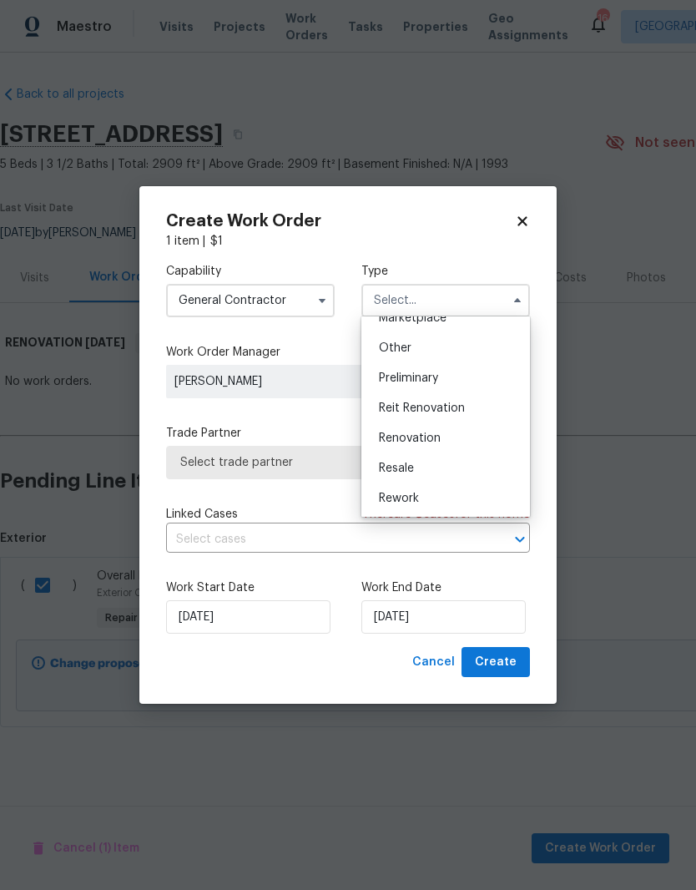
scroll to position [321, 0]
click at [436, 436] on span "Renovation" at bounding box center [410, 435] width 62 height 12
type input "Renovation"
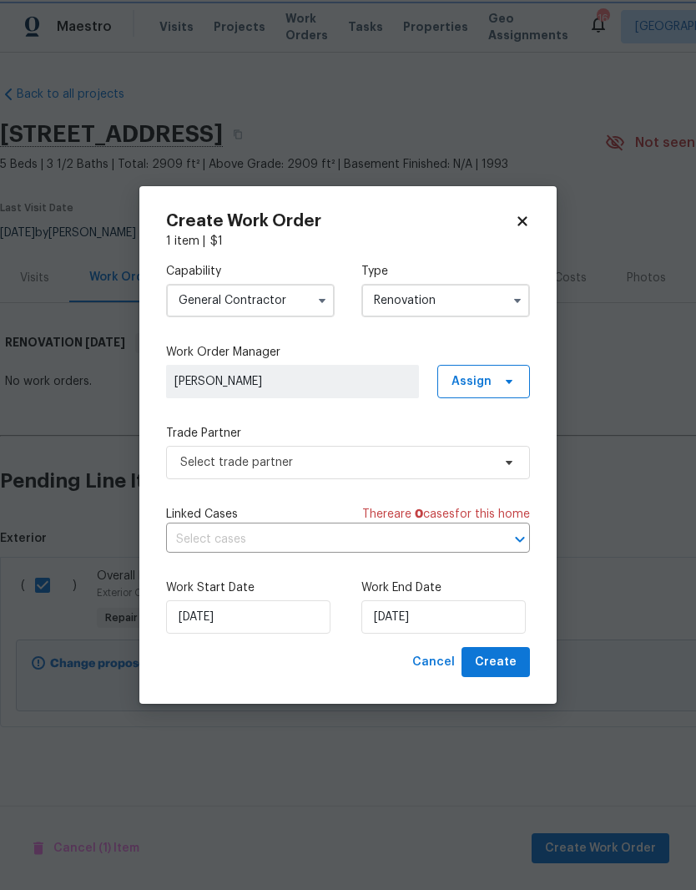
scroll to position [0, 0]
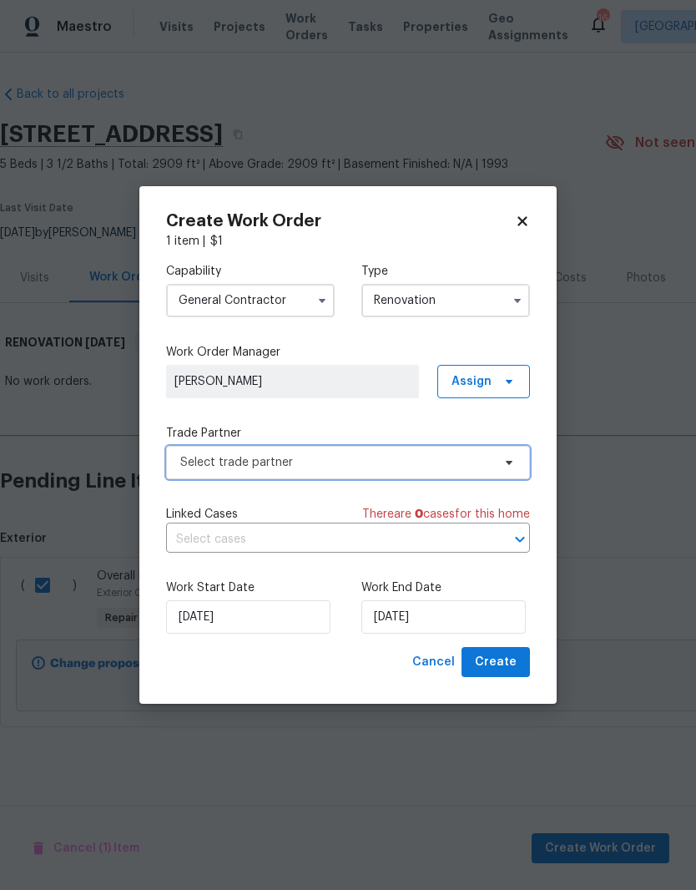
click at [509, 465] on icon at bounding box center [509, 462] width 13 height 13
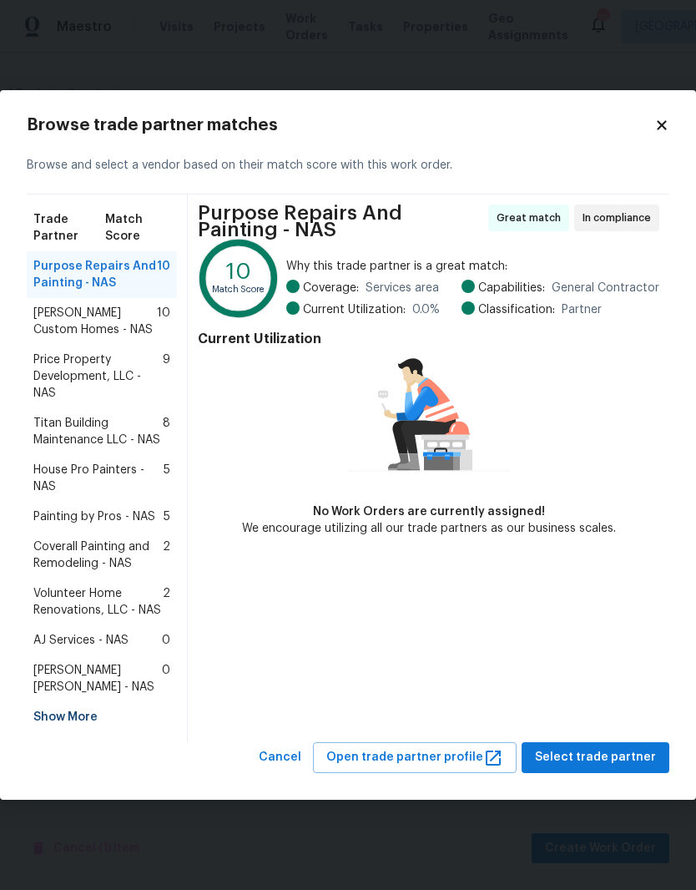
click at [131, 310] on span "Rappa Custom Homes - NAS" at bounding box center [95, 321] width 124 height 33
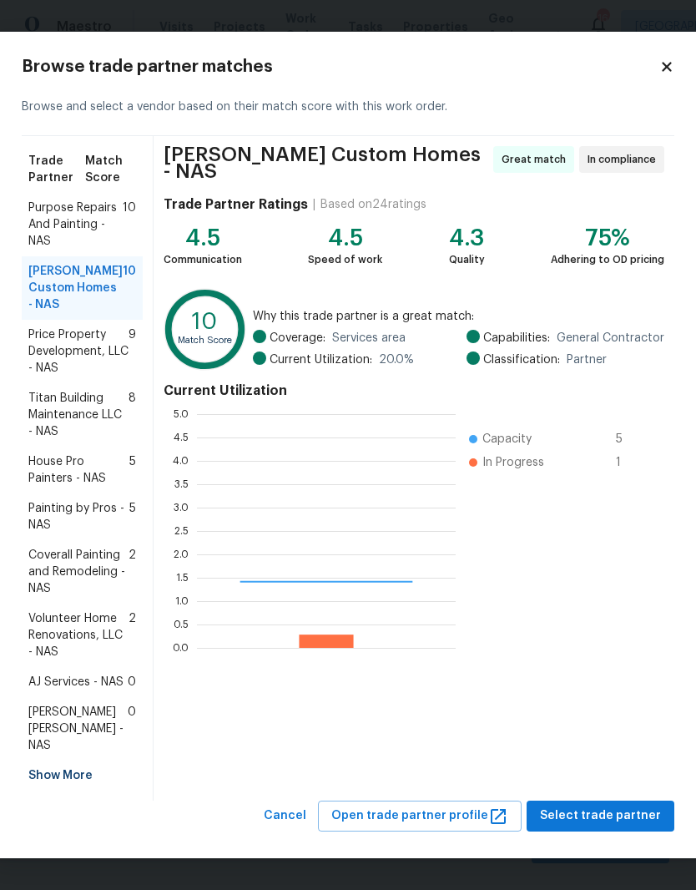
scroll to position [234, 259]
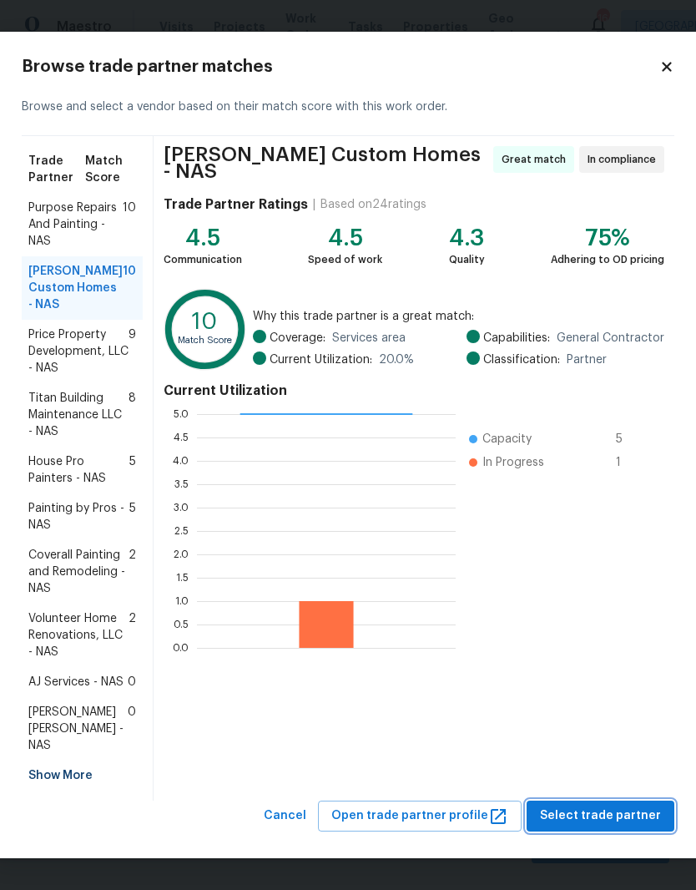
click at [612, 822] on span "Select trade partner" at bounding box center [600, 816] width 121 height 21
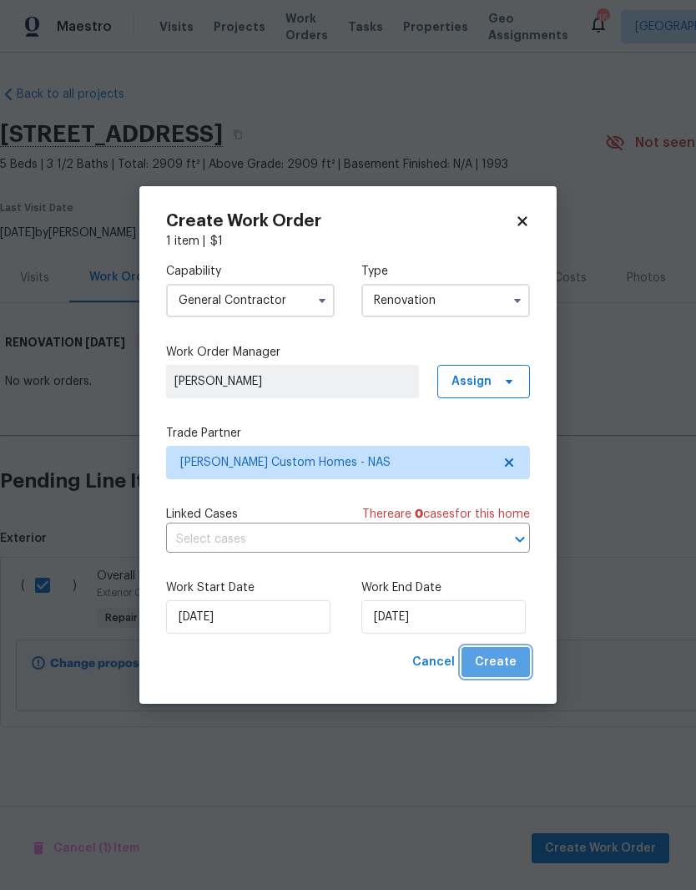
click at [509, 655] on span "Create" at bounding box center [496, 662] width 42 height 21
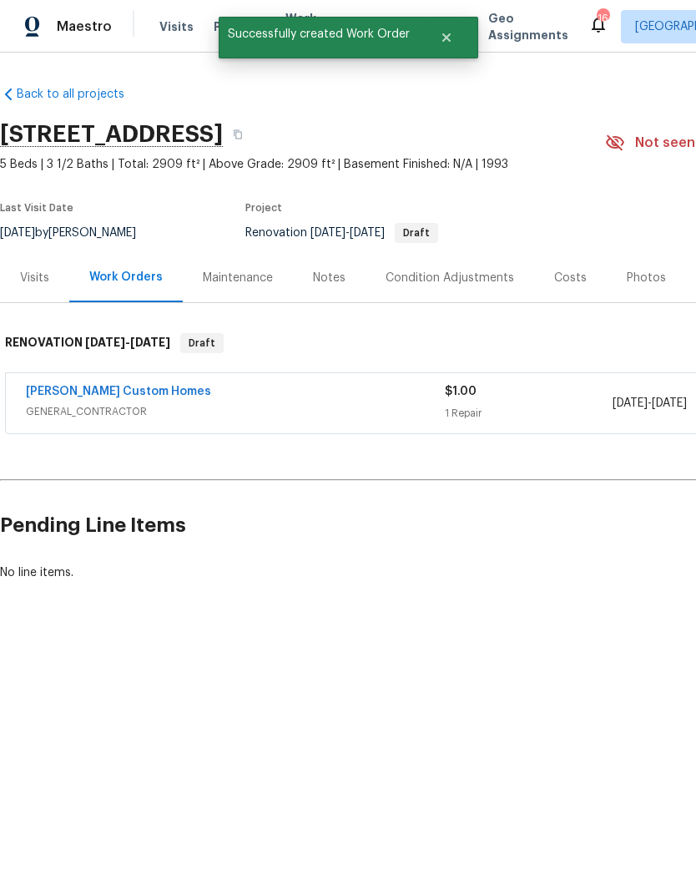
click at [128, 387] on link "Rappa Custom Homes" at bounding box center [118, 392] width 185 height 12
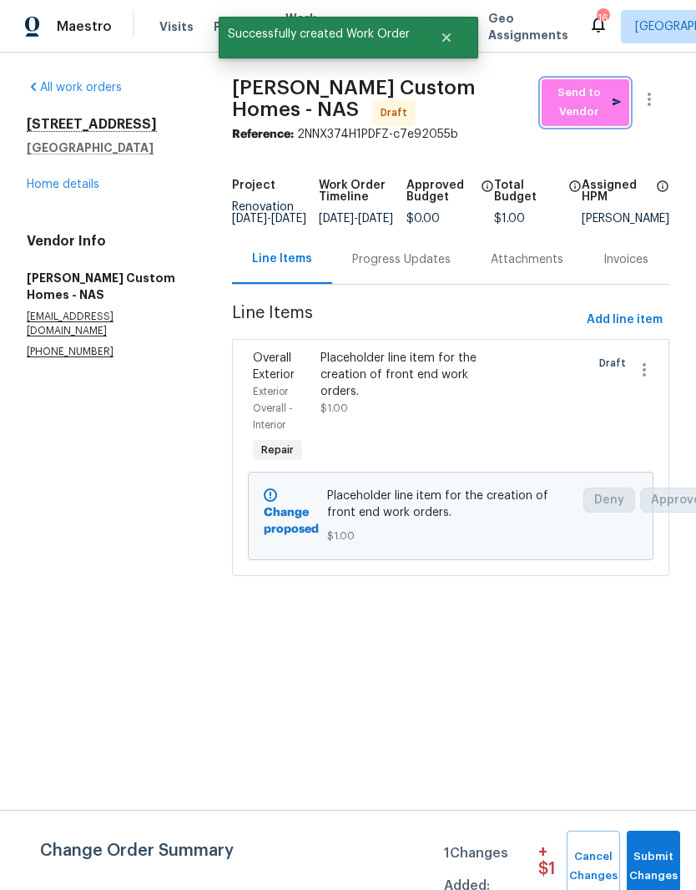
click at [574, 103] on span "Send to Vendor" at bounding box center [585, 103] width 71 height 38
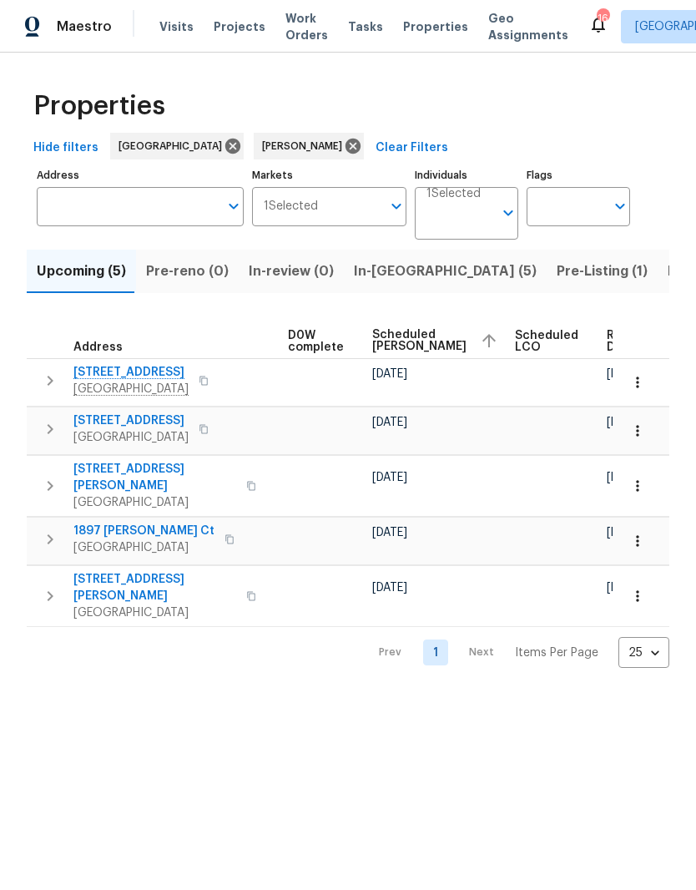
scroll to position [0, 440]
click at [403, 337] on span "Scheduled COE" at bounding box center [421, 340] width 94 height 23
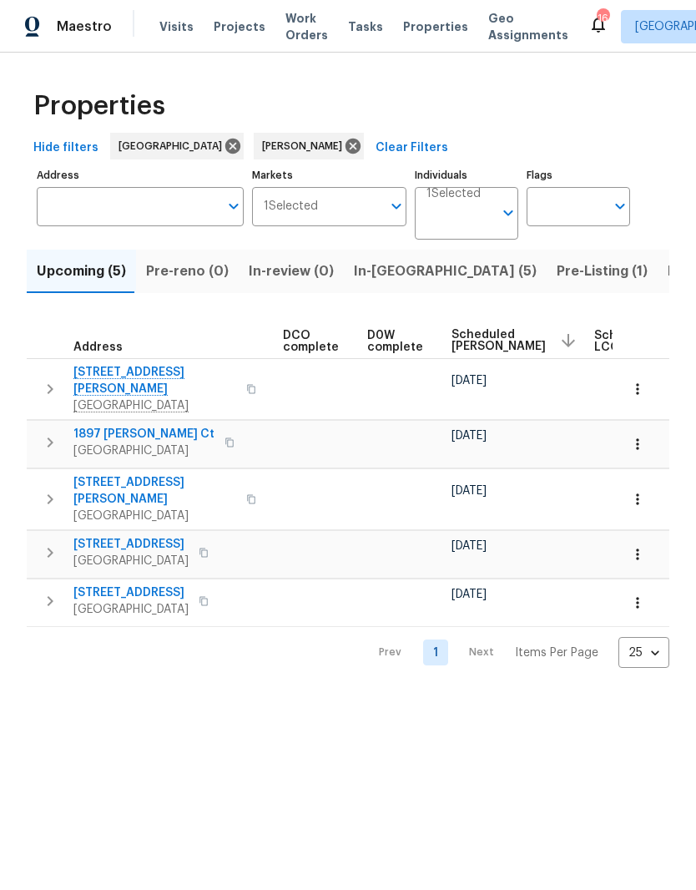
scroll to position [0, 366]
click at [459, 340] on span "Scheduled COE" at bounding box center [495, 340] width 94 height 23
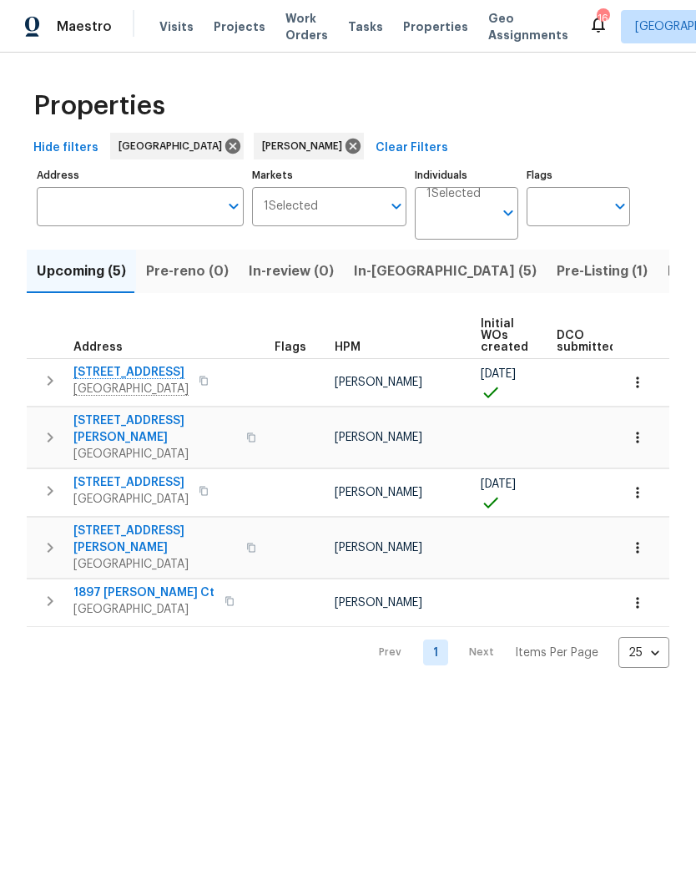
click at [144, 418] on span "2390 Senseney Dr" at bounding box center [154, 428] width 163 height 33
click at [638, 433] on icon "button" at bounding box center [638, 437] width 17 height 17
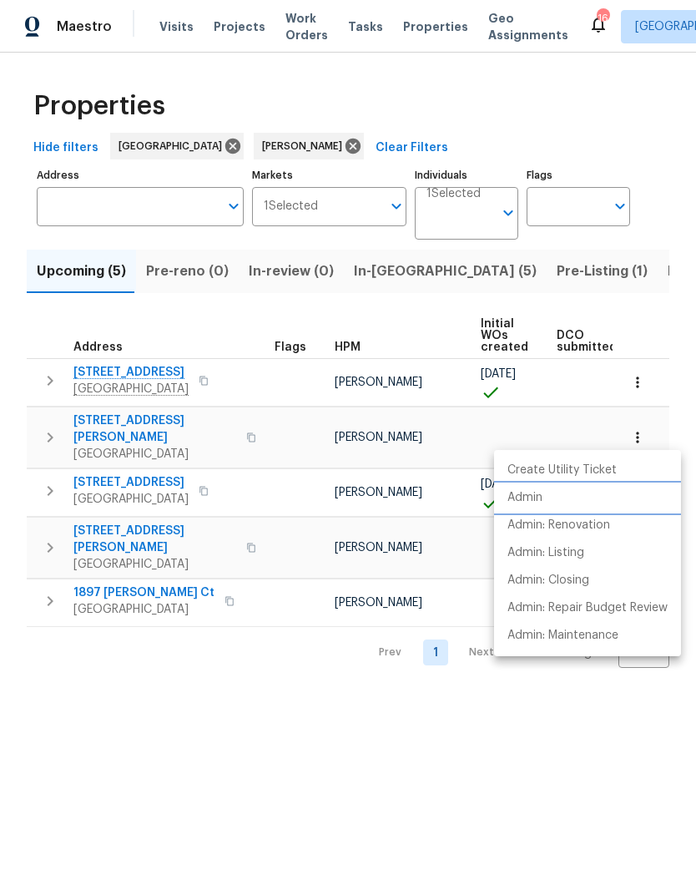
click at [536, 496] on p "Admin" at bounding box center [525, 498] width 35 height 18
click at [651, 271] on div at bounding box center [348, 445] width 696 height 890
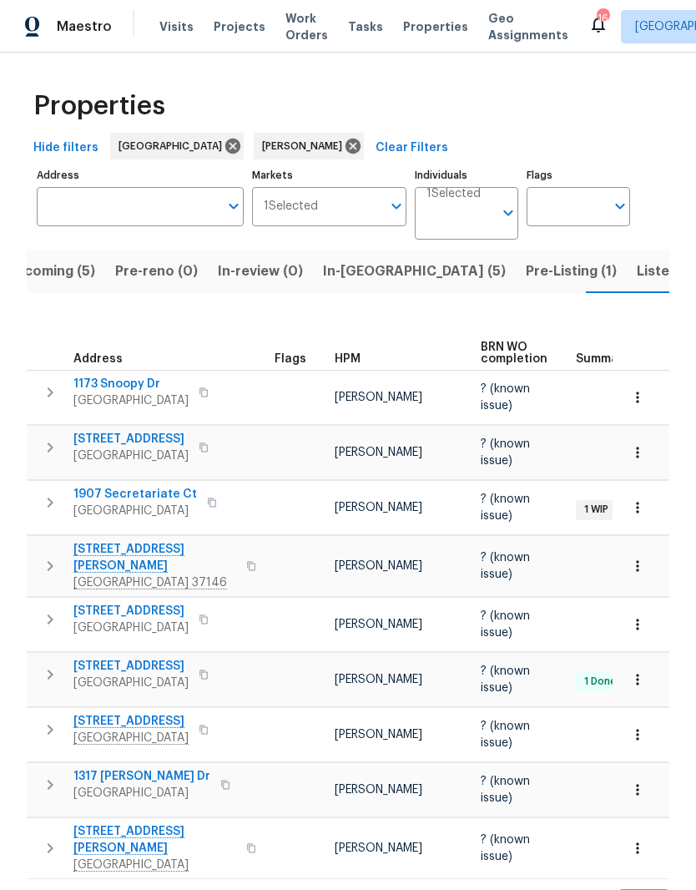
scroll to position [33, 0]
click at [637, 260] on span "Listed (25)" at bounding box center [672, 271] width 71 height 23
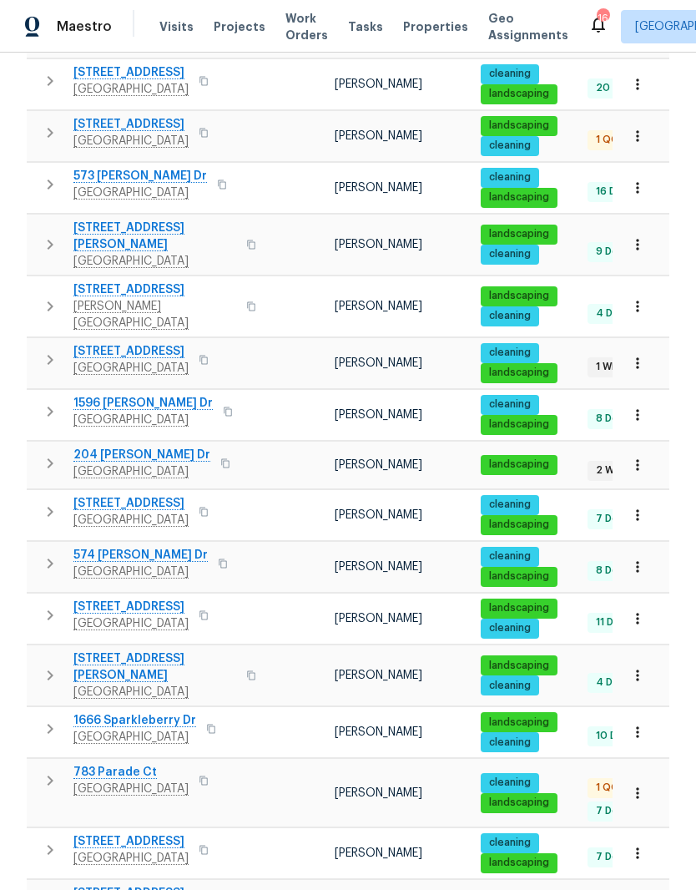
scroll to position [68, 0]
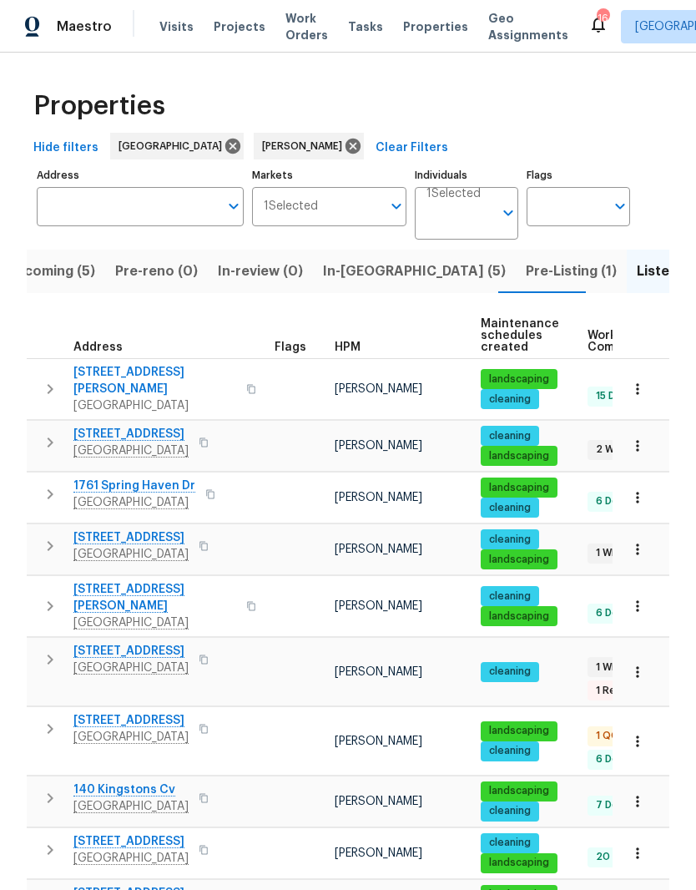
scroll to position [0, 0]
click at [526, 260] on span "Pre-Listing (1)" at bounding box center [571, 271] width 91 height 23
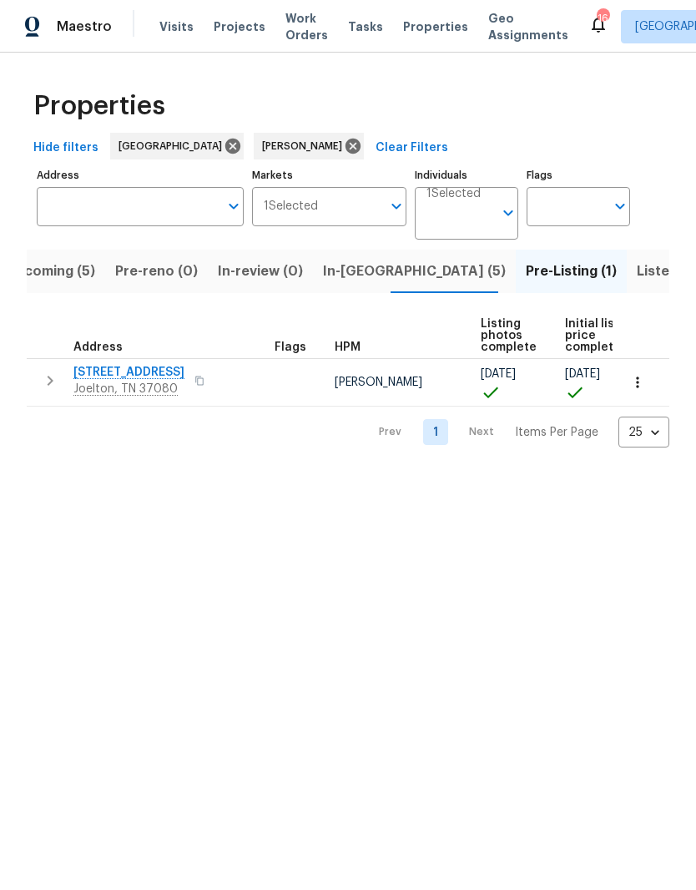
click at [641, 377] on icon "button" at bounding box center [638, 382] width 17 height 17
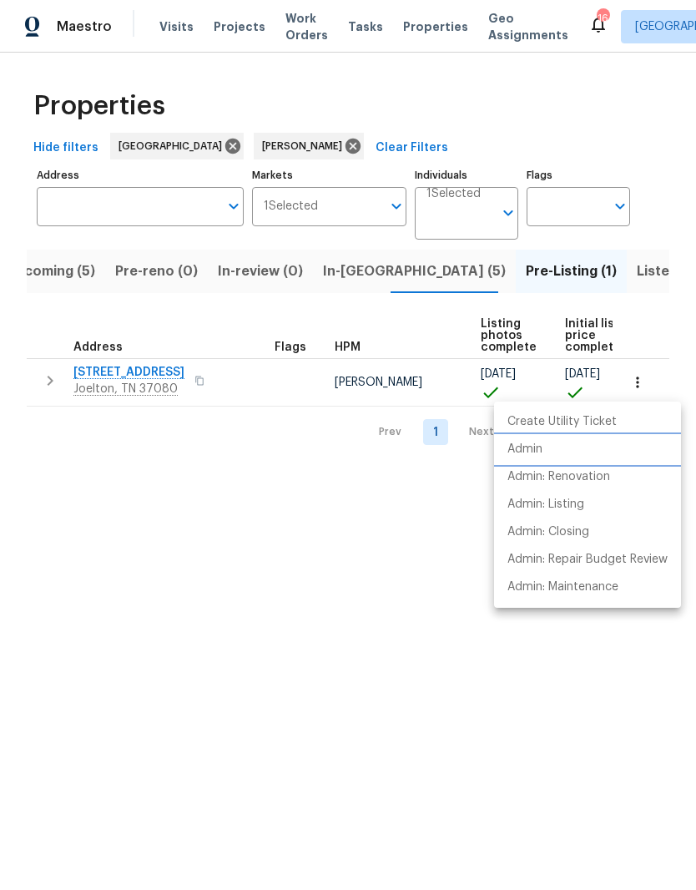
click at [534, 447] on p "Admin" at bounding box center [525, 450] width 35 height 18
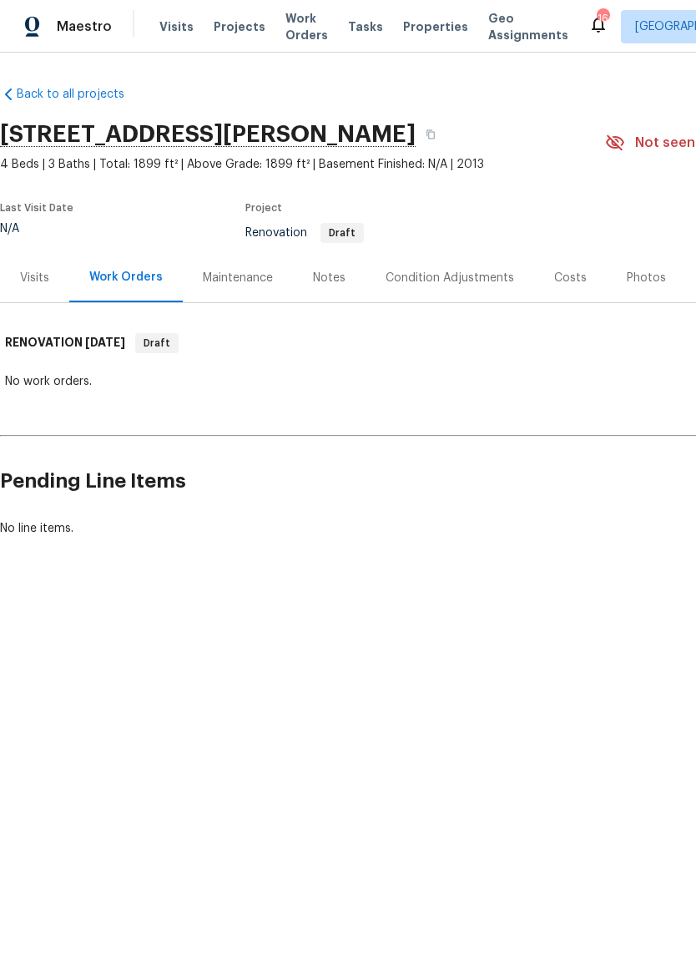
click at [564, 281] on div "Costs" at bounding box center [570, 278] width 33 height 17
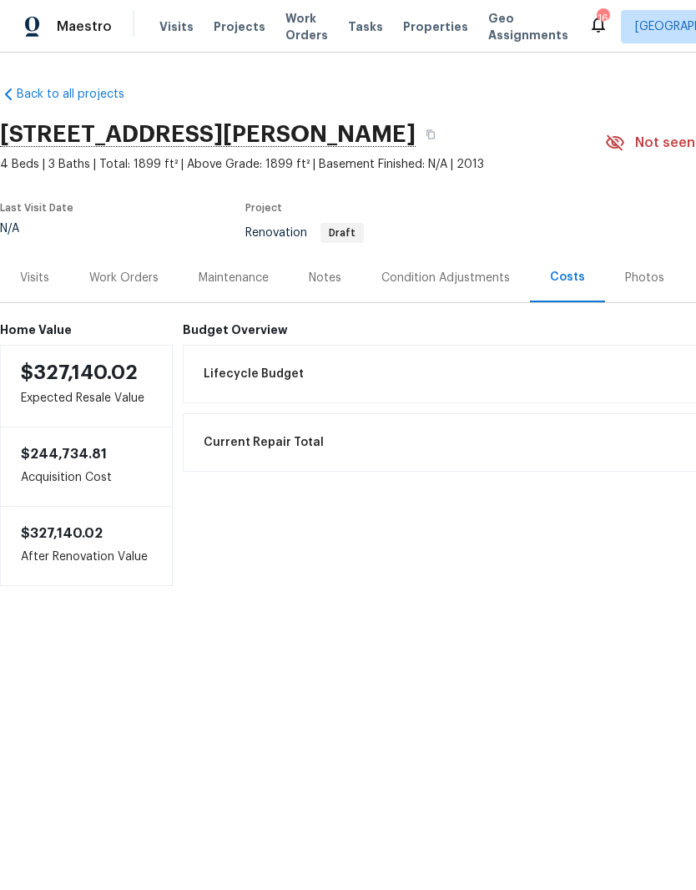
click at [143, 282] on div "Work Orders" at bounding box center [123, 278] width 69 height 17
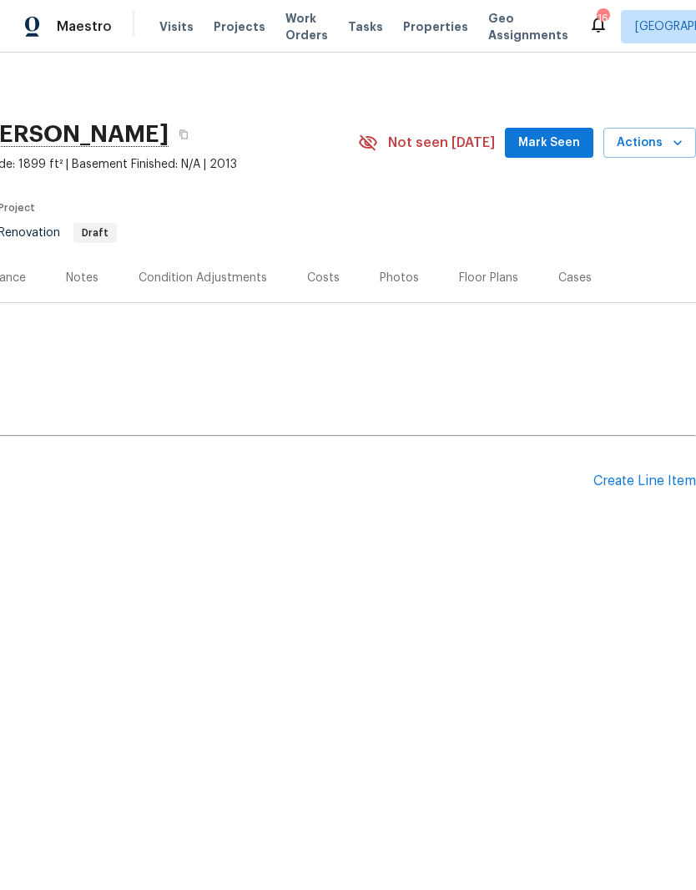
scroll to position [0, 247]
click at [644, 484] on div "Create Line Item" at bounding box center [645, 481] width 103 height 16
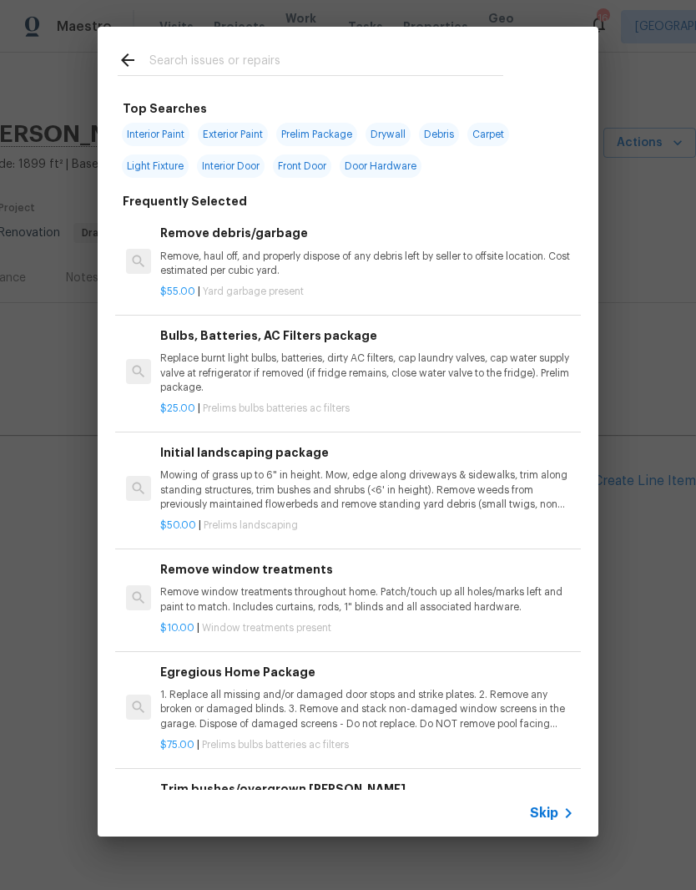
click at [270, 54] on input "text" at bounding box center [326, 62] width 354 height 25
type input "Placeholder"
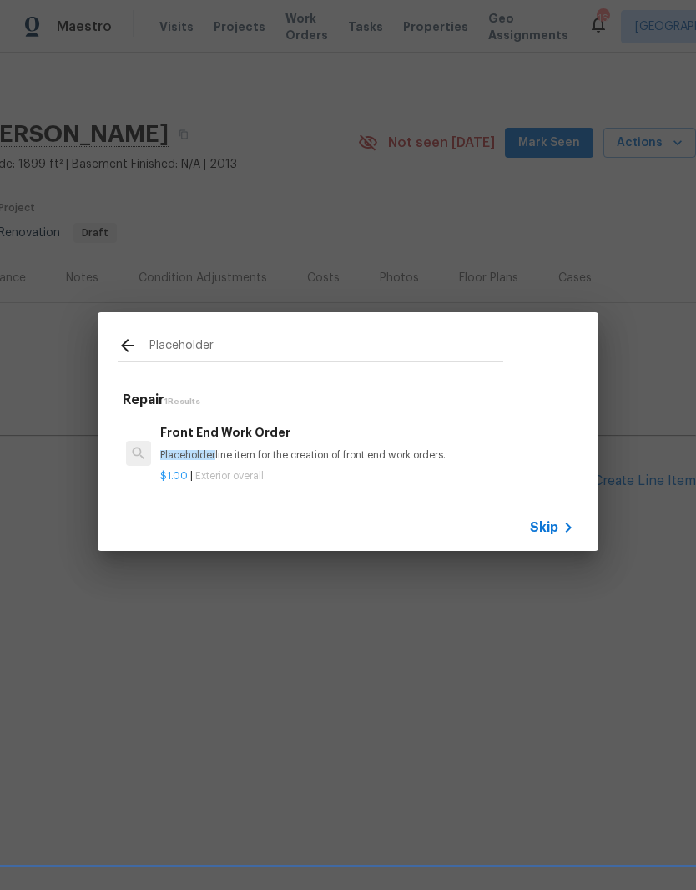
click at [245, 437] on h6 "Front End Work Order" at bounding box center [367, 432] width 414 height 18
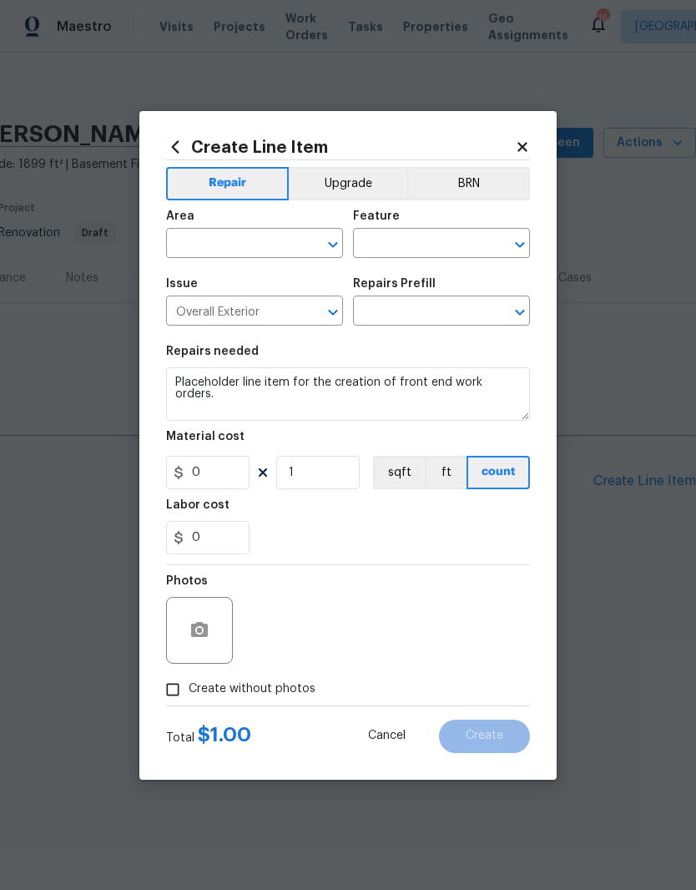
type input "Front End Work Order $1.00"
type input "1"
click at [293, 237] on input "text" at bounding box center [231, 245] width 130 height 26
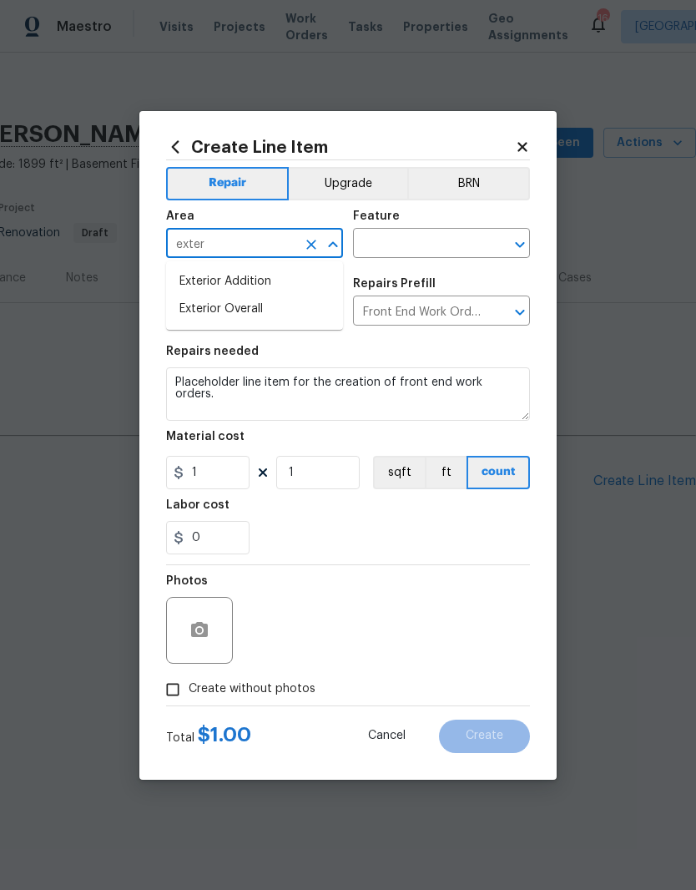
click at [254, 312] on li "Exterior Overall" at bounding box center [254, 310] width 177 height 28
type input "Exterior Overall"
click at [445, 243] on input "text" at bounding box center [418, 245] width 130 height 26
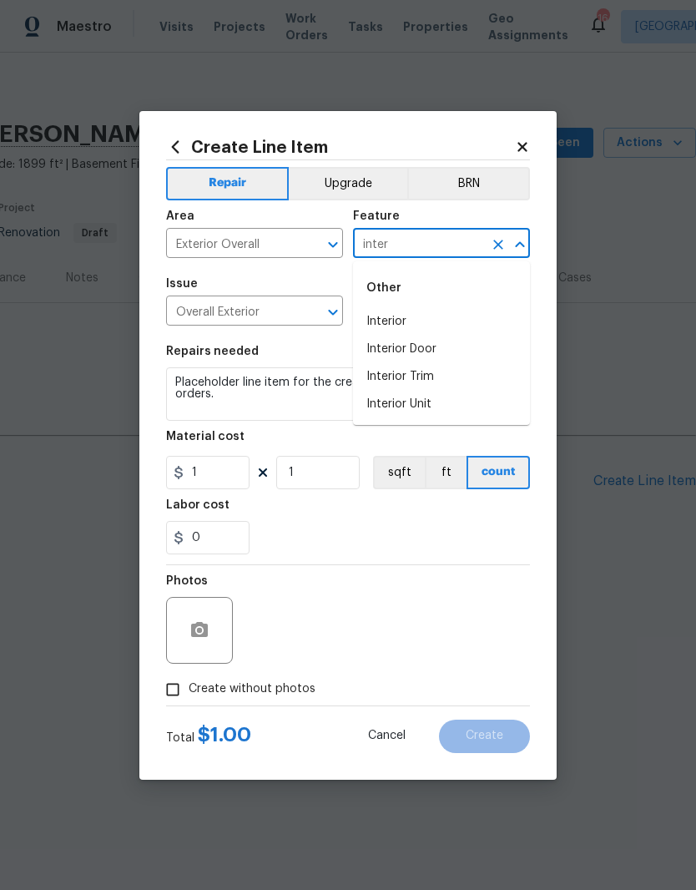
click at [402, 318] on li "Interior" at bounding box center [441, 322] width 177 height 28
type input "Interior"
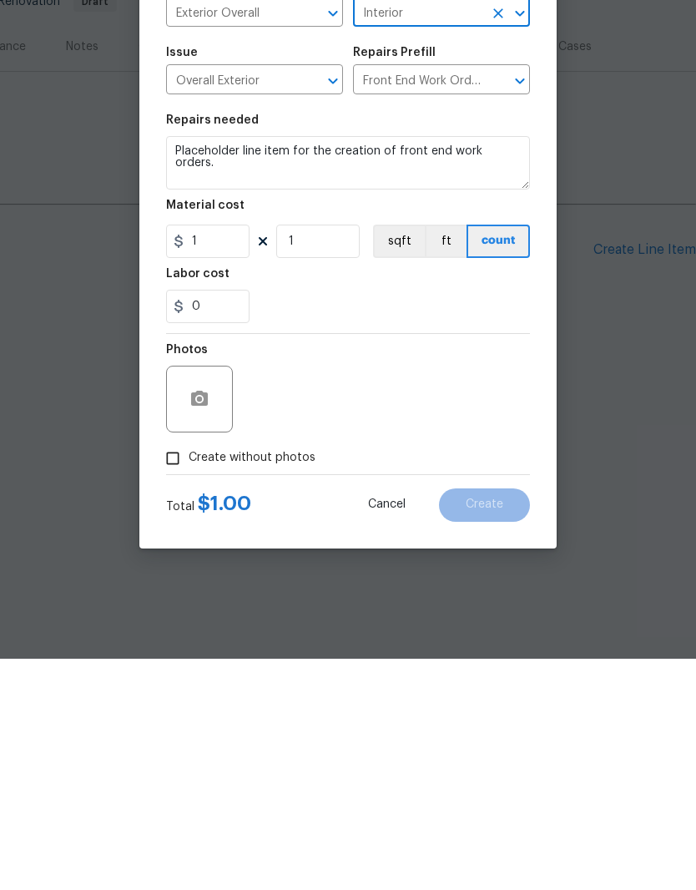
click at [181, 674] on input "Create without photos" at bounding box center [173, 690] width 32 height 32
checkbox input "true"
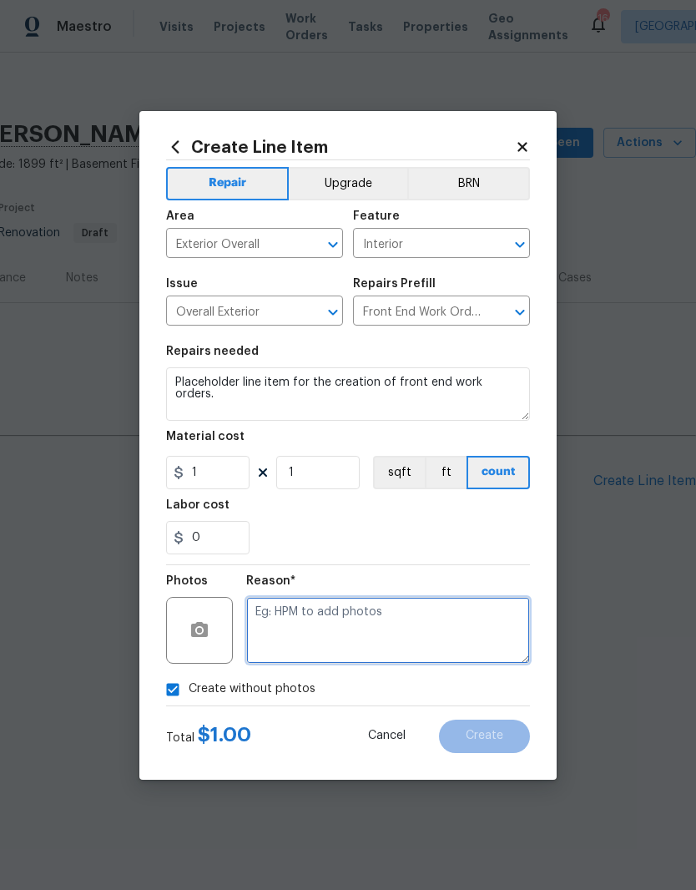
click at [343, 616] on textarea at bounding box center [388, 630] width 284 height 67
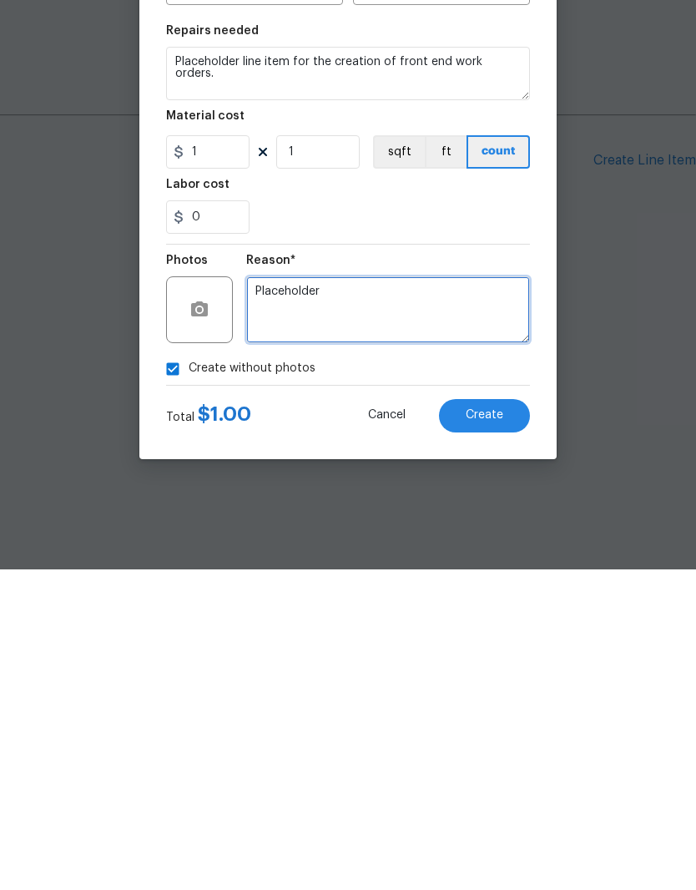
type textarea "Placeholder"
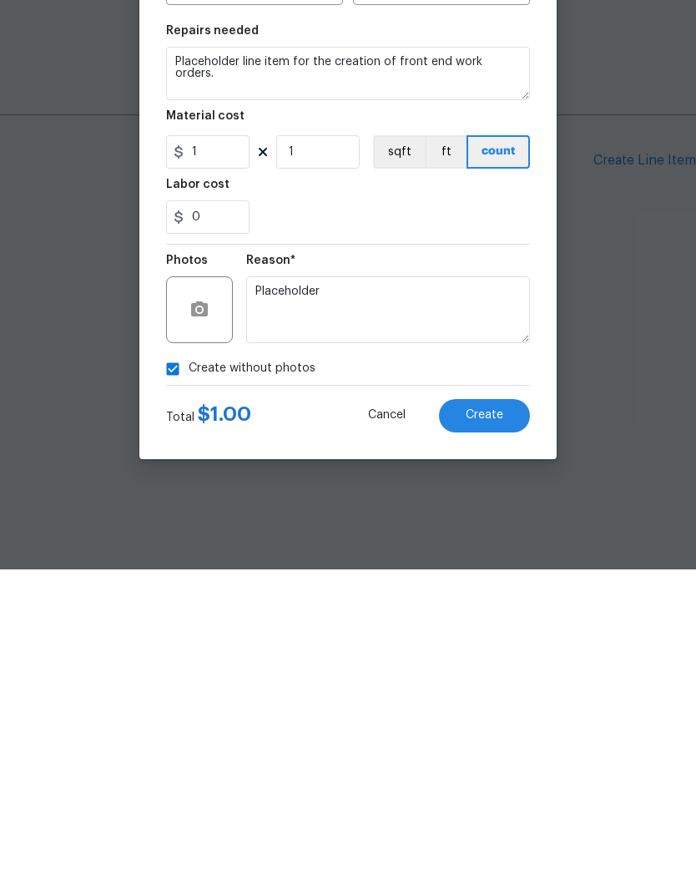
click at [492, 730] on span "Create" at bounding box center [485, 736] width 38 height 13
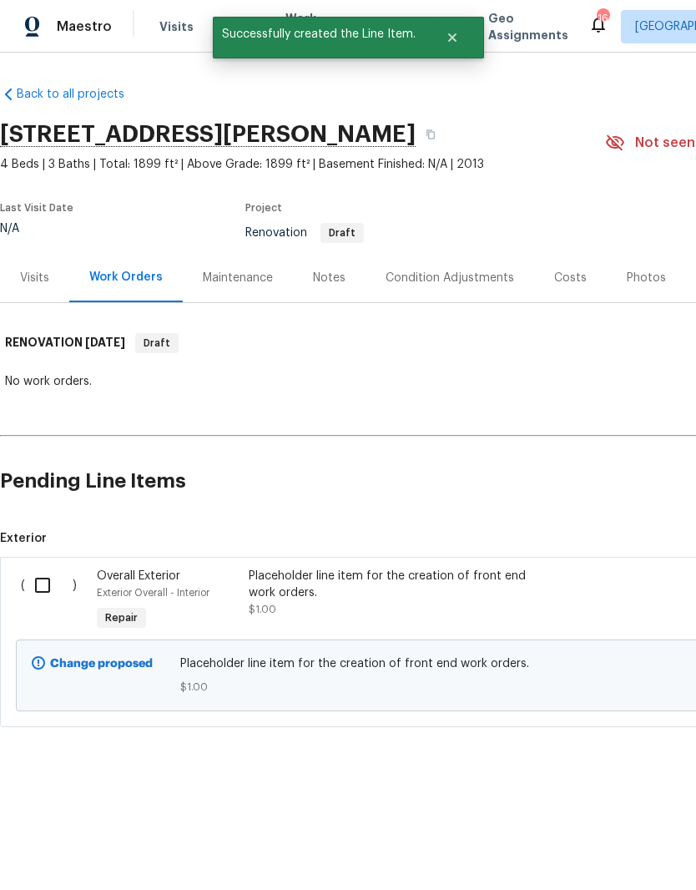
scroll to position [0, 0]
click at [48, 586] on input "checkbox" at bounding box center [49, 585] width 48 height 35
checkbox input "true"
click at [612, 841] on span "Create Work Order" at bounding box center [600, 848] width 111 height 21
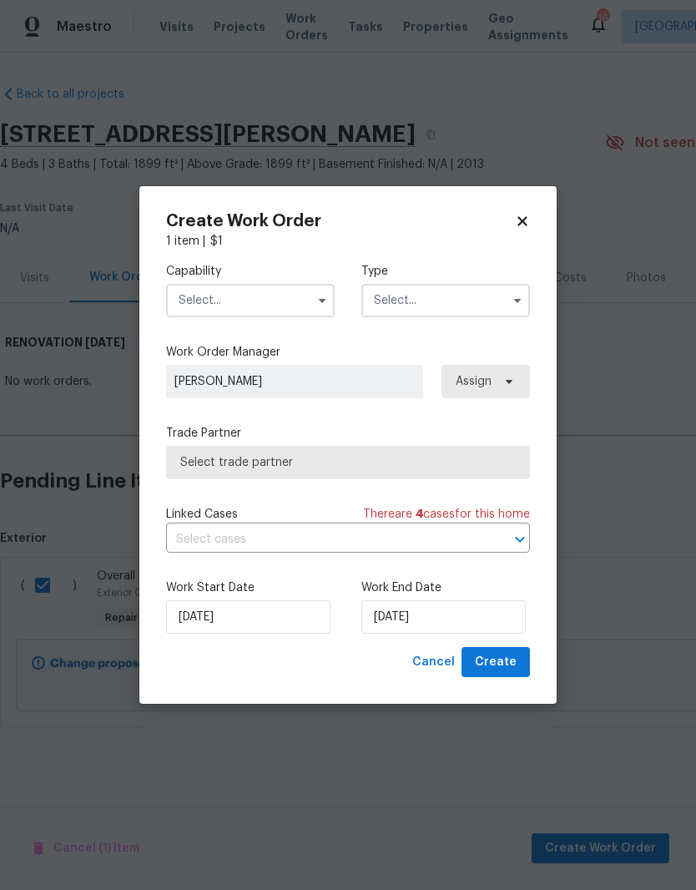
click at [306, 295] on input "text" at bounding box center [250, 300] width 169 height 33
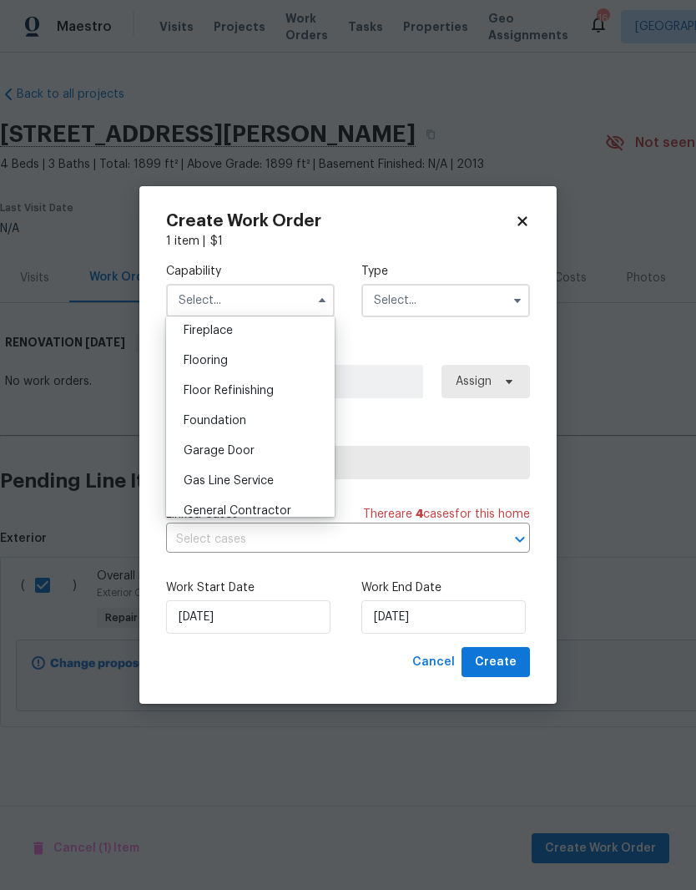
scroll to position [638, 0]
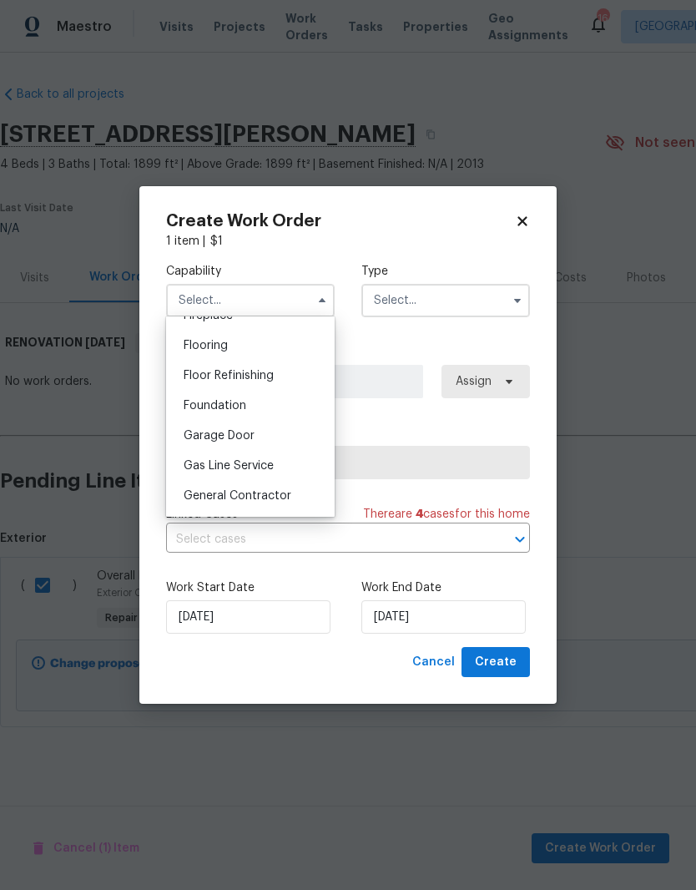
click at [287, 495] on span "General Contractor" at bounding box center [238, 496] width 108 height 12
type input "General Contractor"
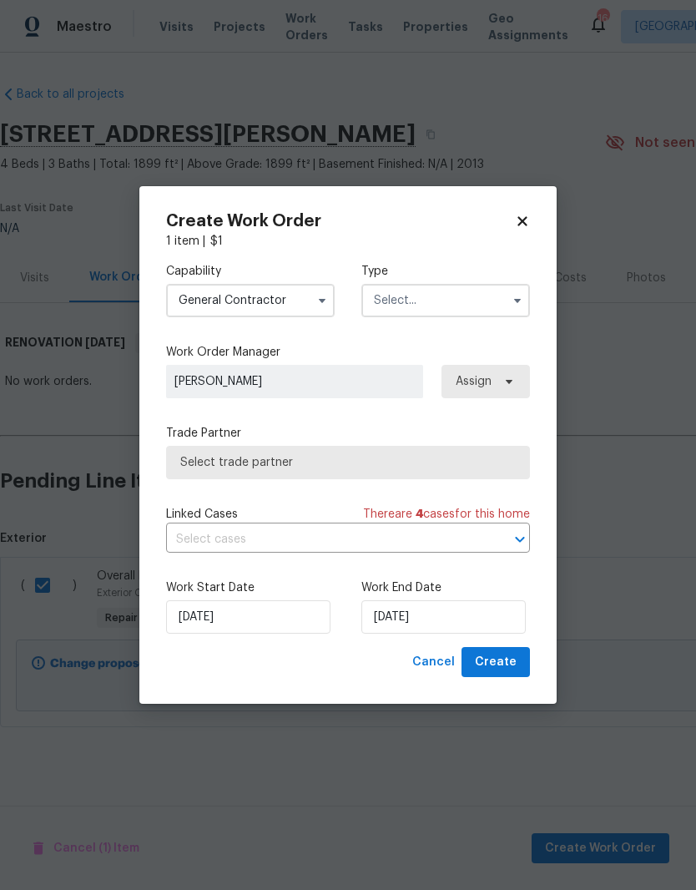
click at [466, 297] on input "text" at bounding box center [446, 300] width 169 height 33
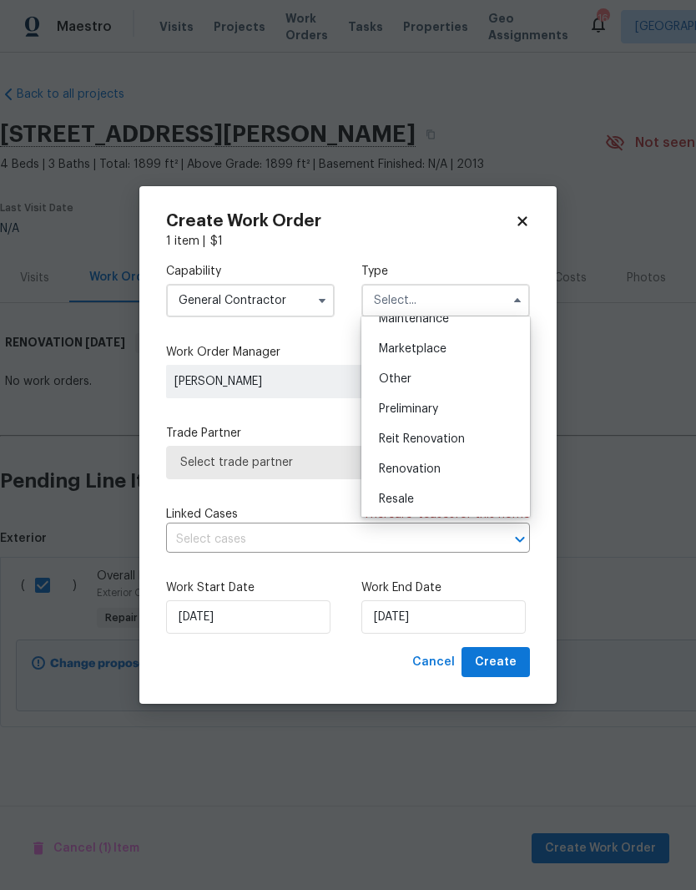
scroll to position [357, 0]
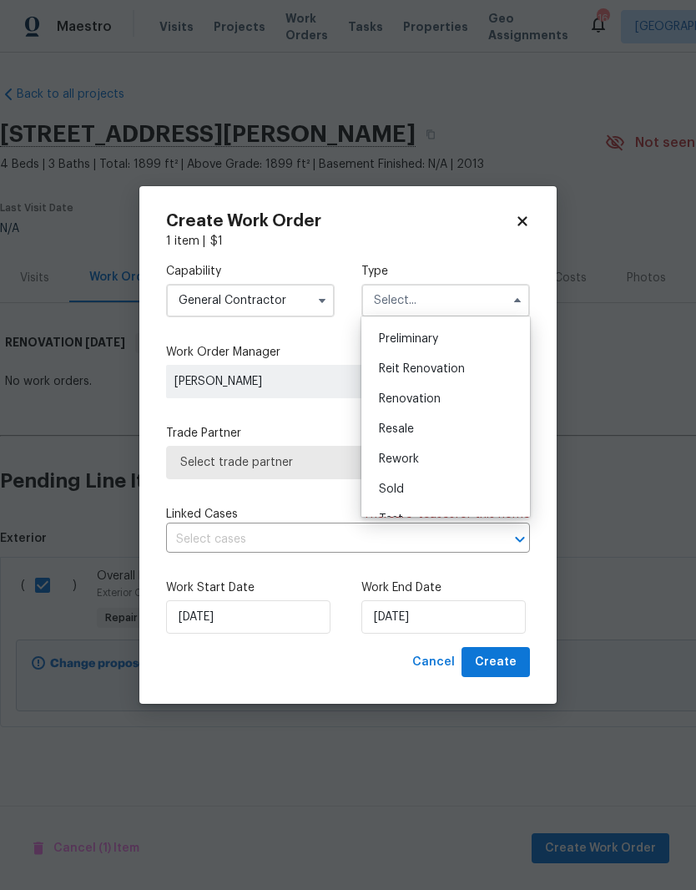
click at [434, 400] on span "Renovation" at bounding box center [410, 399] width 62 height 12
type input "Renovation"
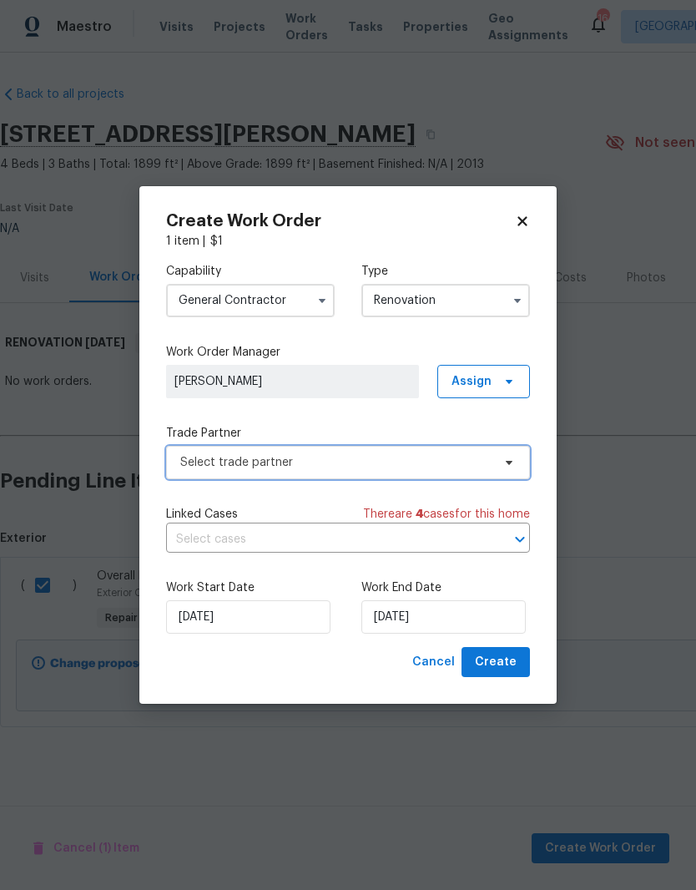
click at [509, 464] on icon at bounding box center [509, 462] width 13 height 13
